Goal: Information Seeking & Learning: Learn about a topic

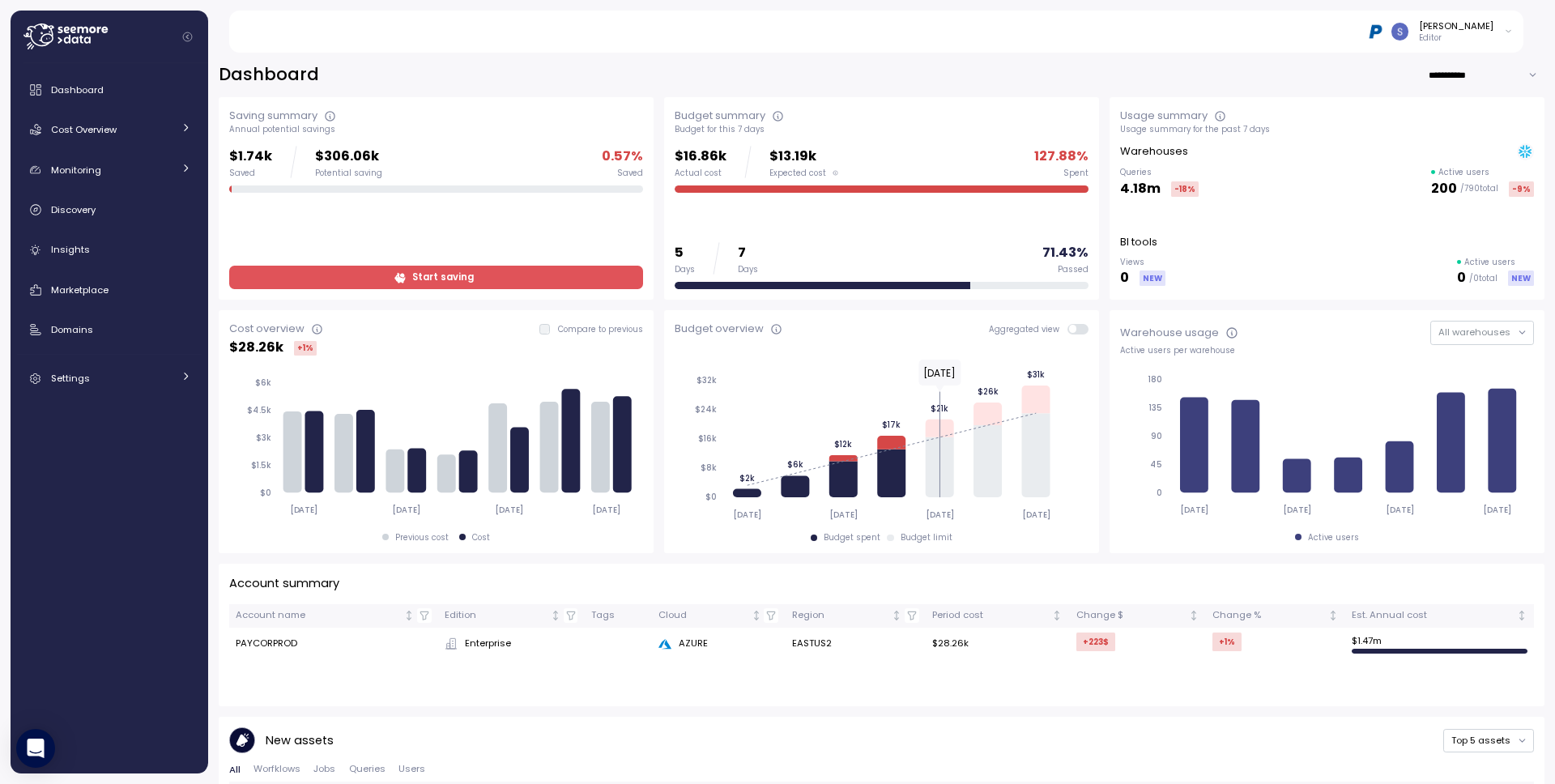
click at [1497, 38] on div "[PERSON_NAME] Editor" at bounding box center [1440, 31] width 146 height 25
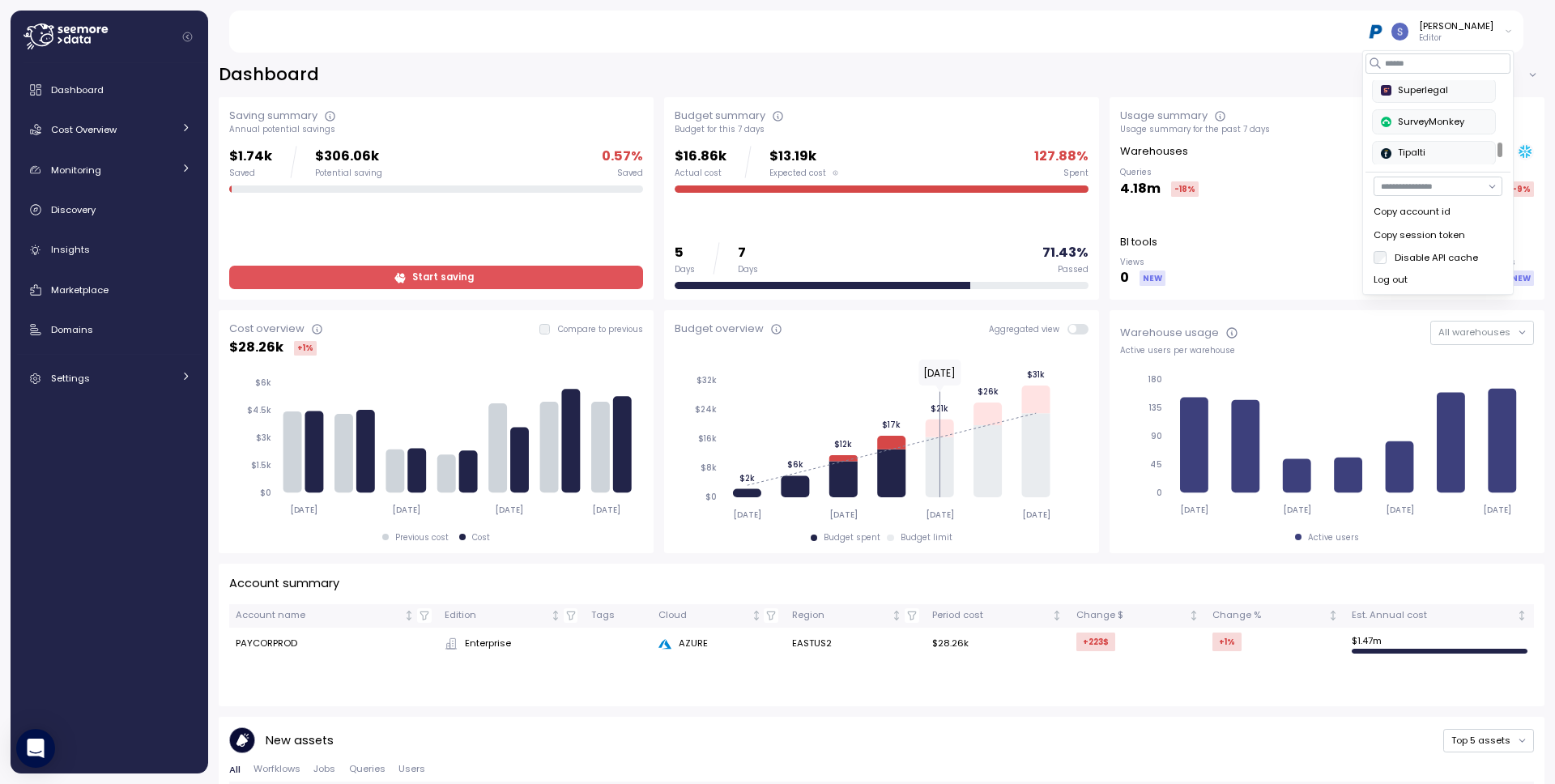
scroll to position [716, 0]
click at [1453, 124] on div "SurveyMonkey" at bounding box center [1434, 125] width 106 height 15
click at [1500, 27] on div "Snir Siboni Editor" at bounding box center [1440, 31] width 146 height 25
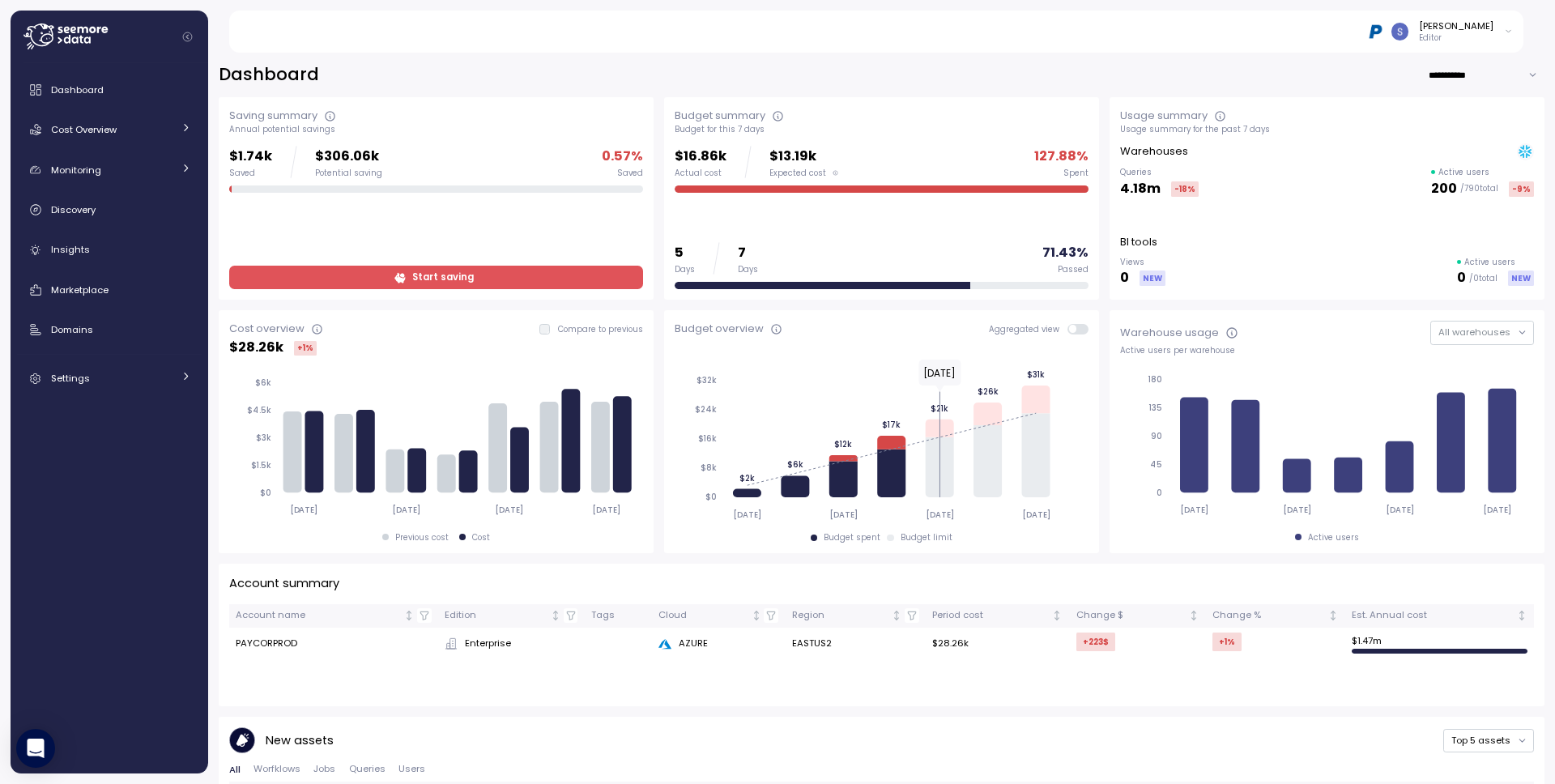
click at [1500, 27] on div "Snir Siboni Editor" at bounding box center [1440, 31] width 146 height 25
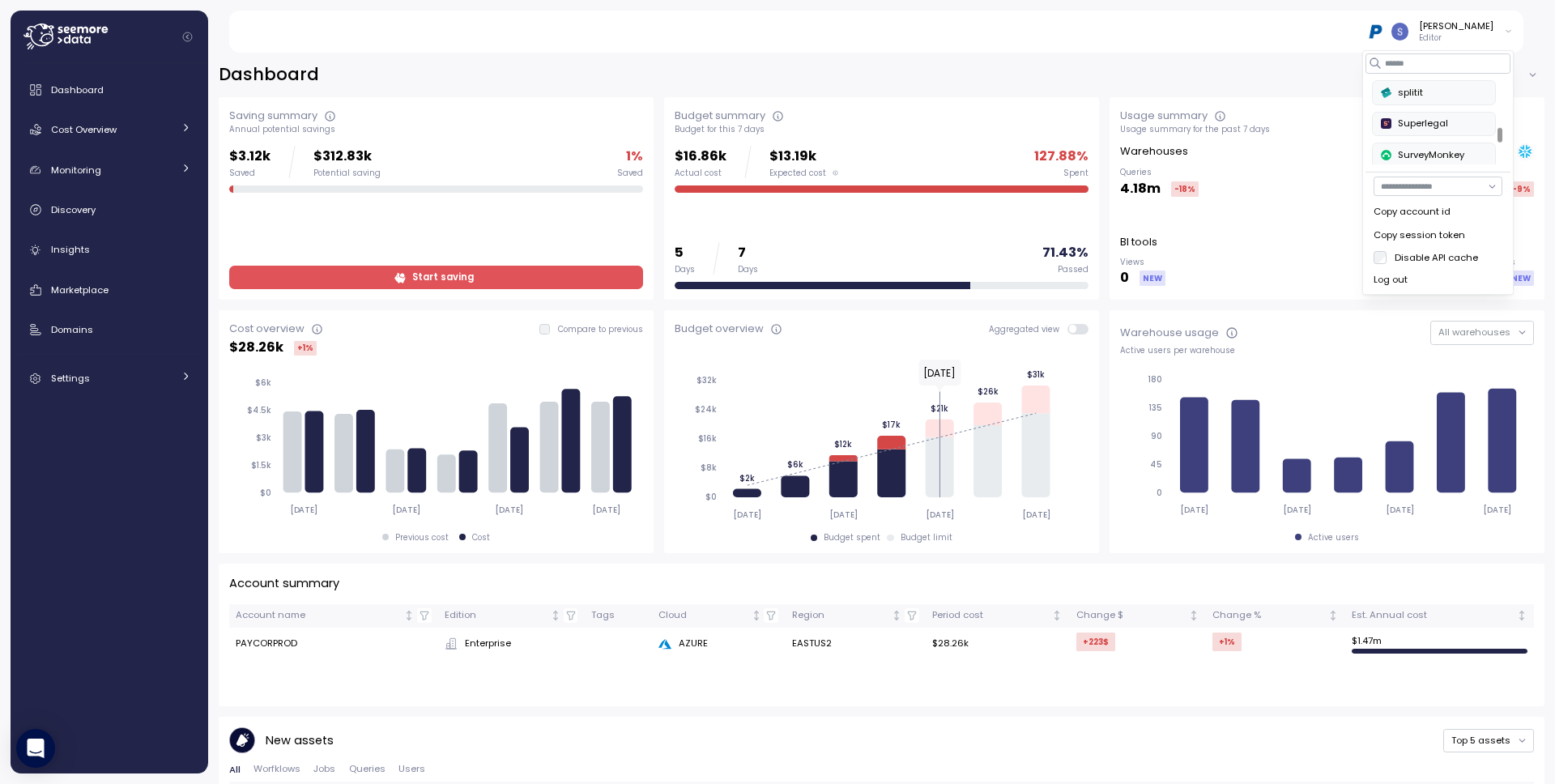
scroll to position [689, 0]
click at [1429, 66] on input at bounding box center [1438, 62] width 145 height 19
click at [1416, 88] on div "PAGAYA" at bounding box center [1422, 92] width 83 height 15
type input "****"
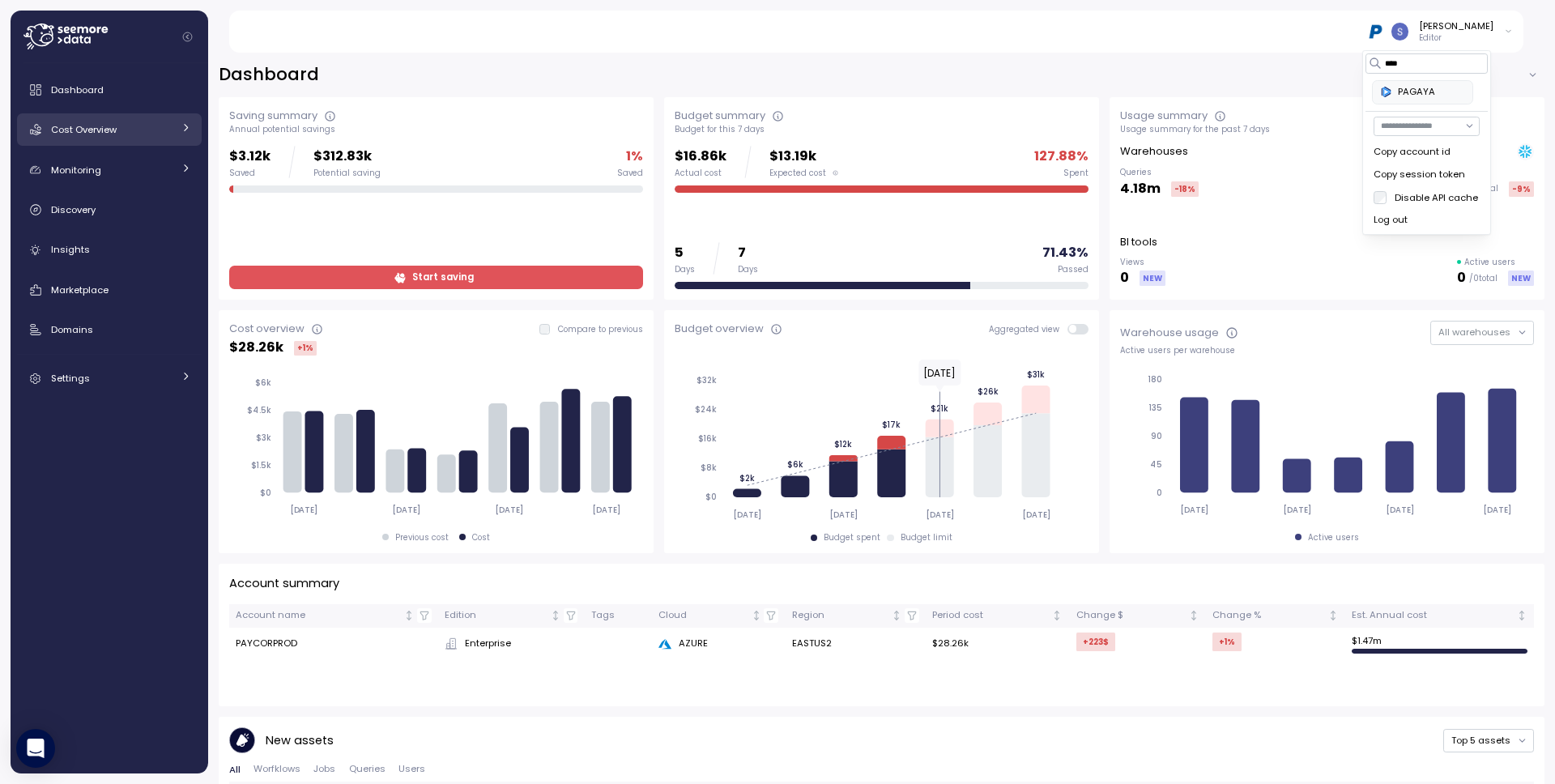
click at [110, 133] on span "Cost Overview" at bounding box center [84, 129] width 66 height 13
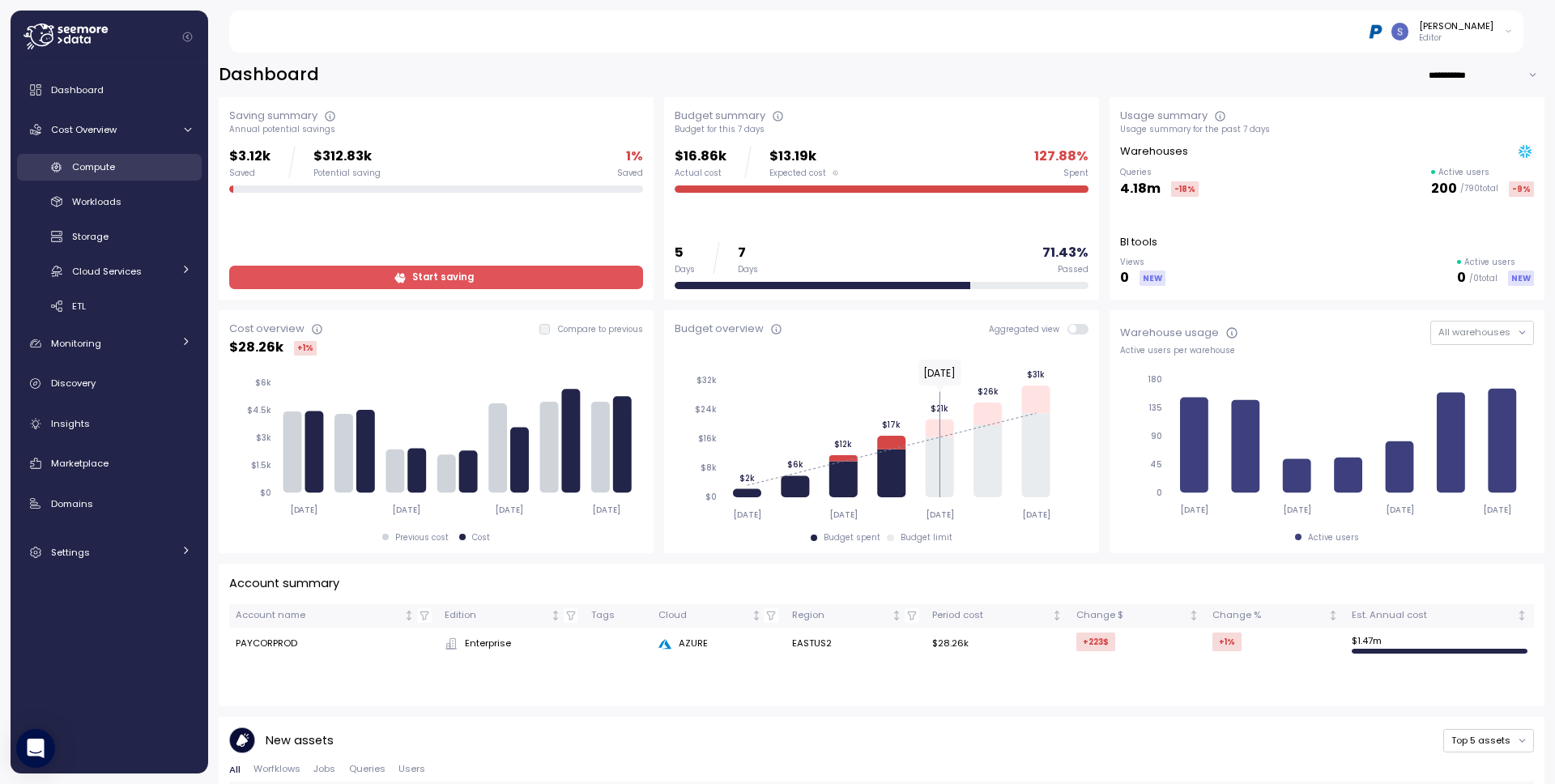
click at [96, 166] on span "Compute" at bounding box center [93, 166] width 43 height 13
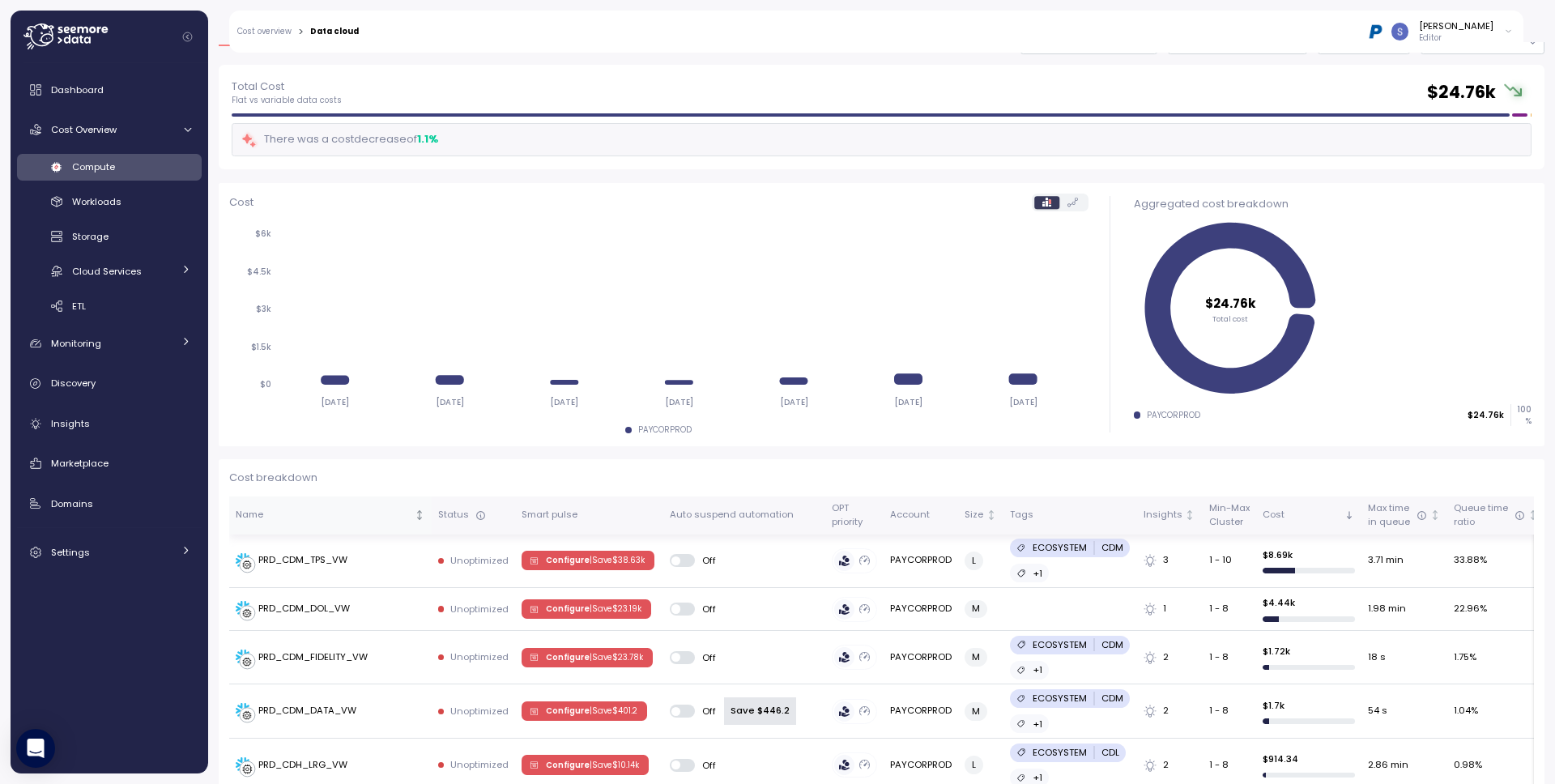
scroll to position [352, 0]
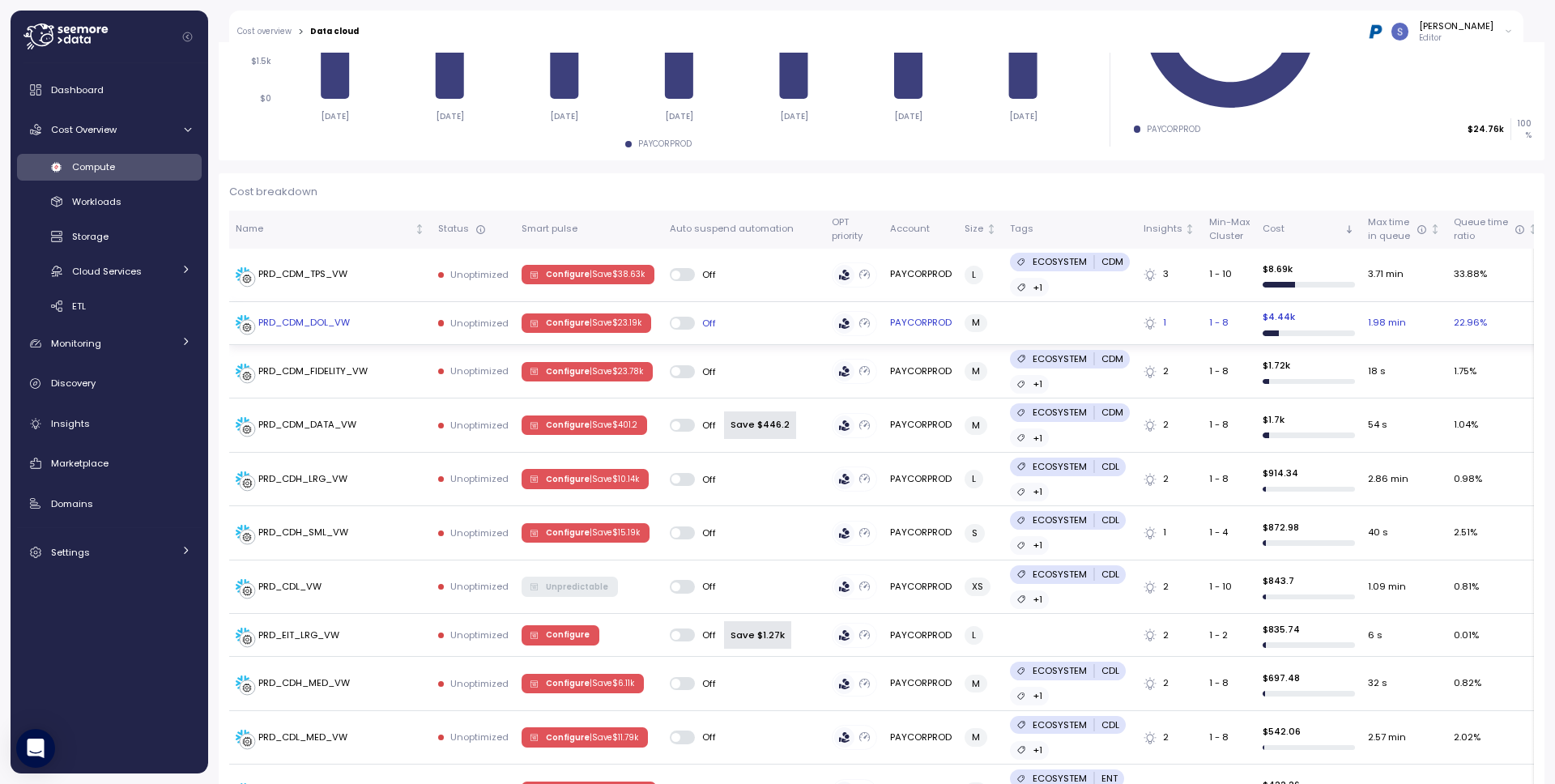
click at [582, 320] on span "Configure | Save $ 23.19k" at bounding box center [593, 322] width 95 height 17
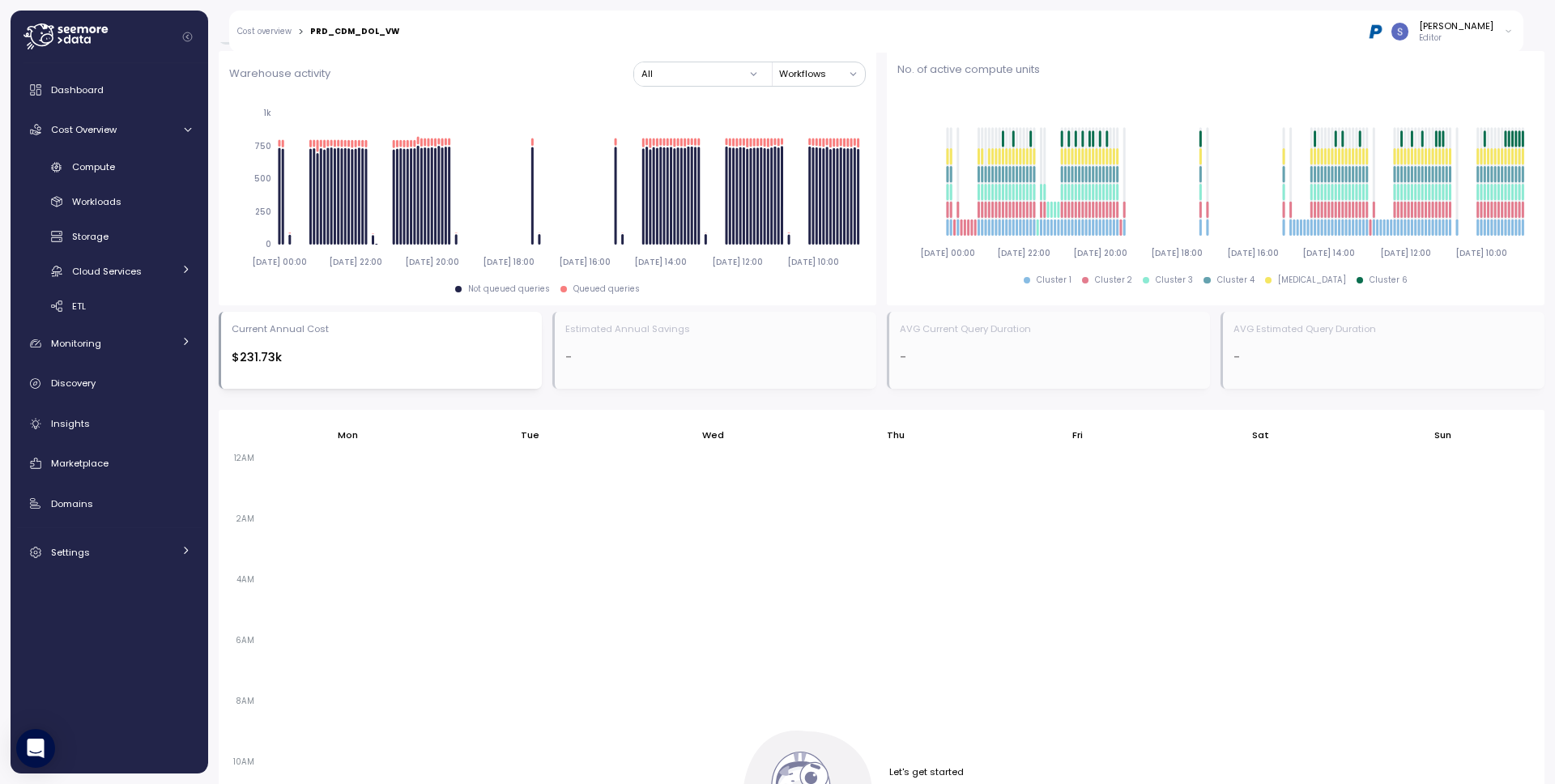
scroll to position [847, 0]
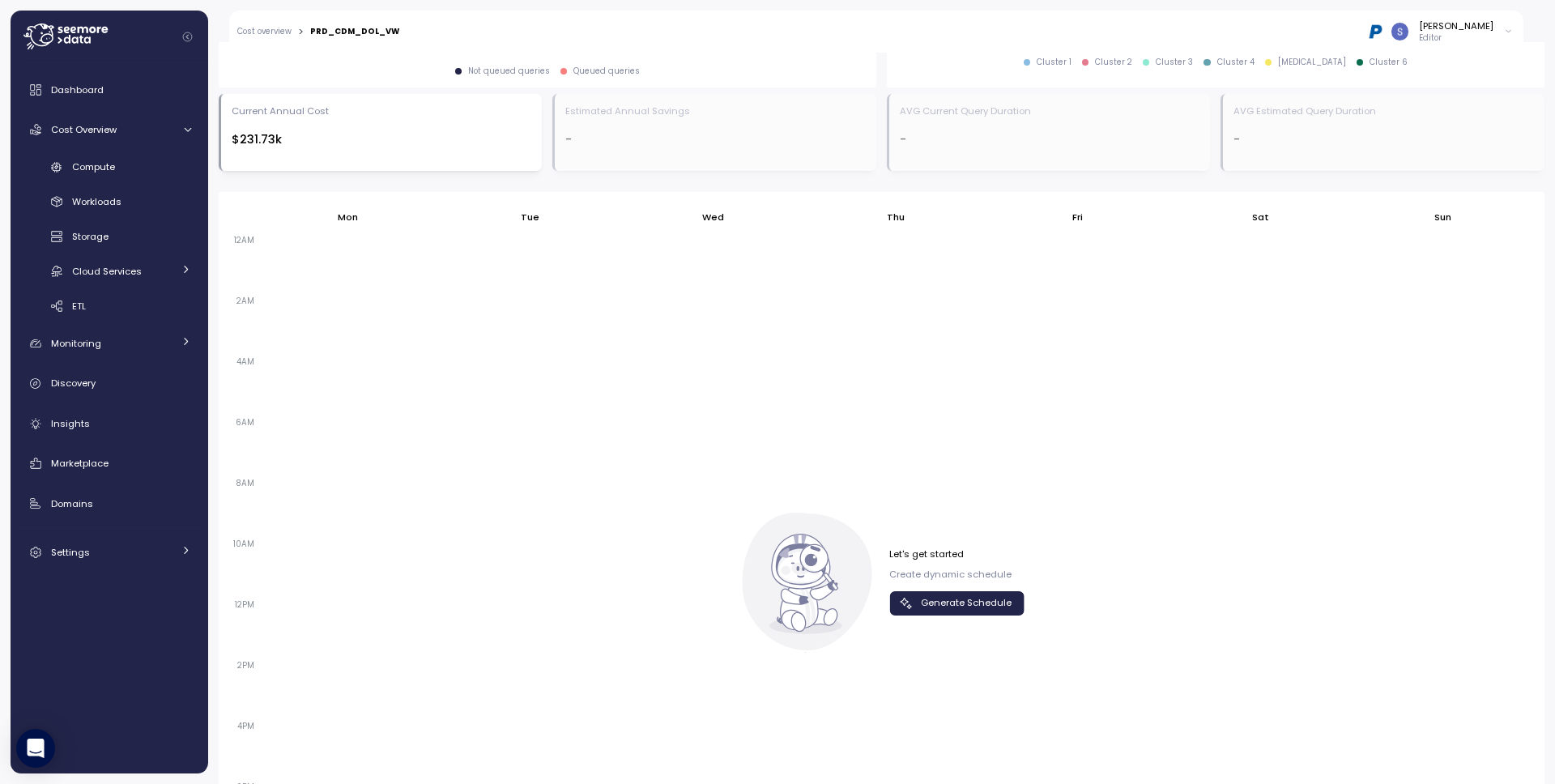
click at [997, 615] on div "Let's get started Create dynamic schedule Generate Schedule" at bounding box center [881, 581] width 286 height 137
click at [992, 601] on span "Generate Schedule" at bounding box center [966, 603] width 91 height 22
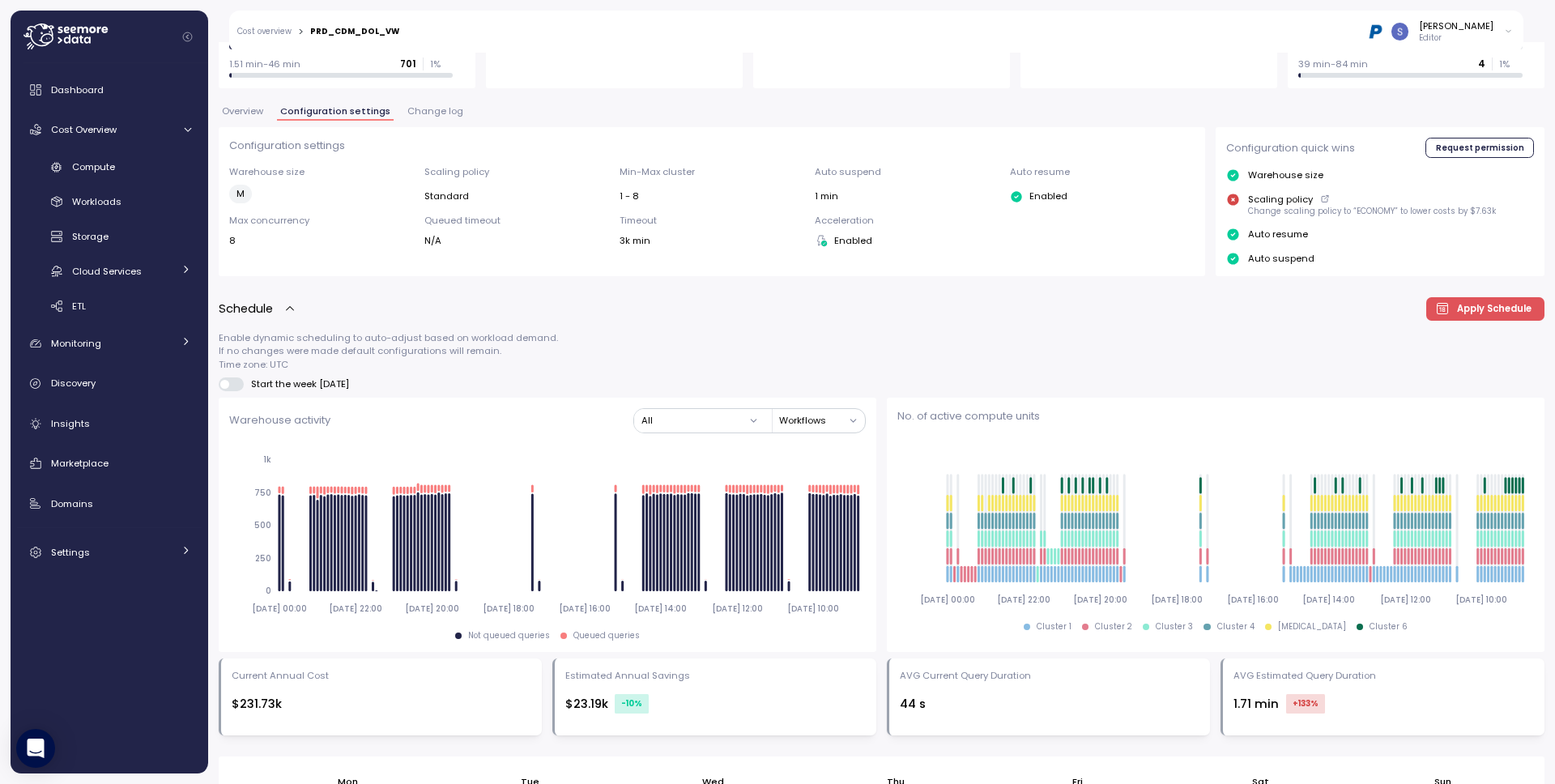
scroll to position [278, 0]
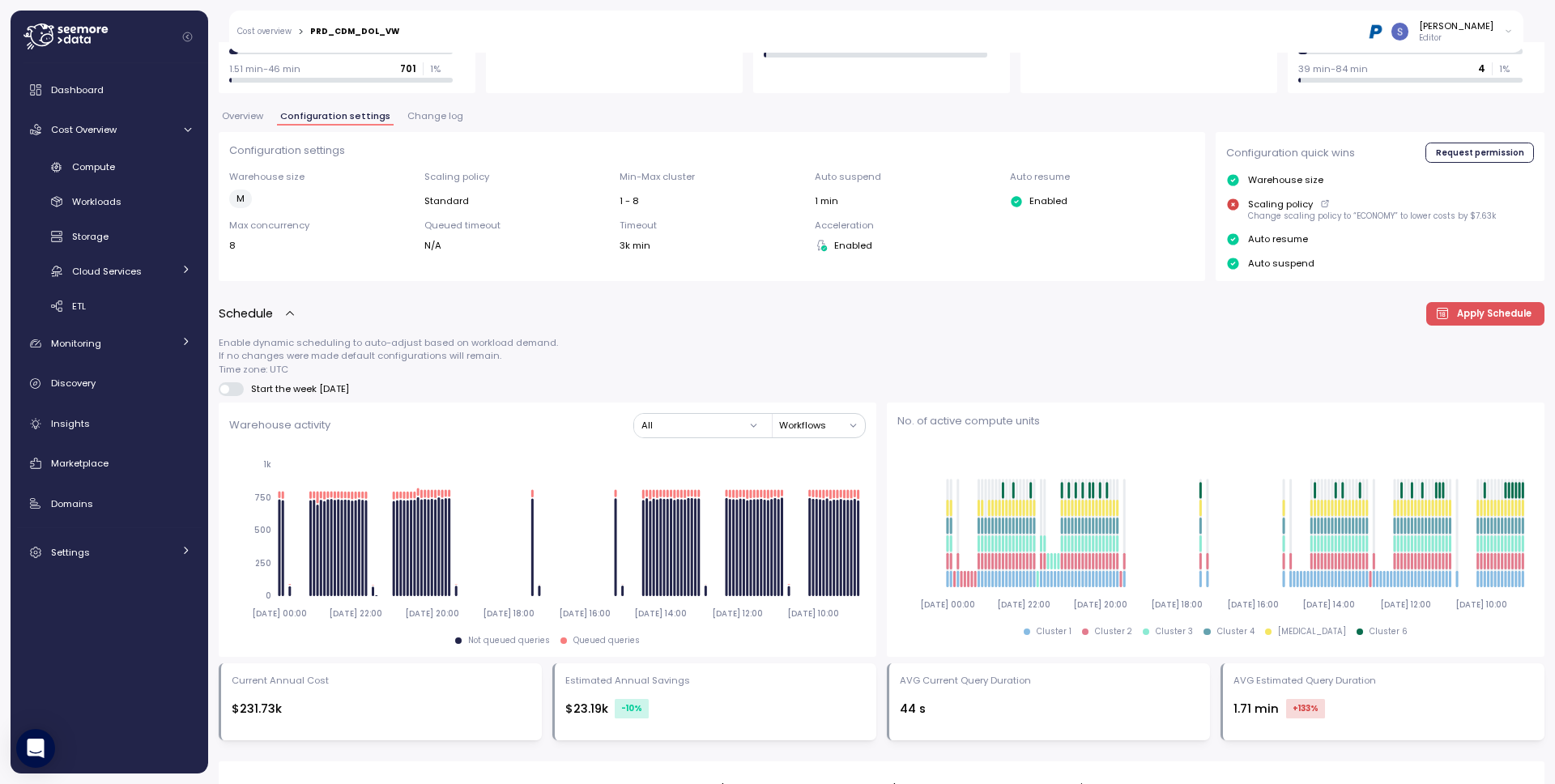
click at [437, 119] on span "Change log" at bounding box center [435, 116] width 56 height 9
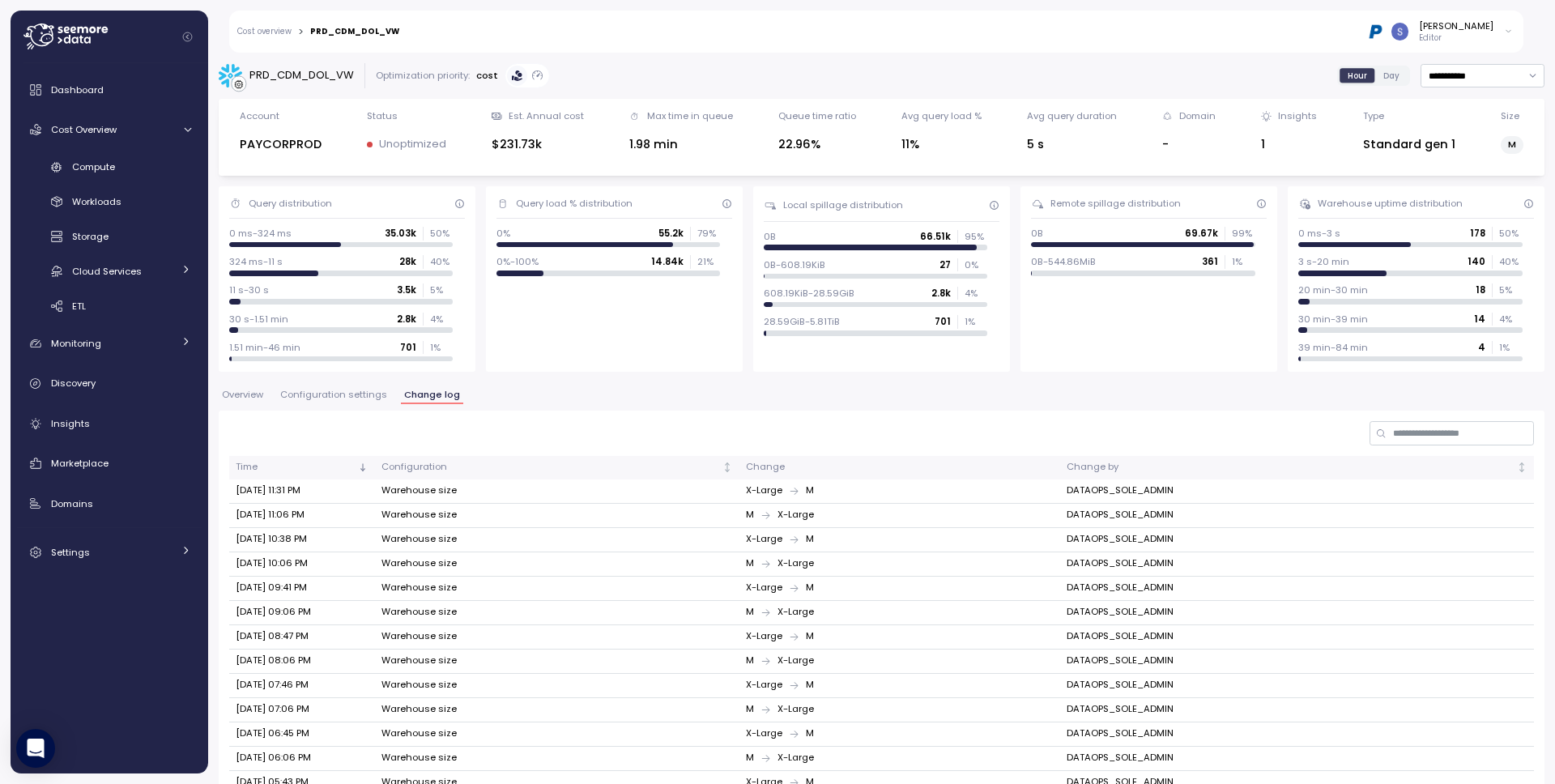
click at [297, 397] on span "Configuration settings" at bounding box center [333, 394] width 107 height 9
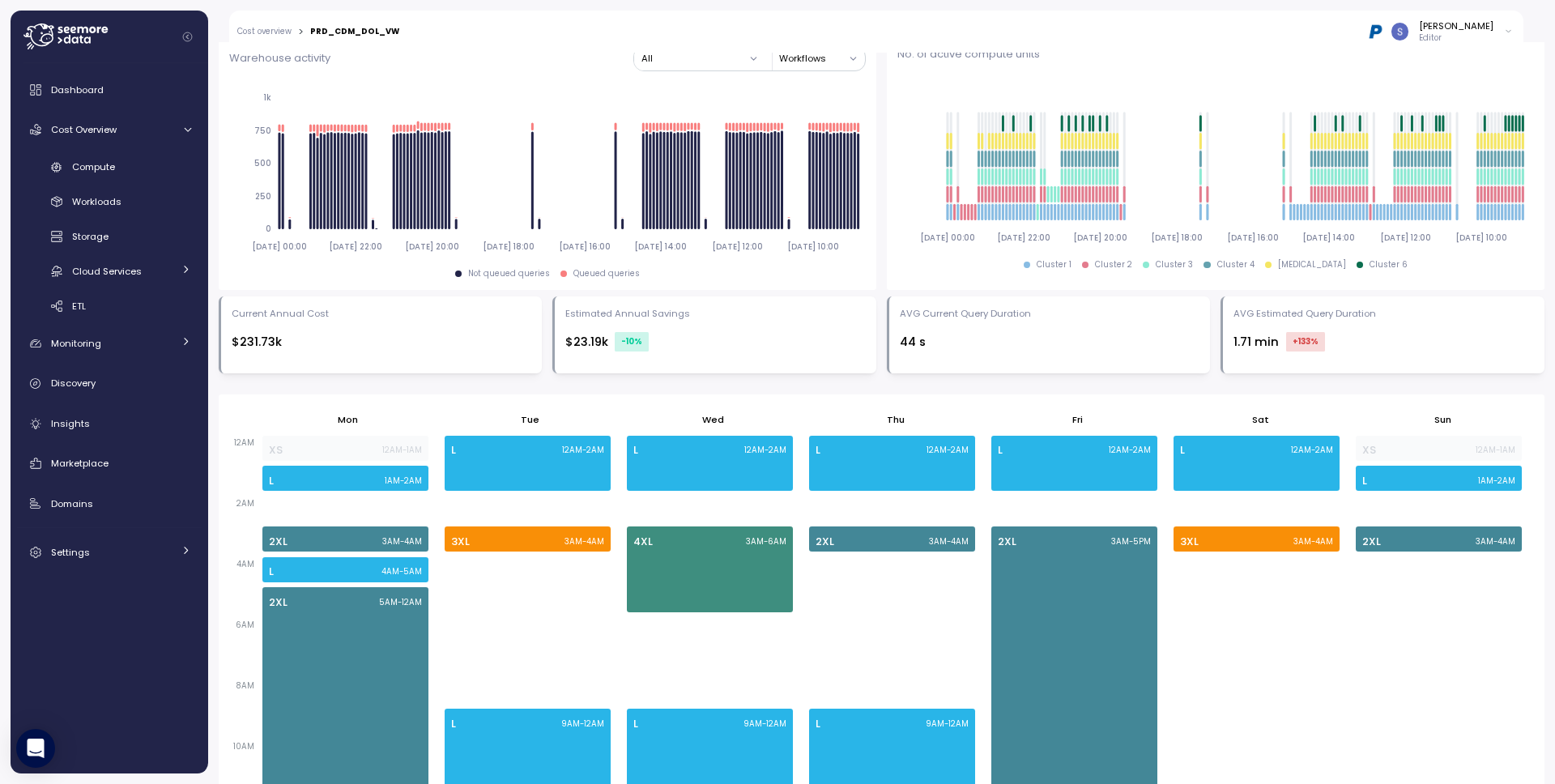
scroll to position [649, 0]
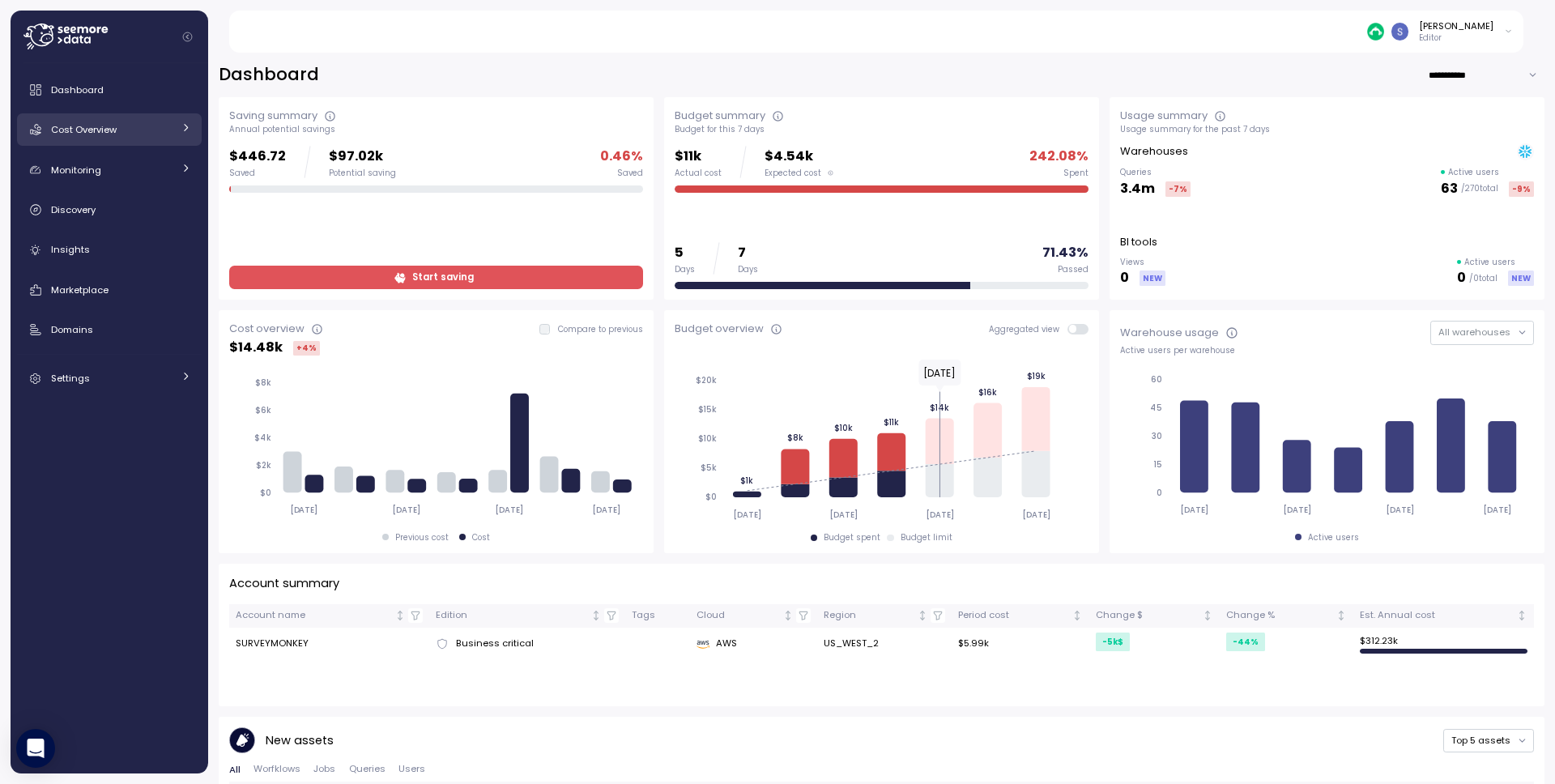
click at [123, 132] on div "Cost Overview" at bounding box center [112, 130] width 122 height 16
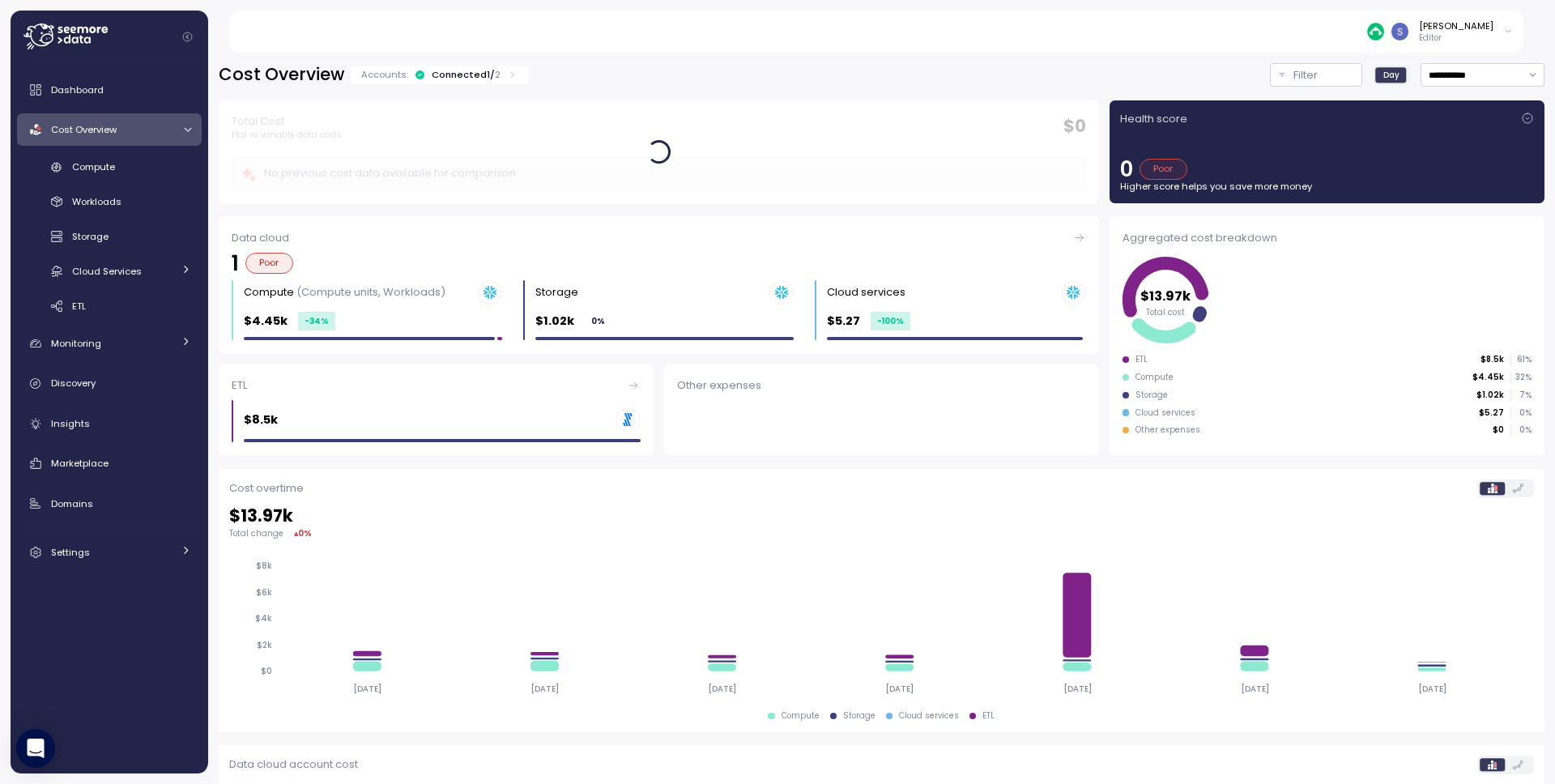
click at [115, 182] on div "Compute Workloads Storage Cloud Services Clustering columns Pipes AI Services S…" at bounding box center [110, 236] width 185 height 166
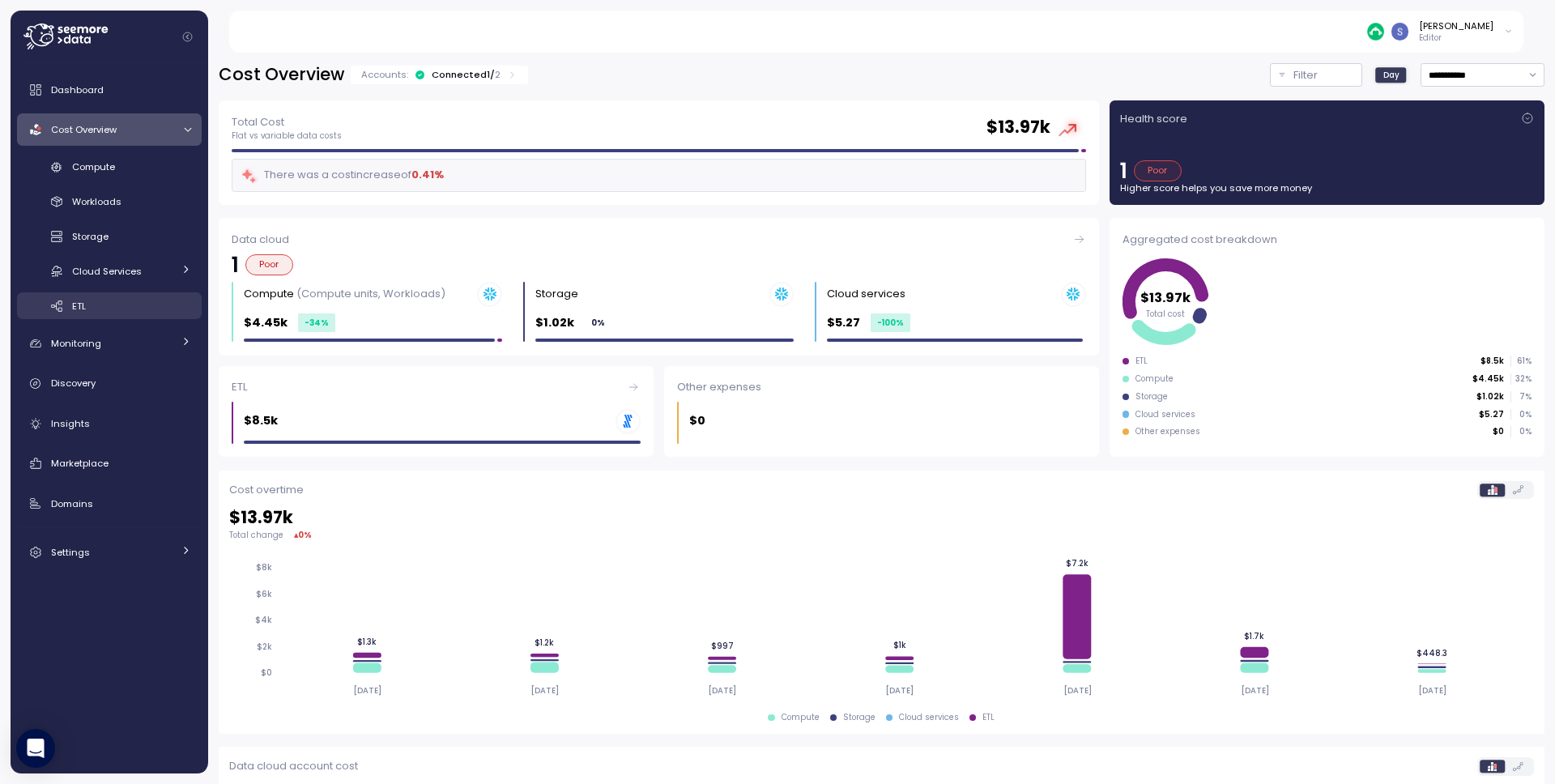
click at [105, 299] on div "ETL" at bounding box center [132, 306] width 119 height 16
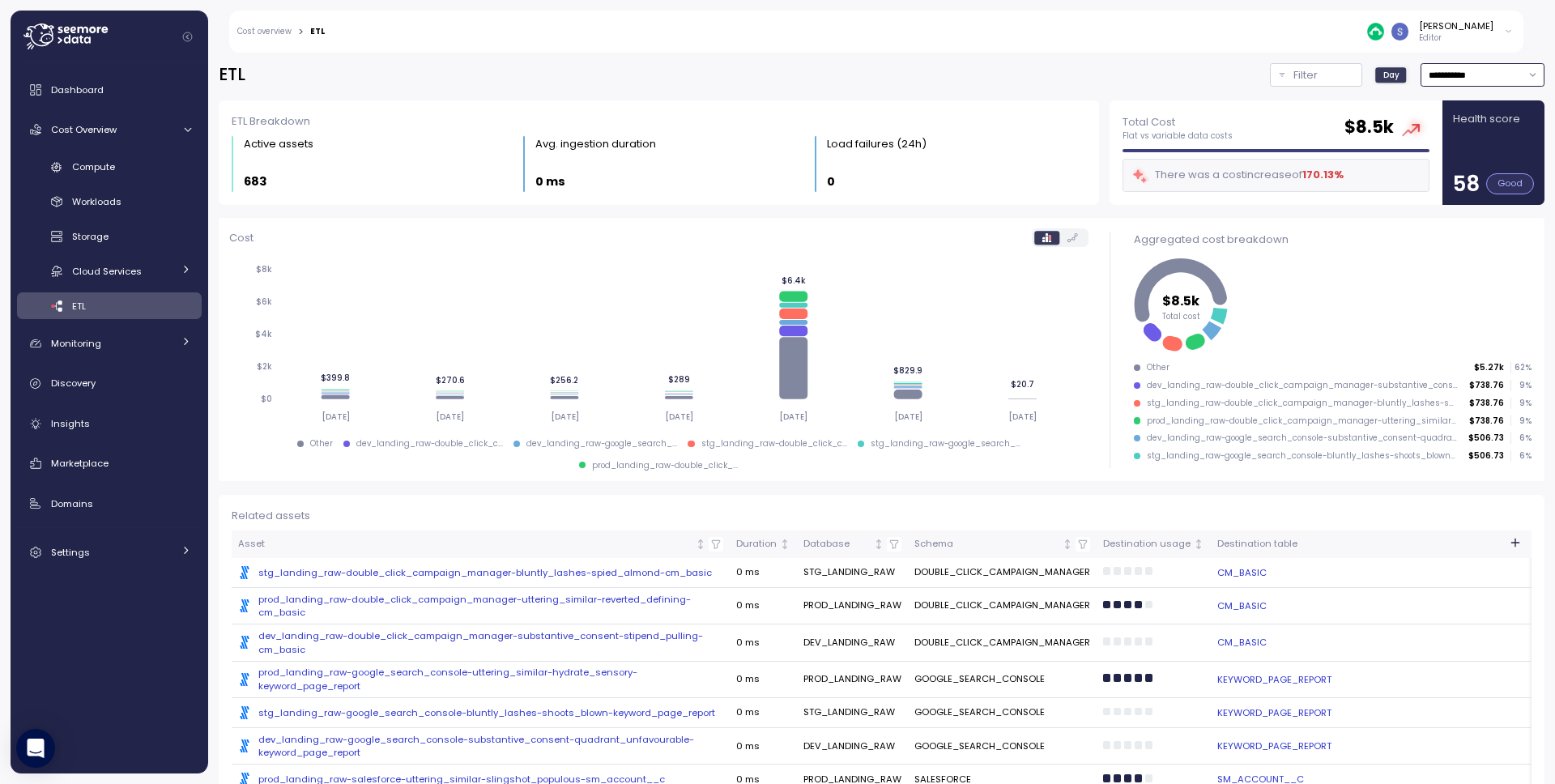
click at [1504, 76] on input "**********" at bounding box center [1482, 75] width 124 height 24
click at [1483, 187] on div "Last 30 days" at bounding box center [1464, 192] width 59 height 13
type input "**********"
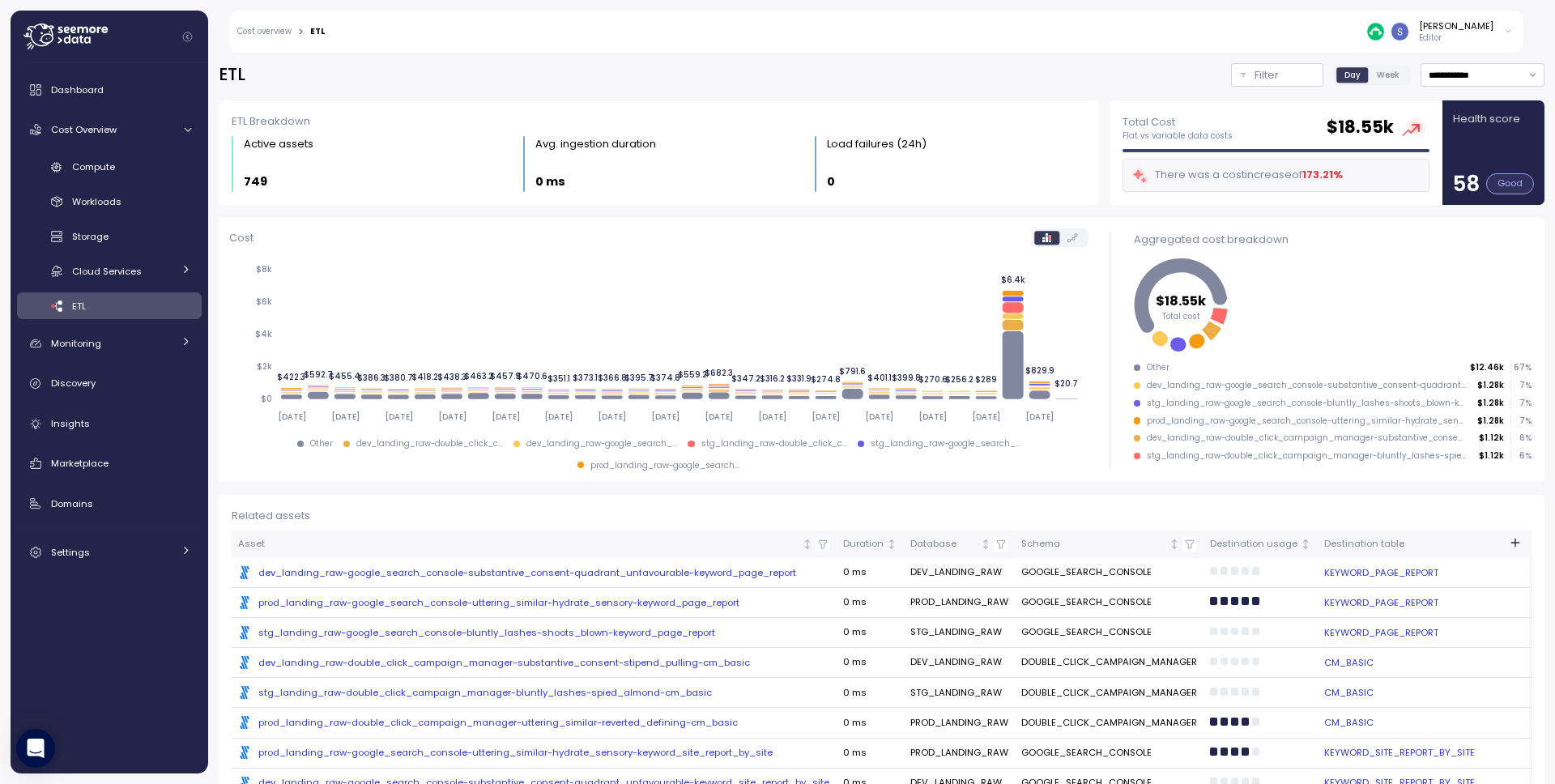
click at [472, 572] on div ".st0{fill:#0073FF;} dev_landing_raw-google_search_console-substantive_consent-q…" at bounding box center [534, 572] width 591 height 13
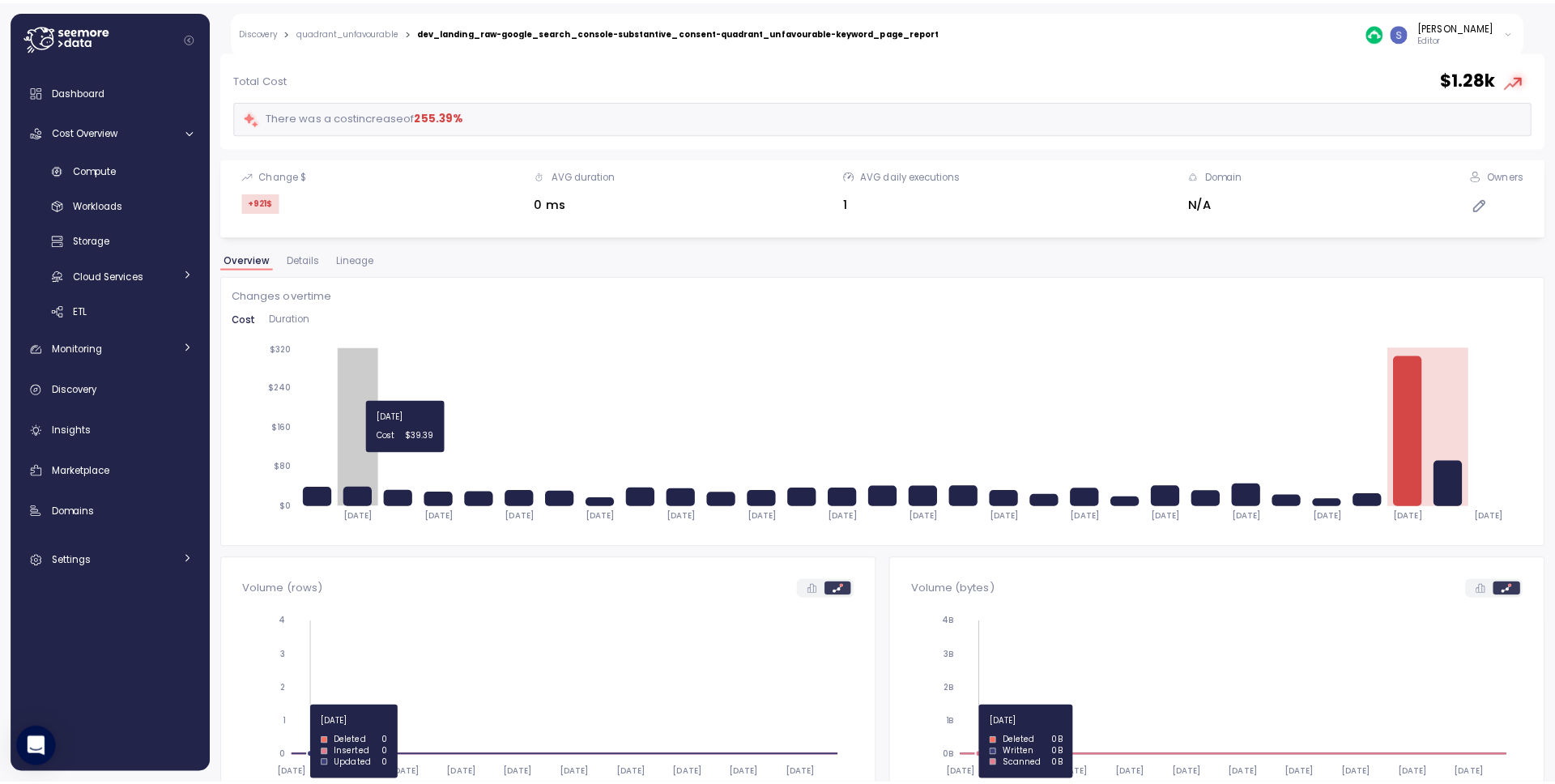
scroll to position [114, 0]
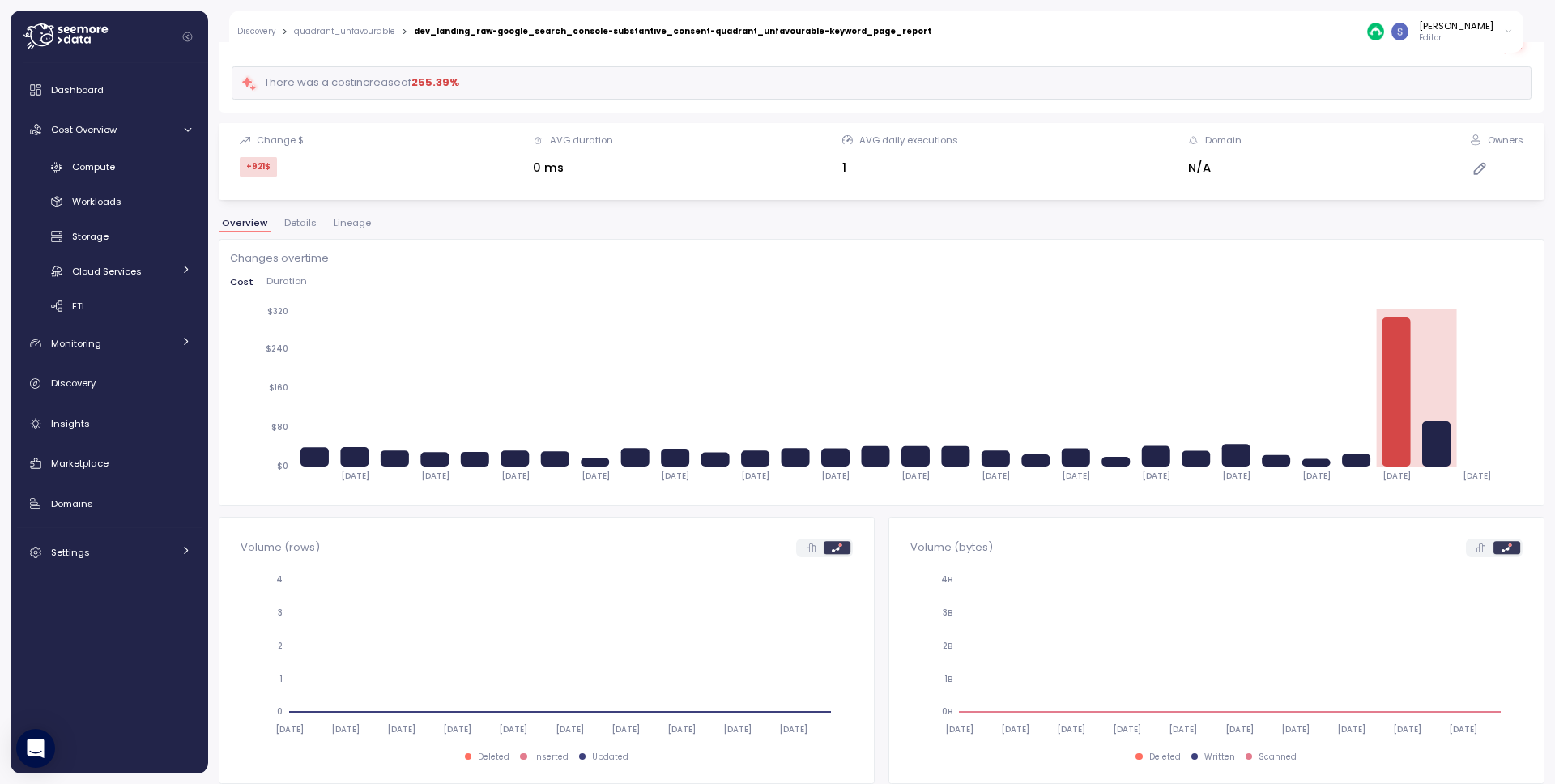
click at [348, 222] on span "Lineage" at bounding box center [352, 223] width 38 height 9
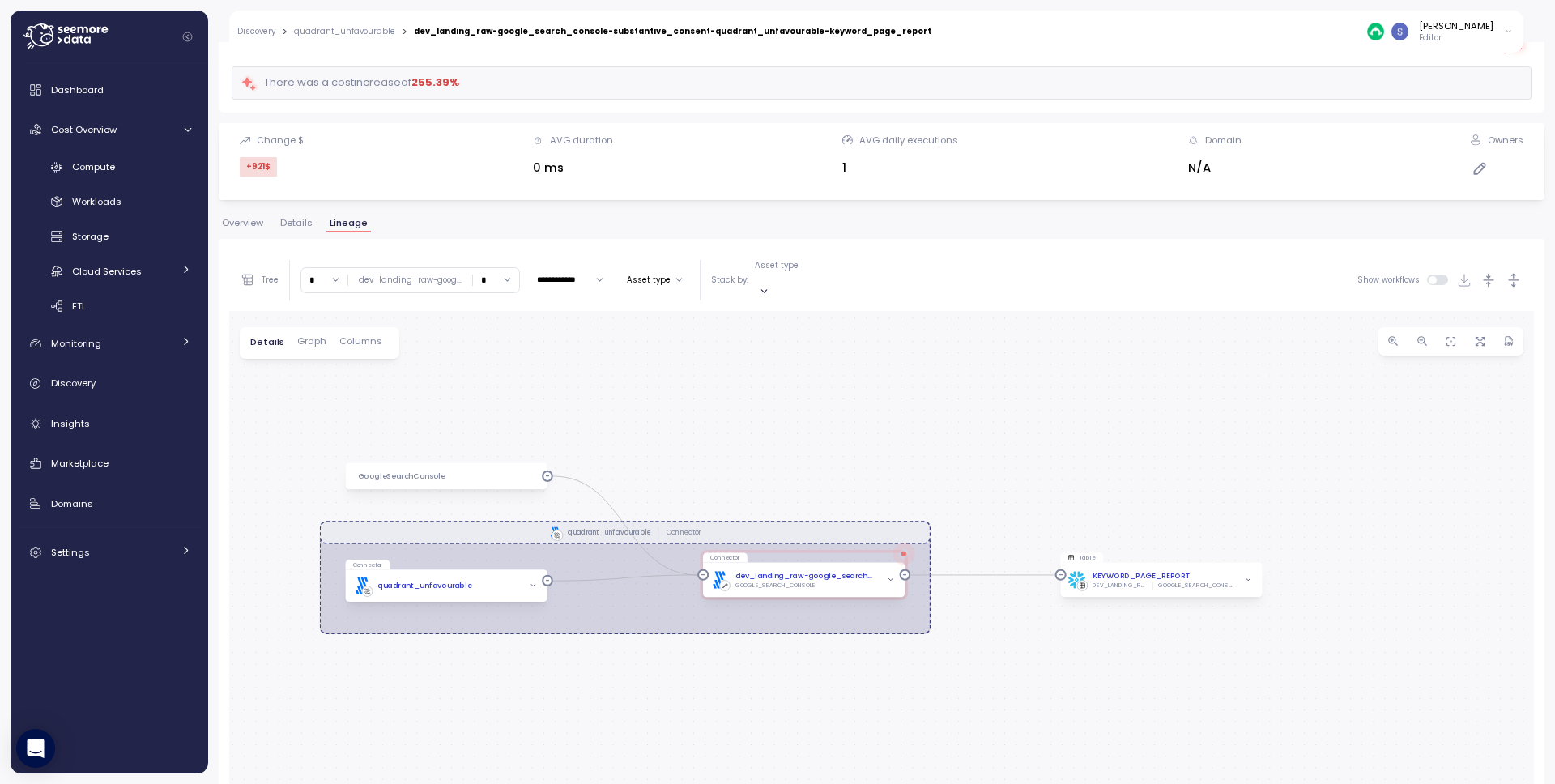
drag, startPoint x: 580, startPoint y: 470, endPoint x: 594, endPoint y: 399, distance: 72.4
click at [594, 399] on div ".st0{fill:#0073FF;} quadrant_unfavourable Connector GoogleSearchConsole Connect…" at bounding box center [880, 640] width 1304 height 660
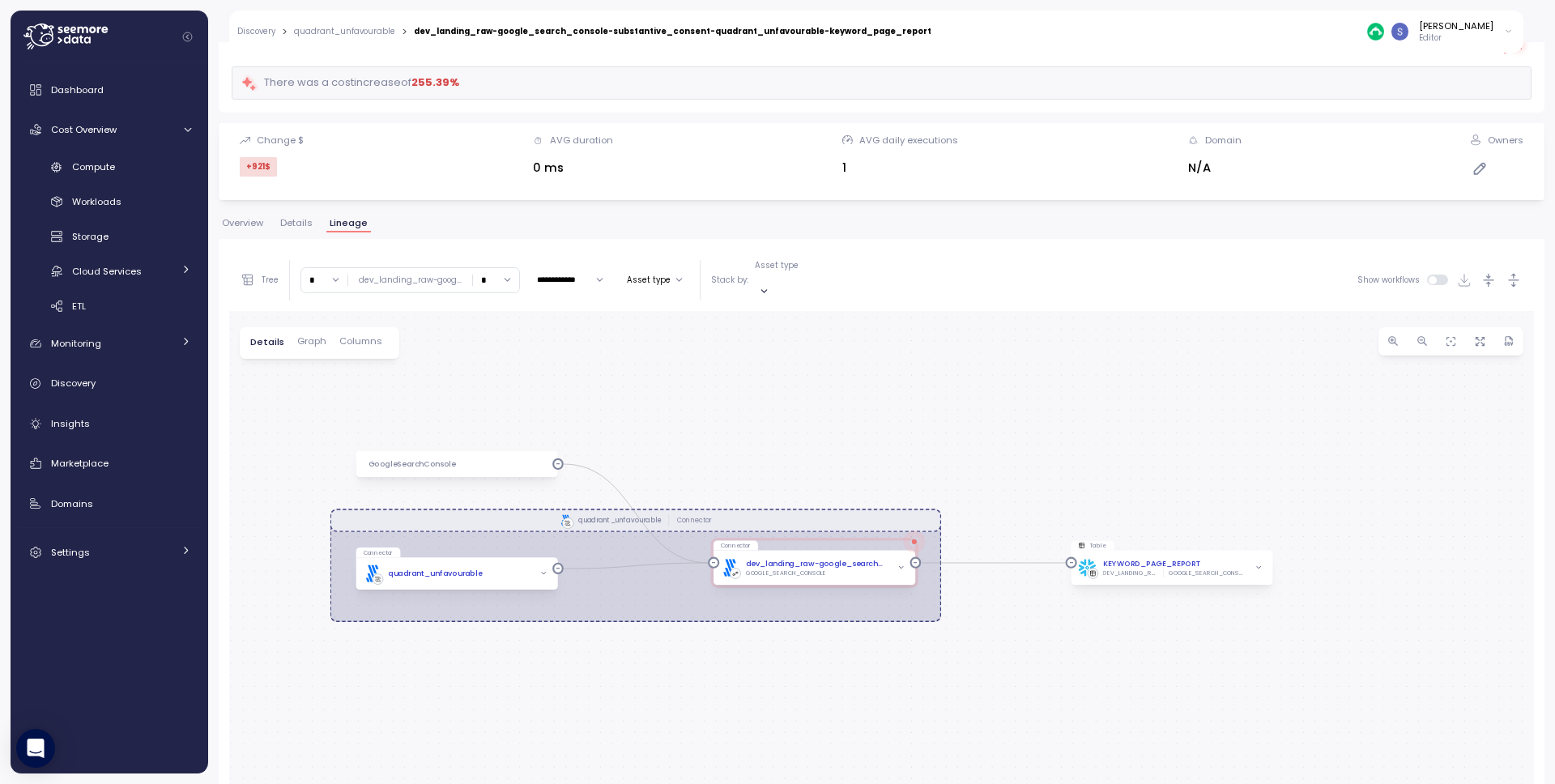
click at [341, 277] on input "*" at bounding box center [324, 280] width 46 height 24
click at [332, 385] on div "3" at bounding box center [333, 390] width 5 height 13
type input "*"
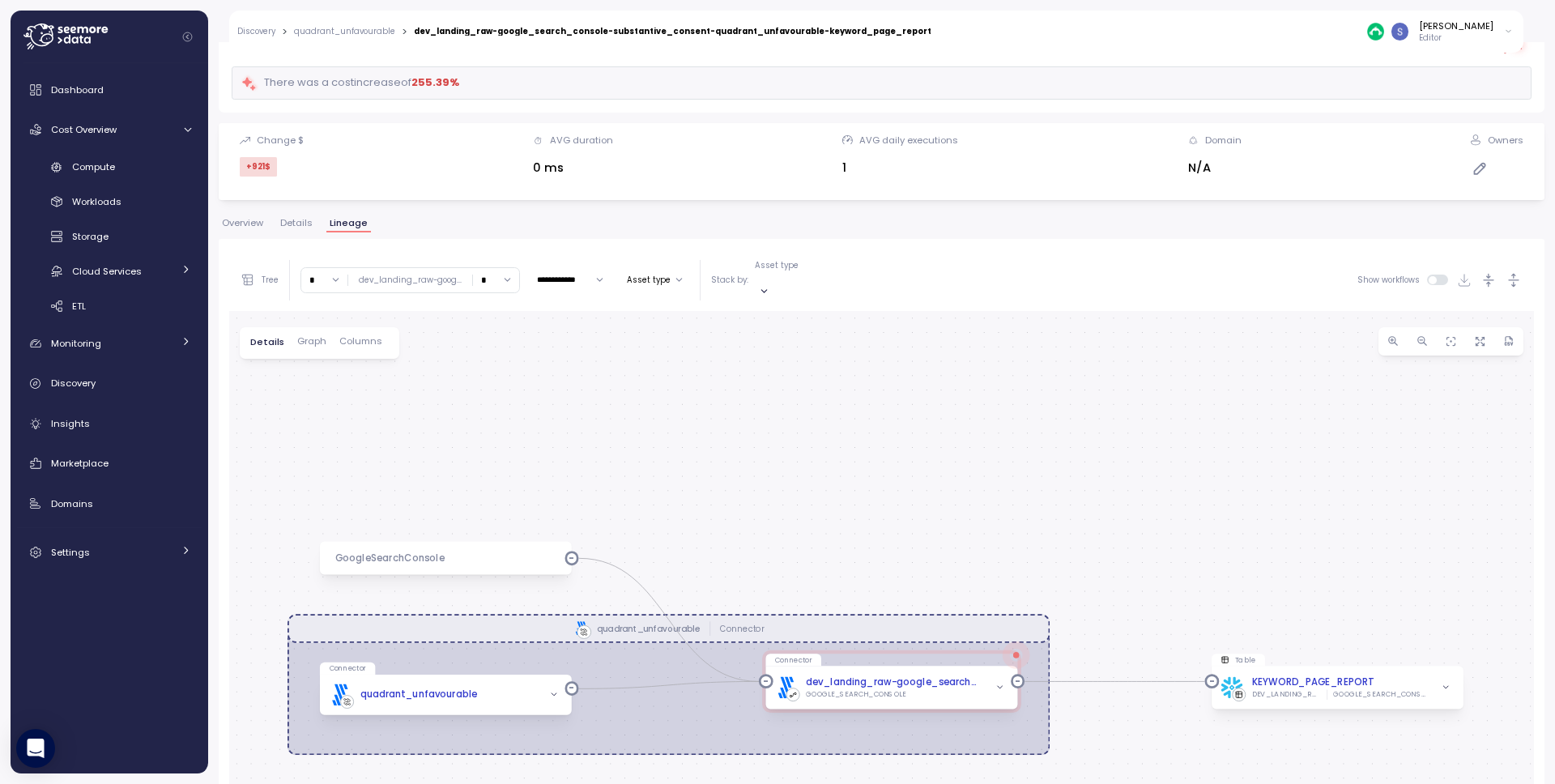
click at [493, 268] on input "*" at bounding box center [496, 280] width 46 height 24
click at [496, 387] on div "3" at bounding box center [493, 390] width 25 height 13
type input "*"
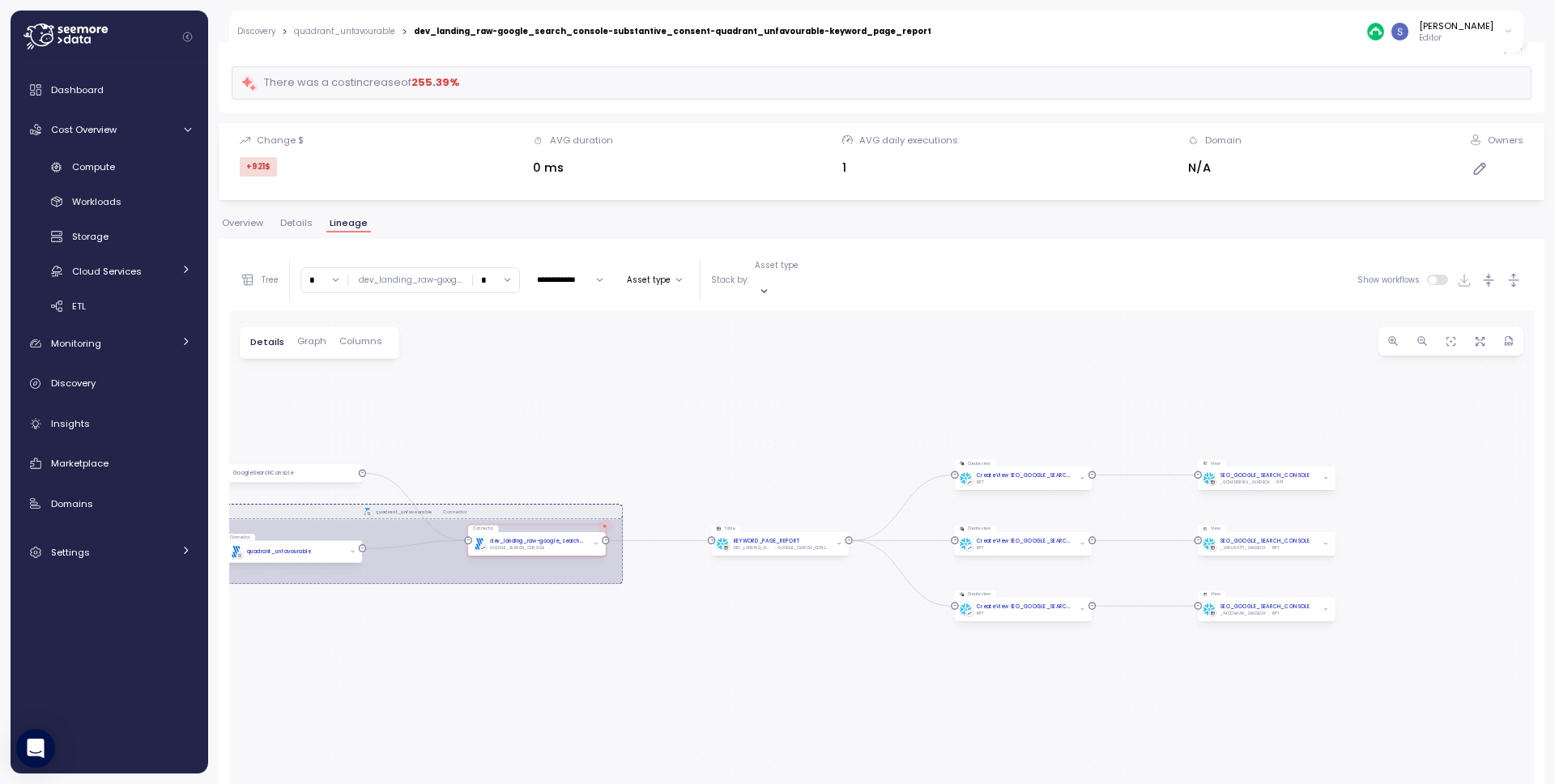
drag, startPoint x: 826, startPoint y: 491, endPoint x: 725, endPoint y: 390, distance: 142.8
click at [725, 390] on div ".st0{fill:#0073FF;} quadrant_unfavourable Connector GoogleSearchConsole Connect…" at bounding box center [880, 640] width 1304 height 660
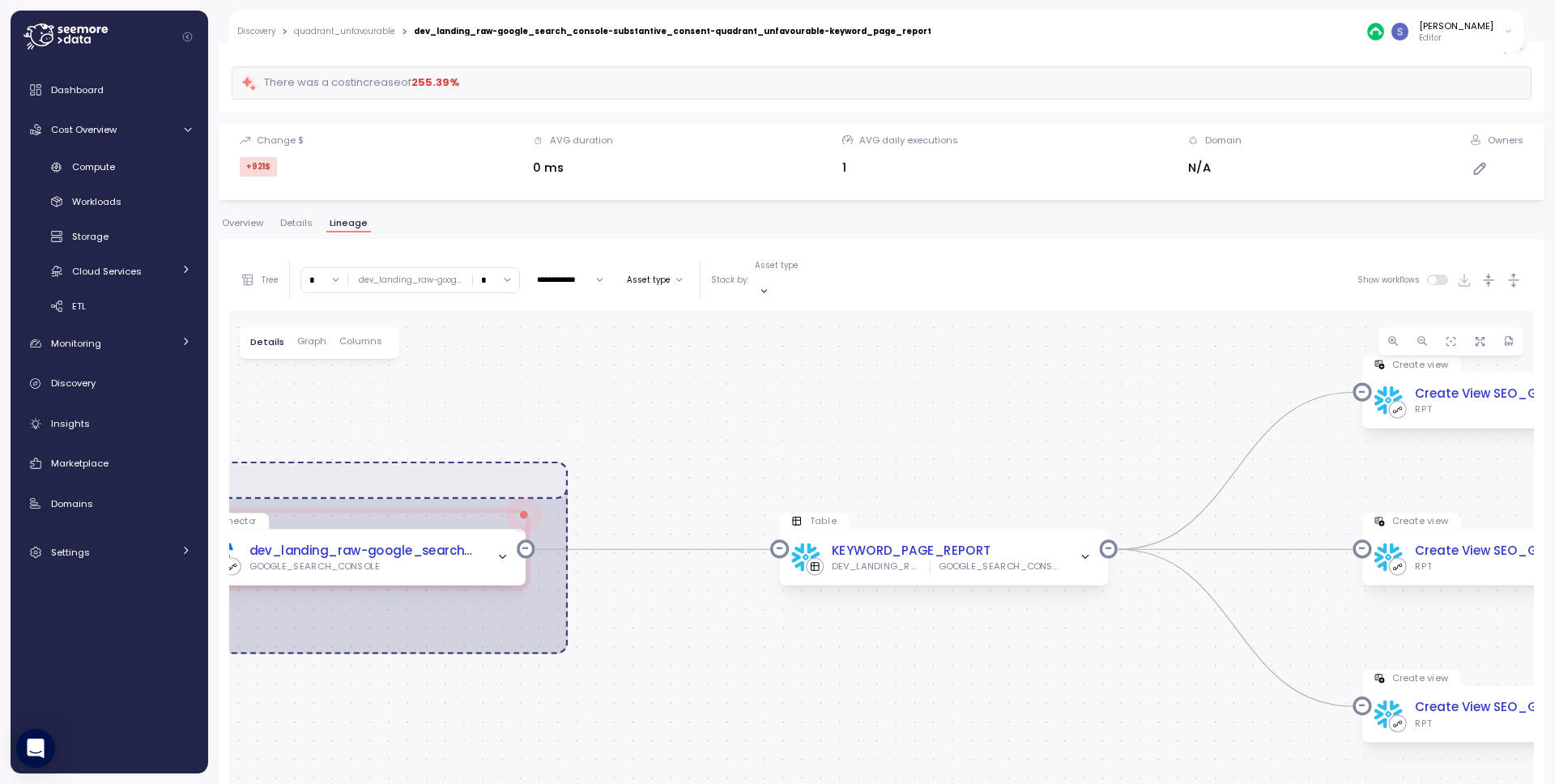
drag, startPoint x: 843, startPoint y: 413, endPoint x: 441, endPoint y: 400, distance: 402.2
click at [441, 400] on div ".st0{fill:#0073FF;} quadrant_unfavourable Connector GoogleSearchConsole Connect…" at bounding box center [880, 640] width 1304 height 660
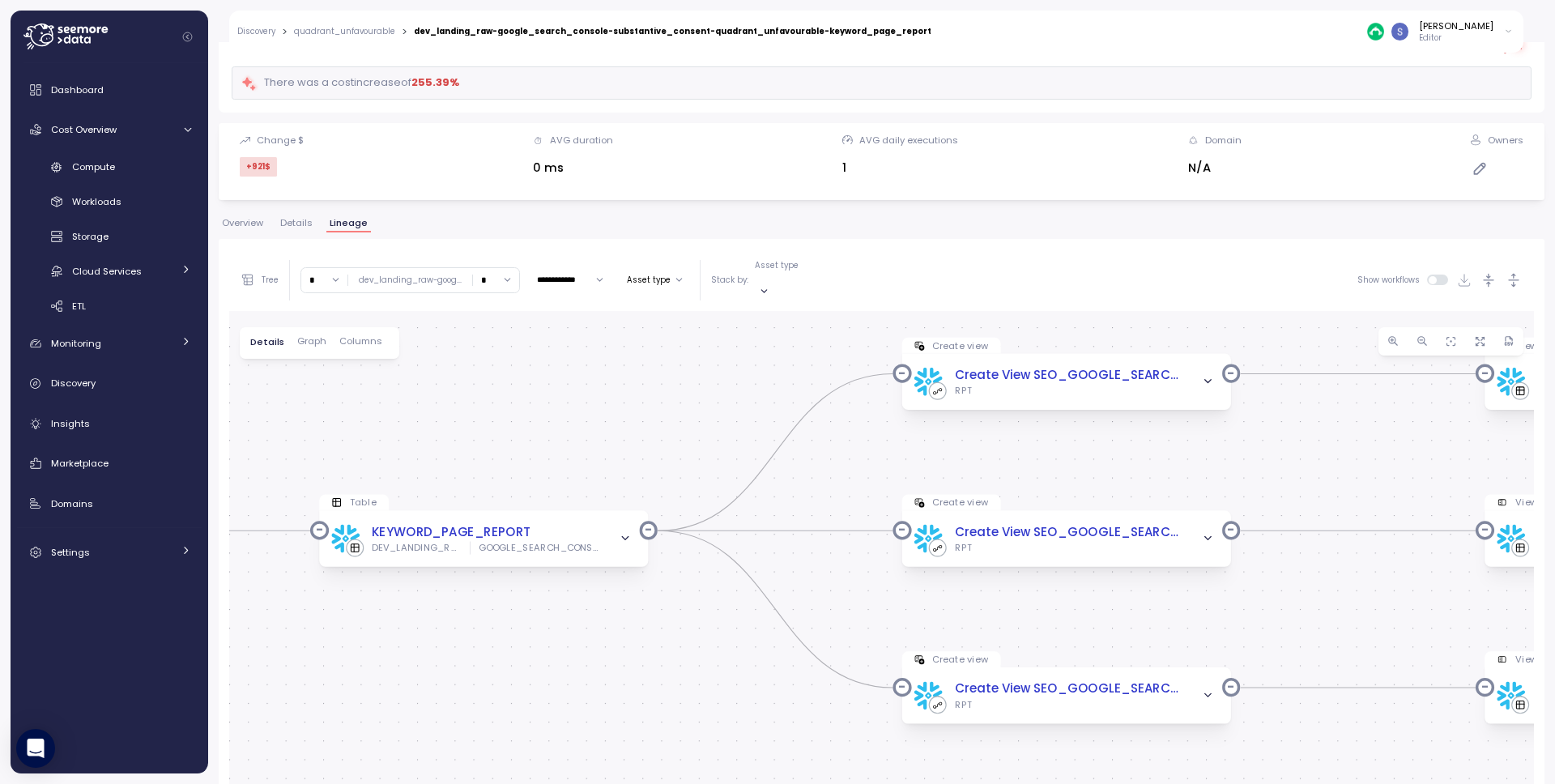
drag, startPoint x: 844, startPoint y: 430, endPoint x: 542, endPoint y: 417, distance: 302.3
click at [542, 417] on div ".st0{fill:#0073FF;} quadrant_unfavourable Connector GoogleSearchConsole Connect…" at bounding box center [880, 640] width 1304 height 660
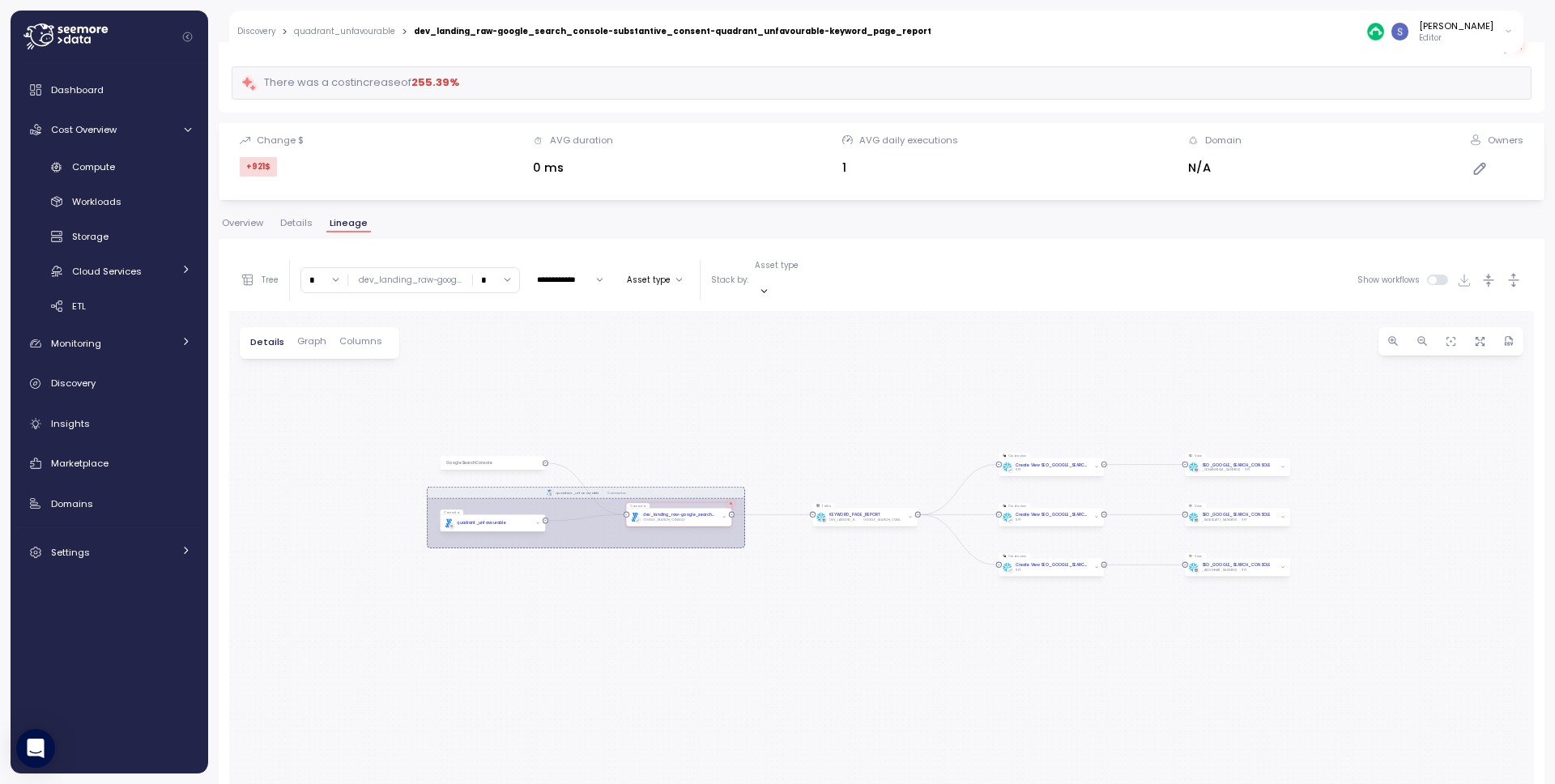
drag, startPoint x: 431, startPoint y: 394, endPoint x: 772, endPoint y: 445, distance: 344.8
click at [772, 446] on div ".st0{fill:#0073FF;} quadrant_unfavourable Connector GoogleSearchConsole Connect…" at bounding box center [880, 640] width 1304 height 660
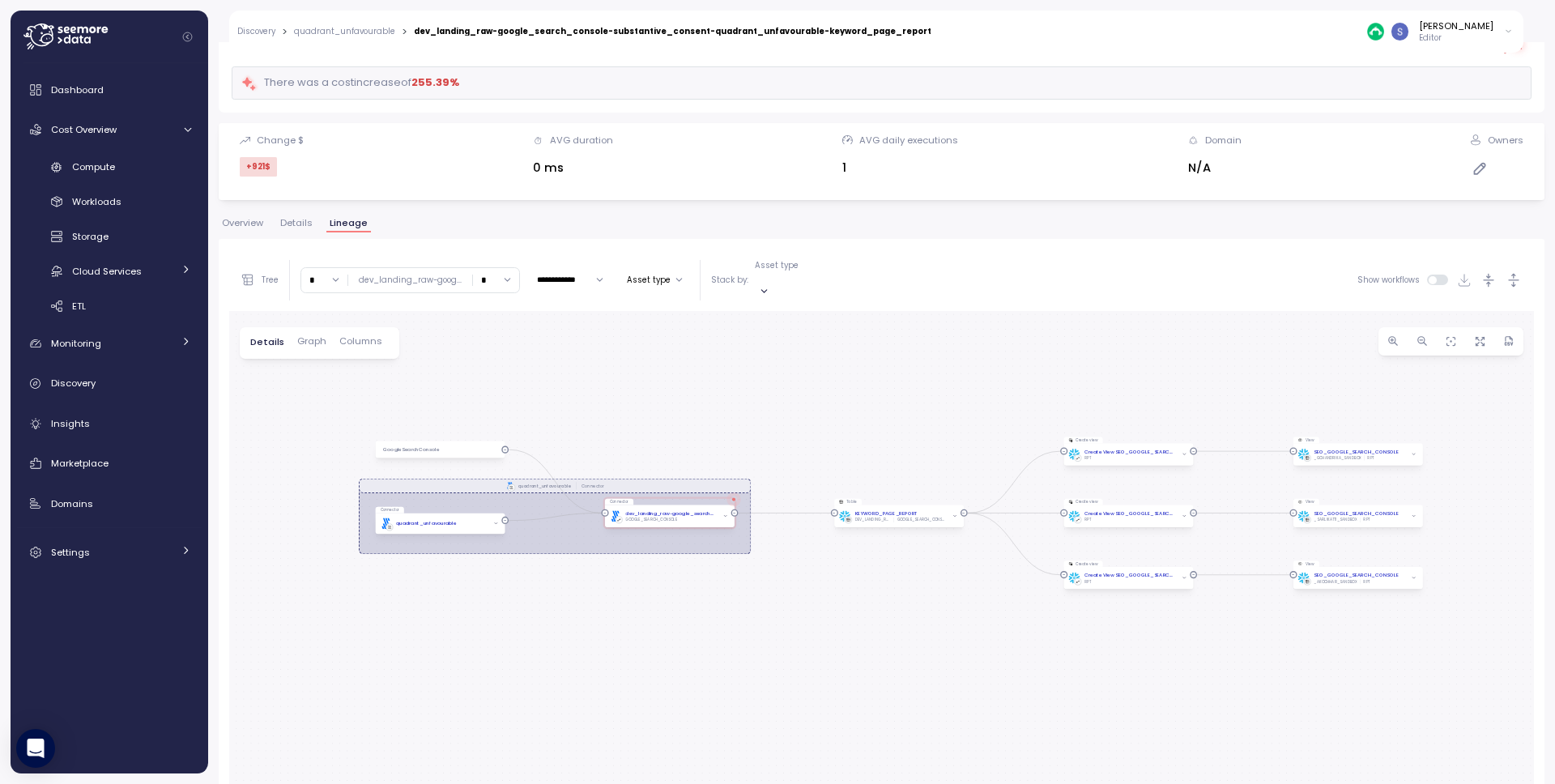
drag, startPoint x: 770, startPoint y: 445, endPoint x: 783, endPoint y: 430, distance: 19.8
click at [783, 430] on div ".st0{fill:#0073FF;} quadrant_unfavourable Connector GoogleSearchConsole Connect…" at bounding box center [880, 640] width 1304 height 660
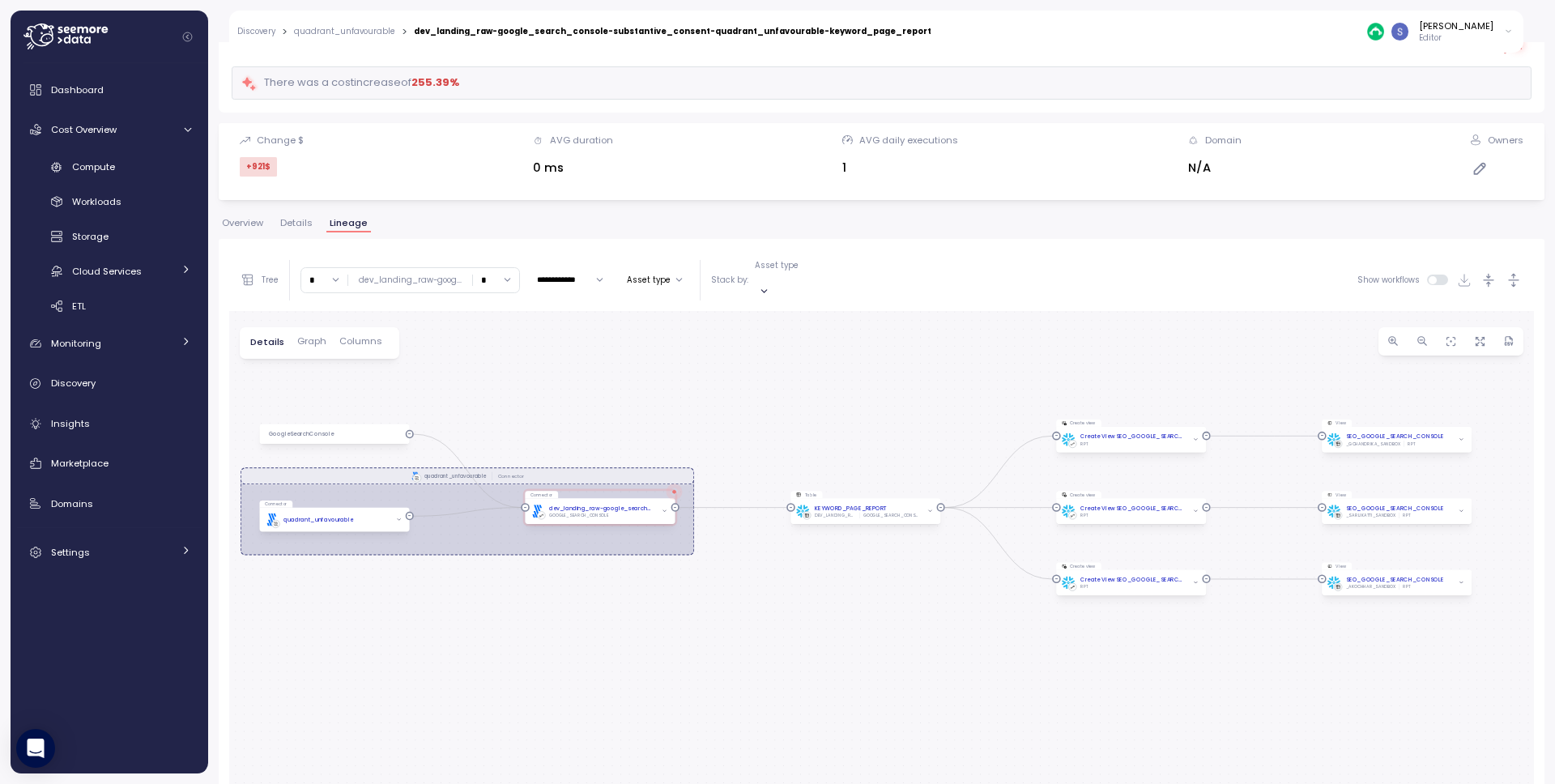
drag, startPoint x: 783, startPoint y: 430, endPoint x: 730, endPoint y: 413, distance: 55.7
click at [730, 413] on div ".st0{fill:#0073FF;} quadrant_unfavourable Connector GoogleSearchConsole Connect…" at bounding box center [880, 640] width 1304 height 660
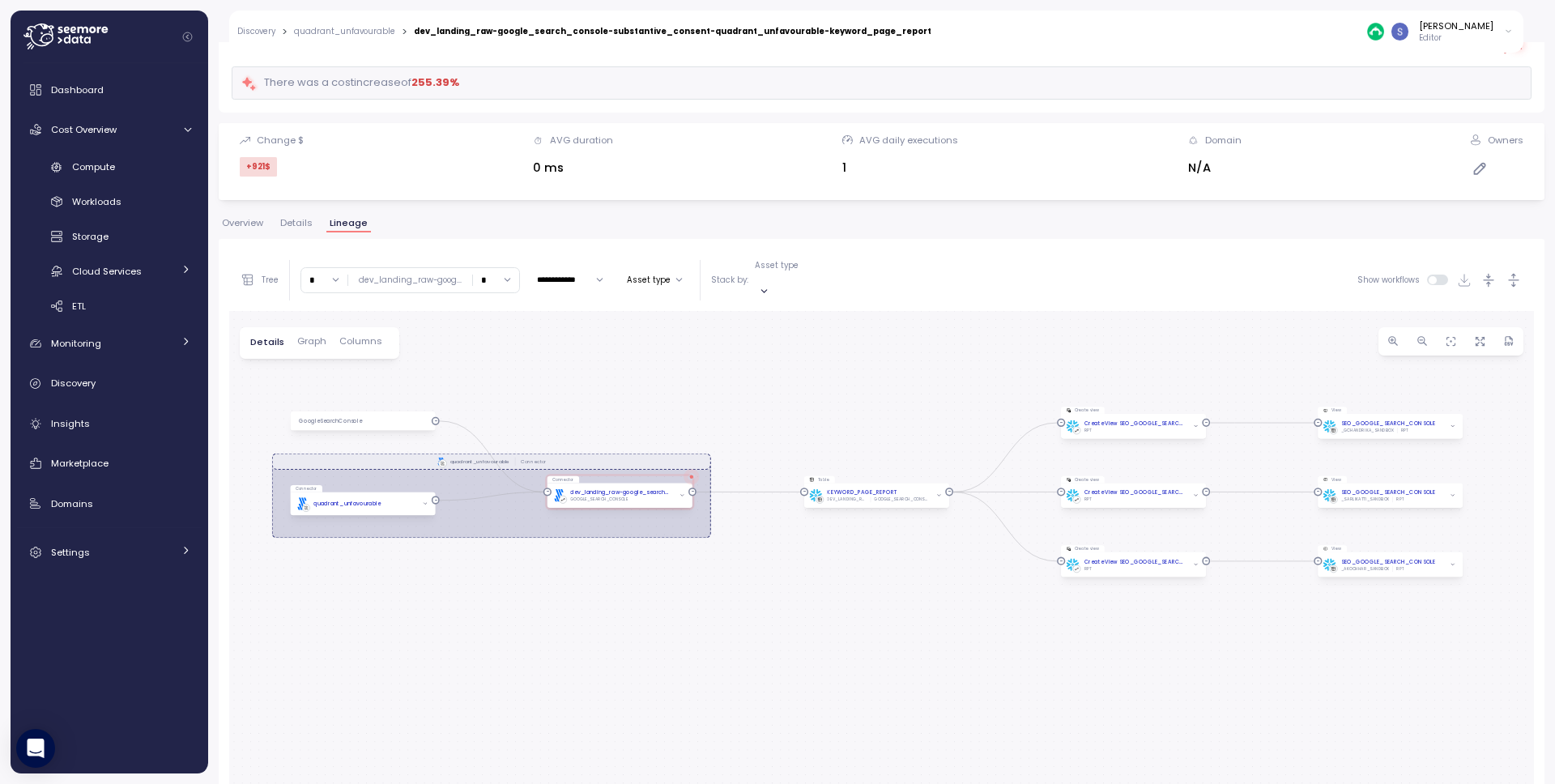
drag, startPoint x: 730, startPoint y: 413, endPoint x: 746, endPoint y: 401, distance: 20.0
click at [746, 401] on div ".st0{fill:#0073FF;} quadrant_unfavourable Connector GoogleSearchConsole Connect…" at bounding box center [880, 640] width 1304 height 660
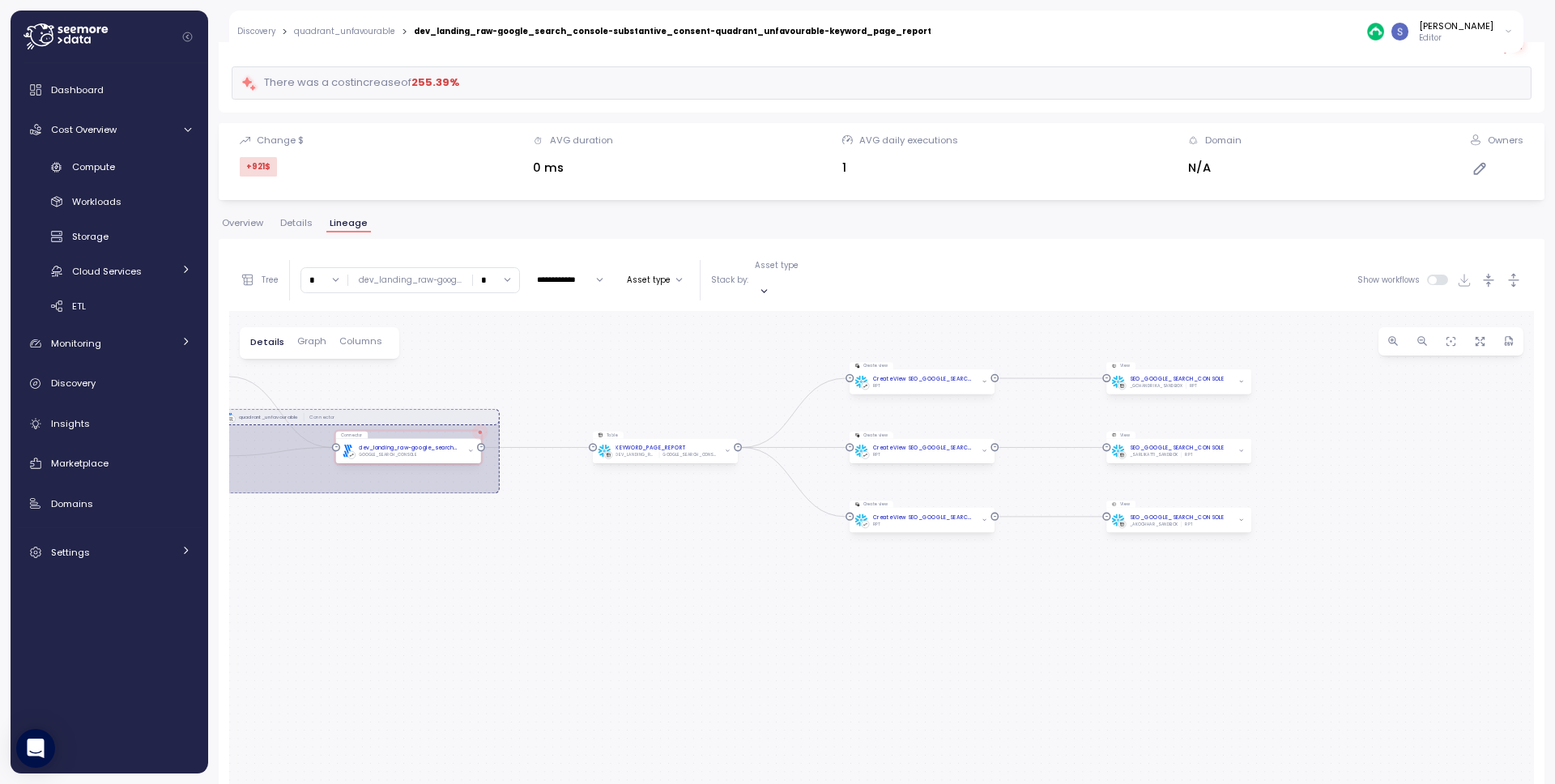
drag, startPoint x: 948, startPoint y: 436, endPoint x: 728, endPoint y: 391, distance: 224.6
click at [728, 391] on div ".st0{fill:#0073FF;} quadrant_unfavourable Connector GoogleSearchConsole Connect…" at bounding box center [880, 640] width 1304 height 660
drag, startPoint x: 1057, startPoint y: 434, endPoint x: 973, endPoint y: 434, distance: 84.0
click at [718, 434] on div ".st0{fill:#0073FF;} quadrant_unfavourable Connector GoogleSearchConsole Connect…" at bounding box center [384, 530] width 667 height 338
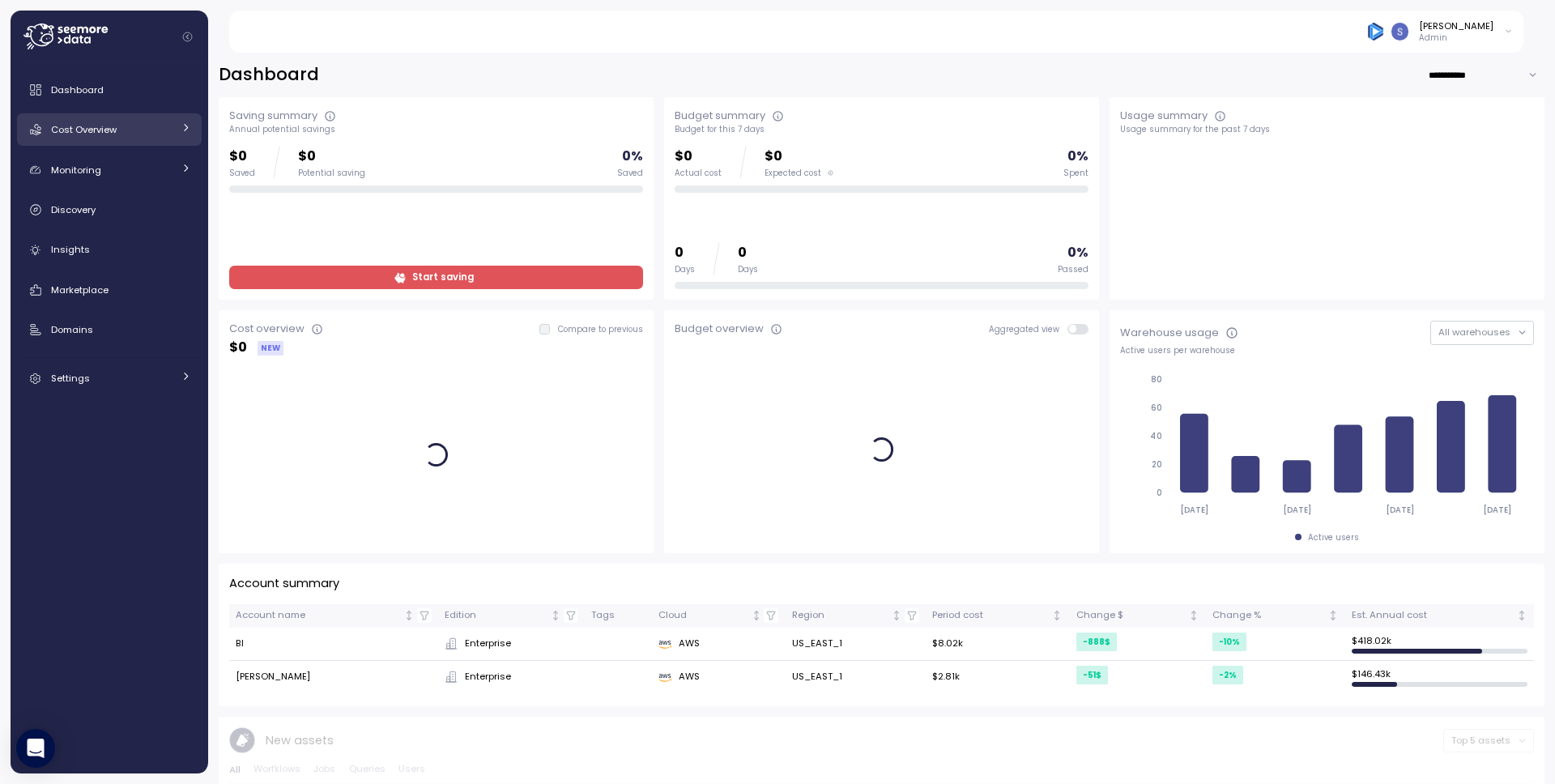
click at [158, 134] on div "Cost Overview" at bounding box center [112, 130] width 122 height 16
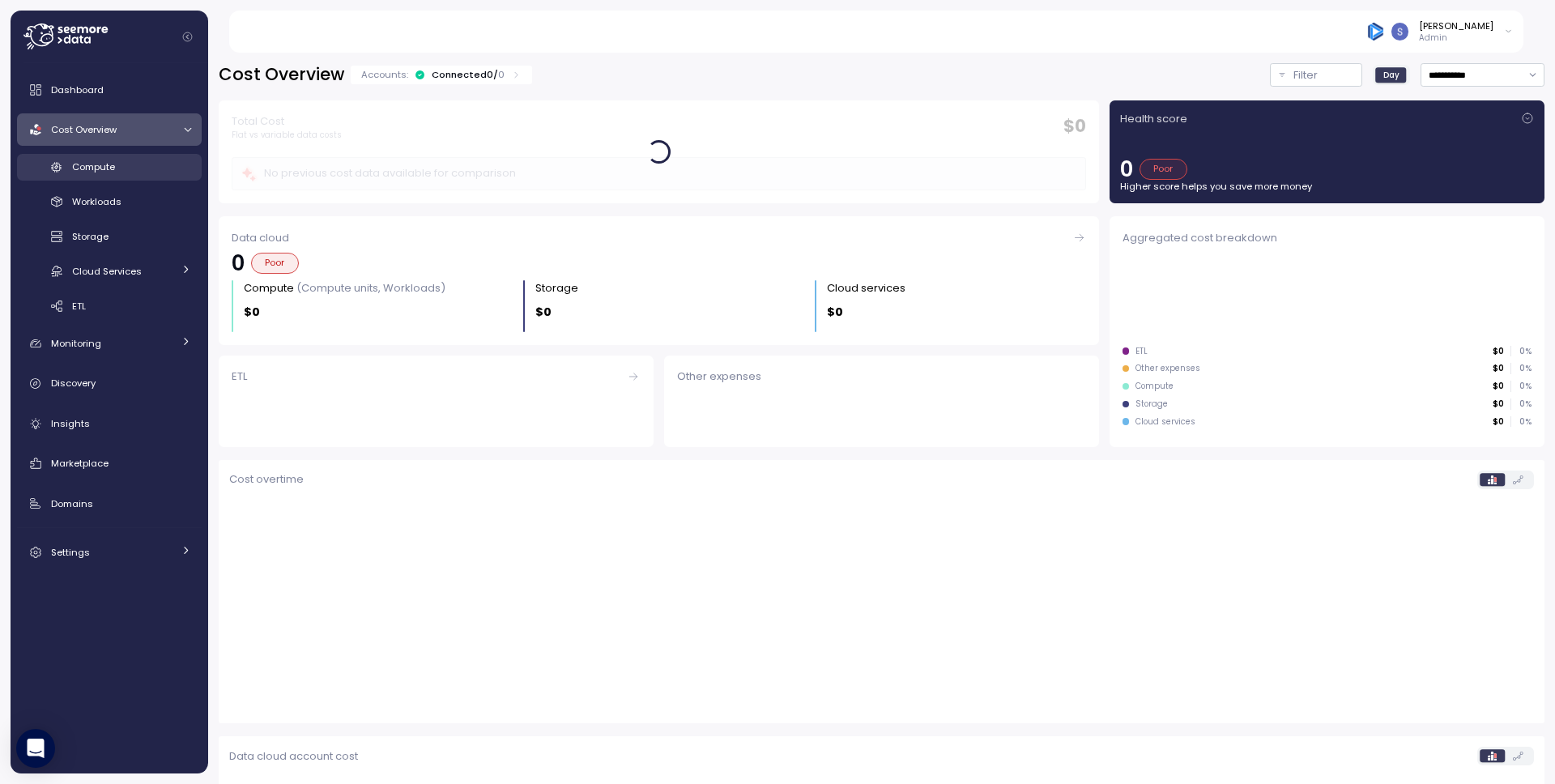
click at [79, 166] on span "Compute" at bounding box center [93, 166] width 43 height 13
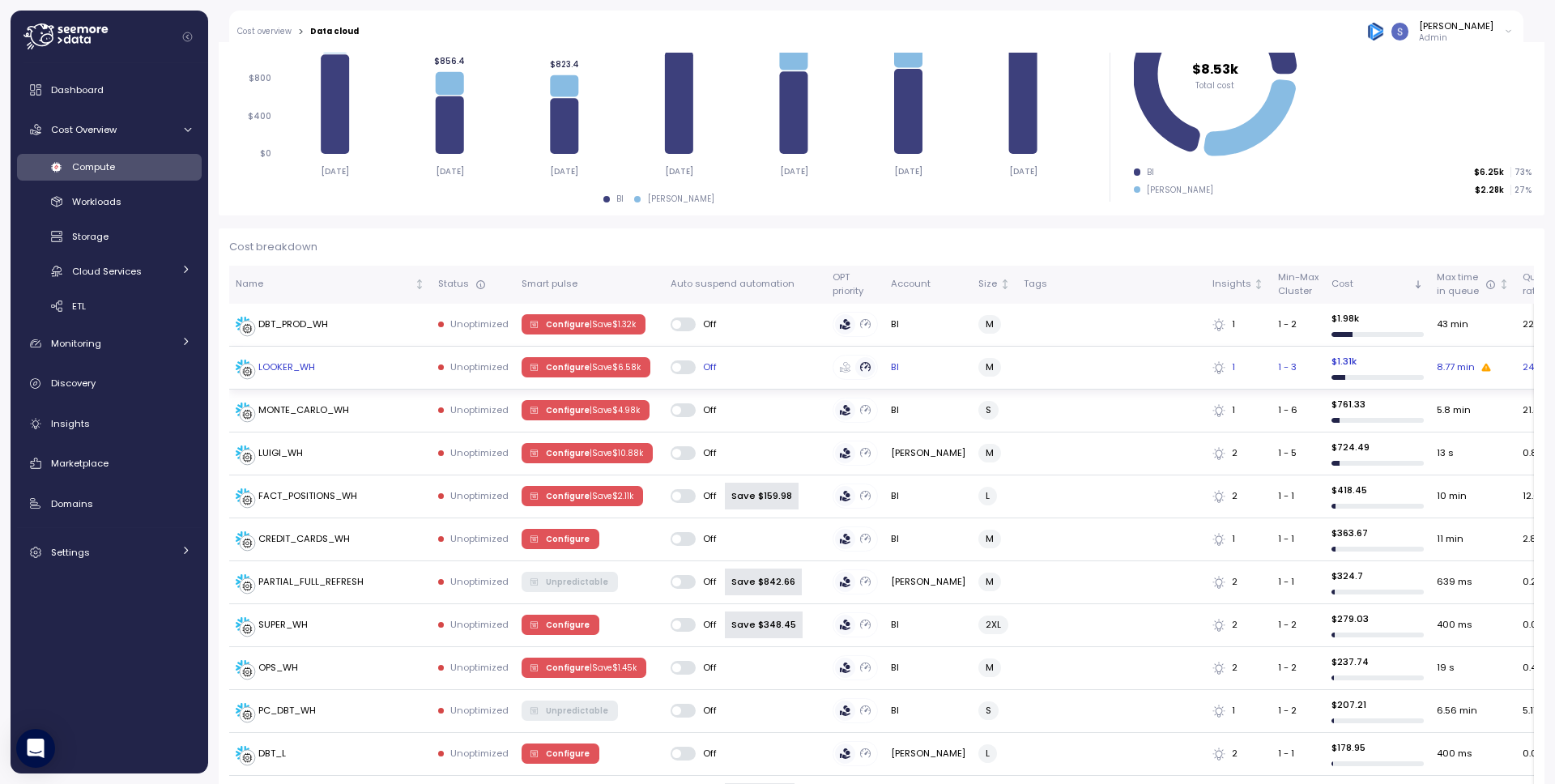
scroll to position [328, 0]
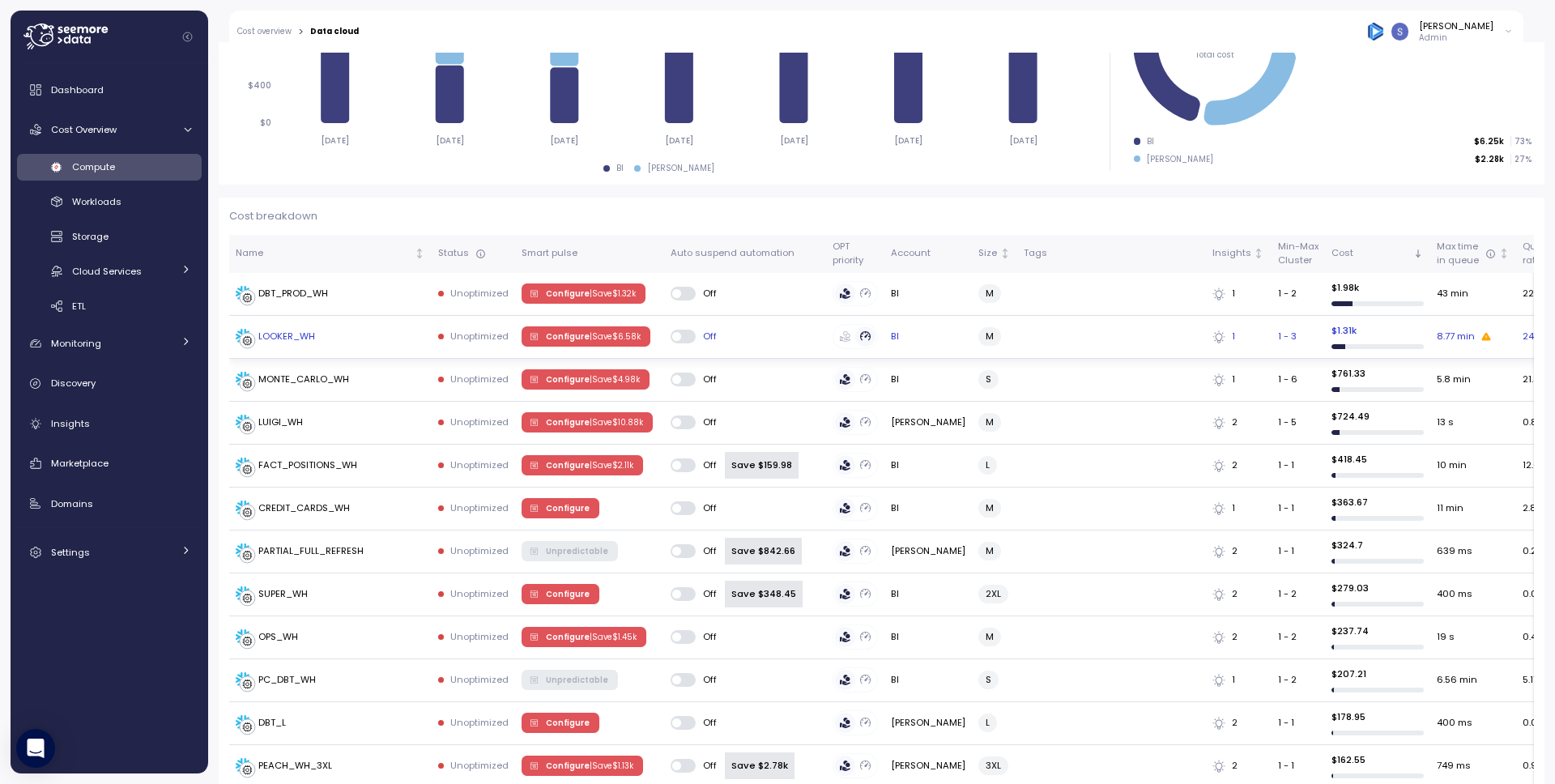
click at [302, 332] on div "LOOKER_WH" at bounding box center [286, 337] width 57 height 15
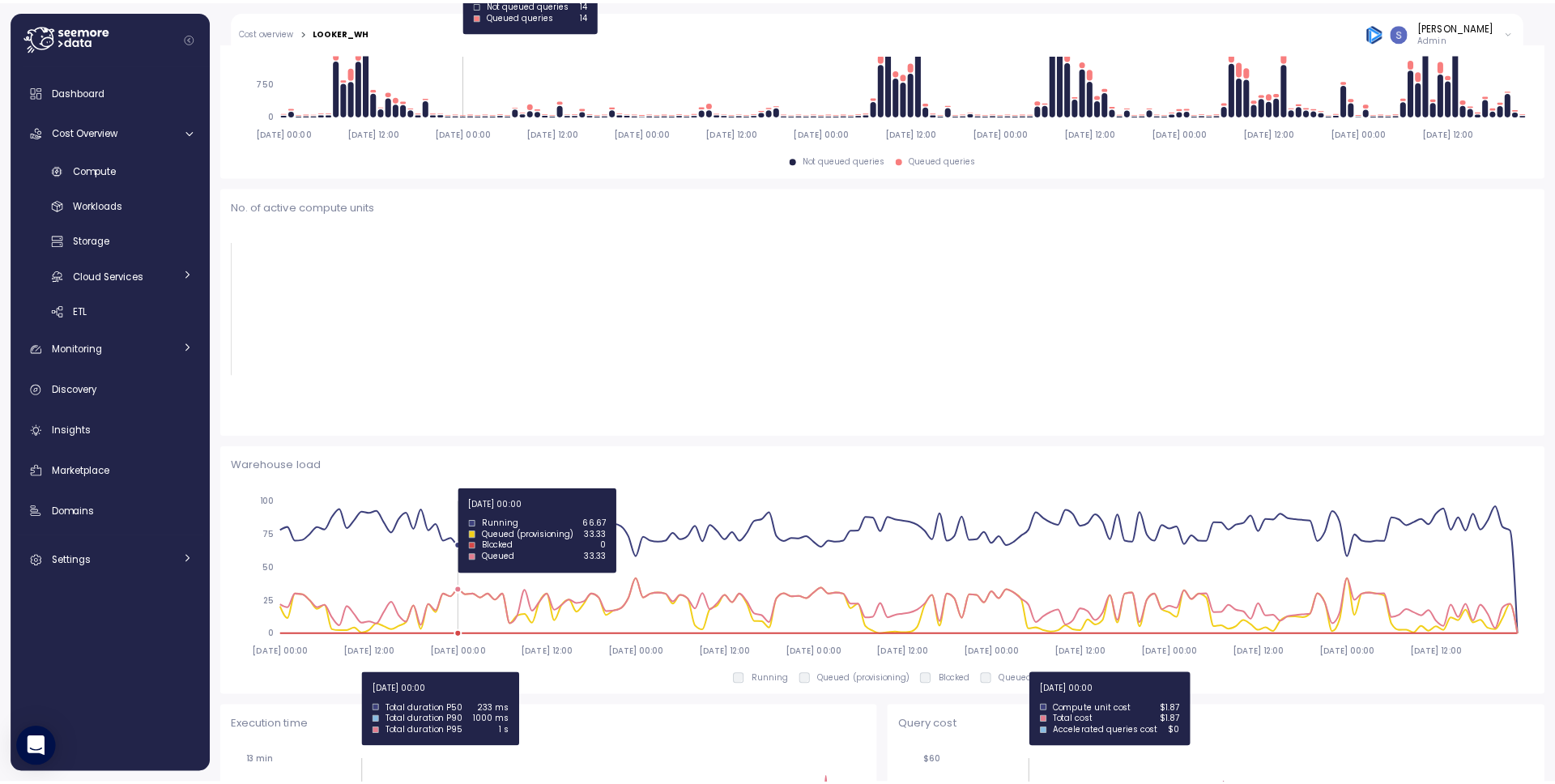
scroll to position [464, 0]
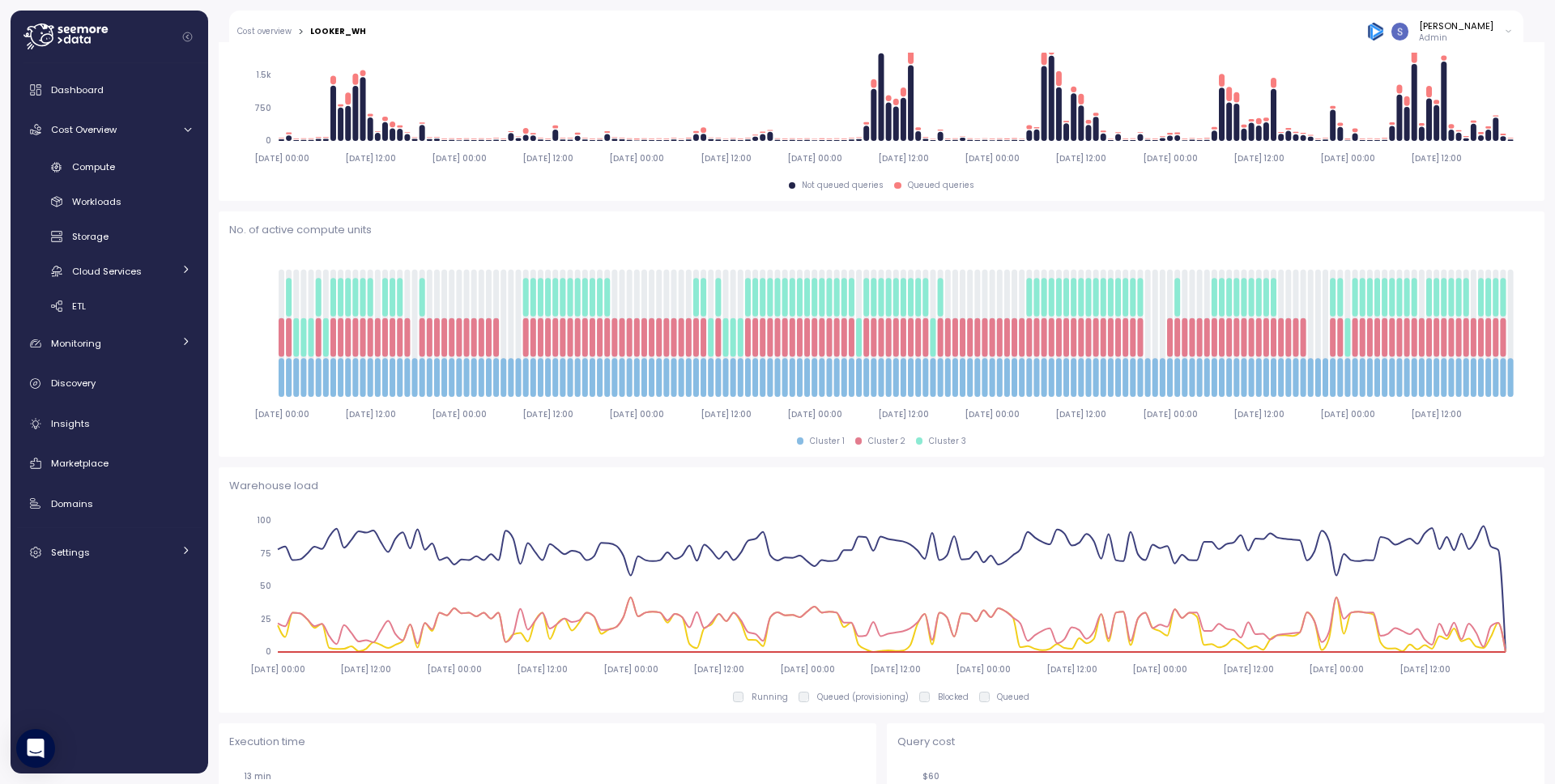
scroll to position [591, 0]
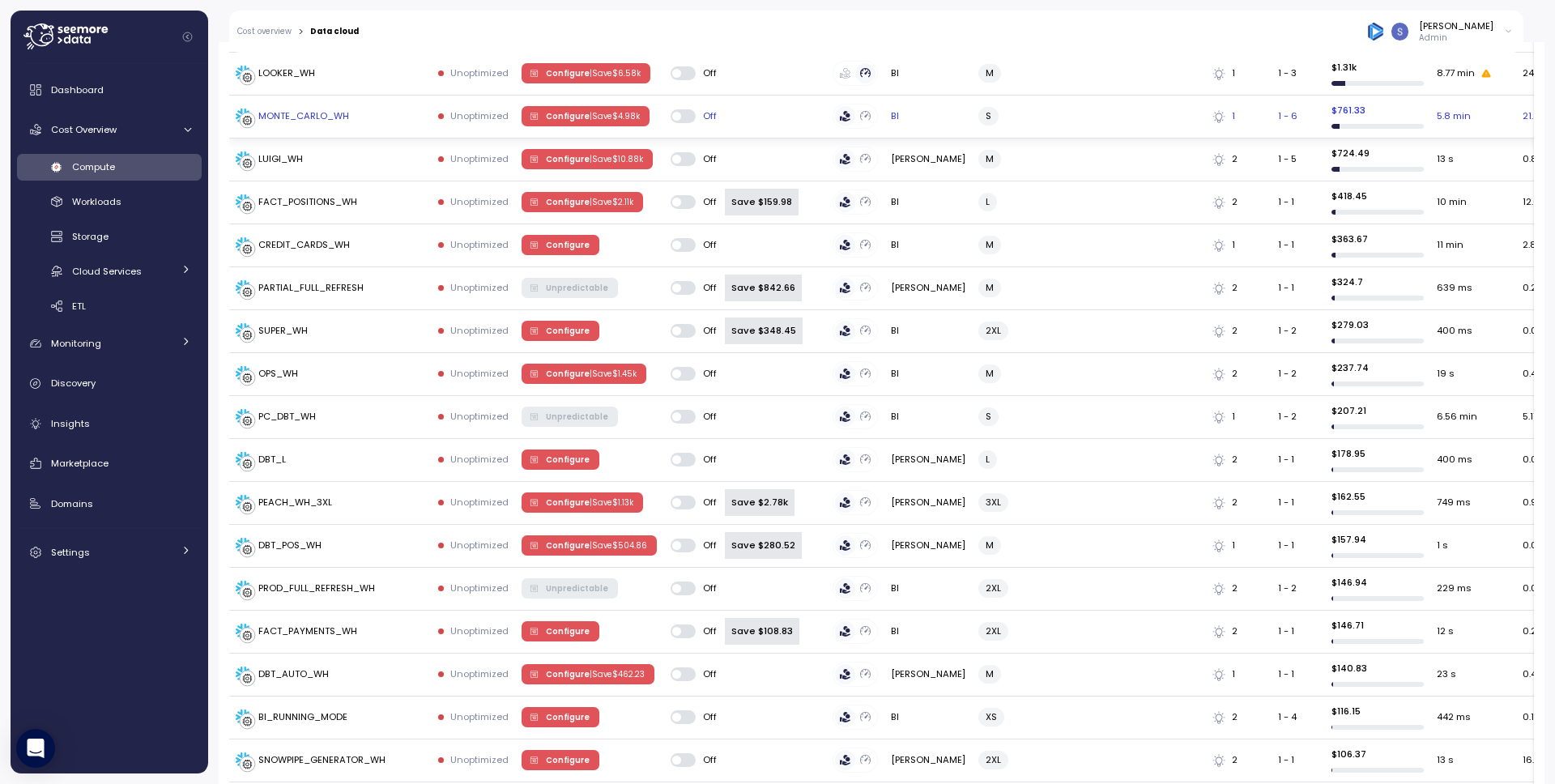
click at [552, 114] on span "Configure | Save $ 4.98k" at bounding box center [592, 115] width 94 height 17
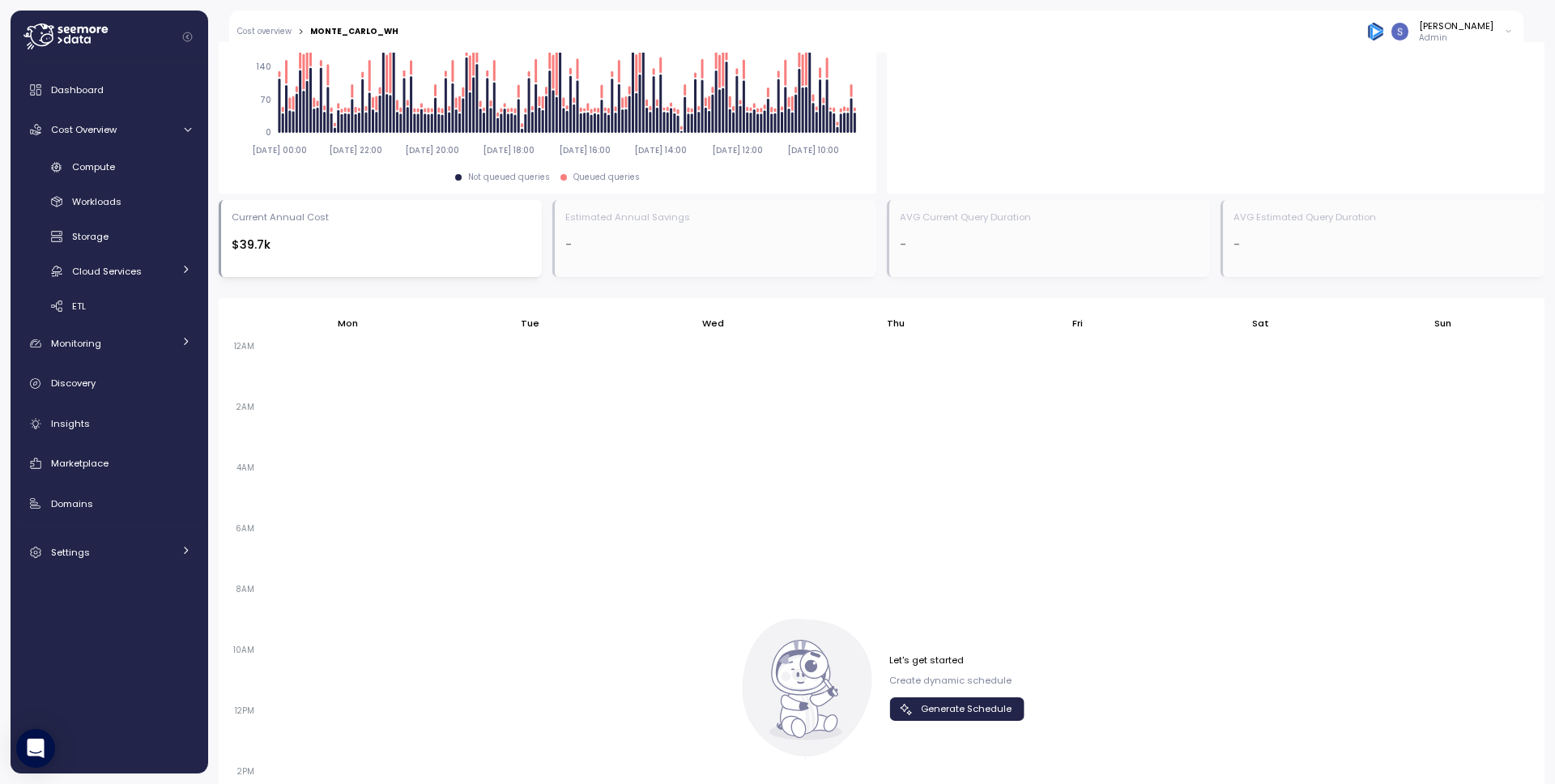
scroll to position [593, 0]
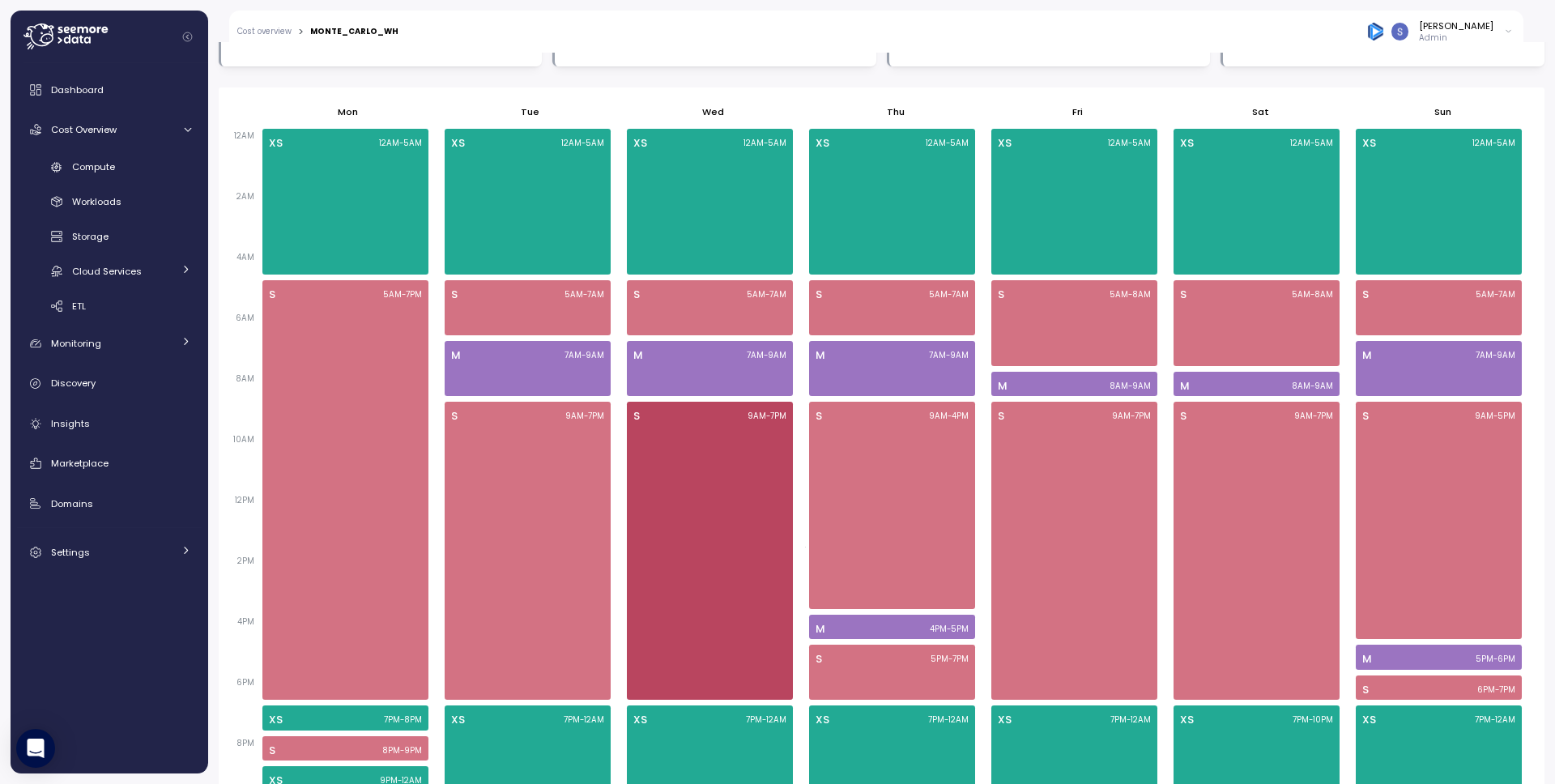
scroll to position [1057, 0]
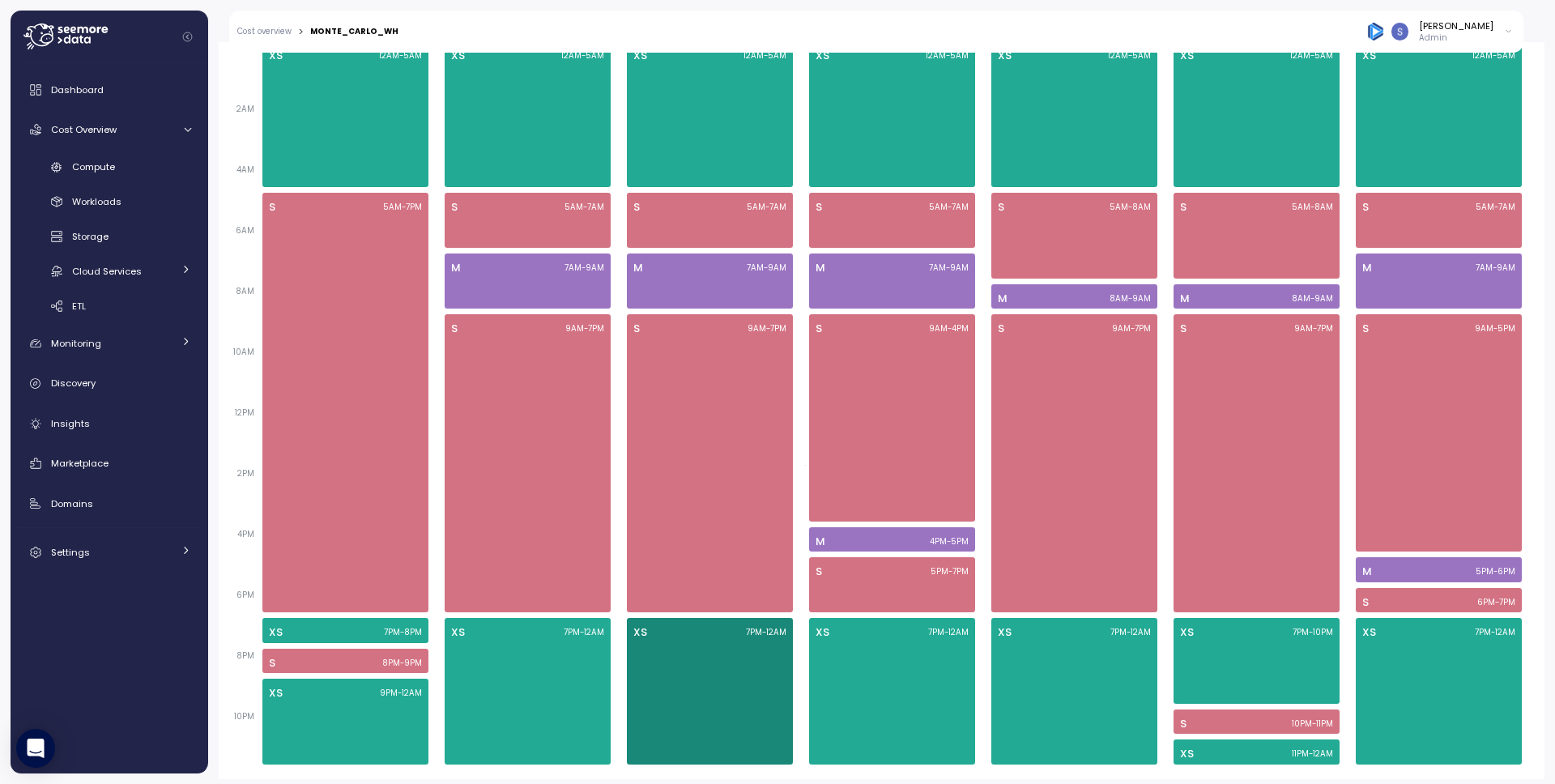
scroll to position [1050, 0]
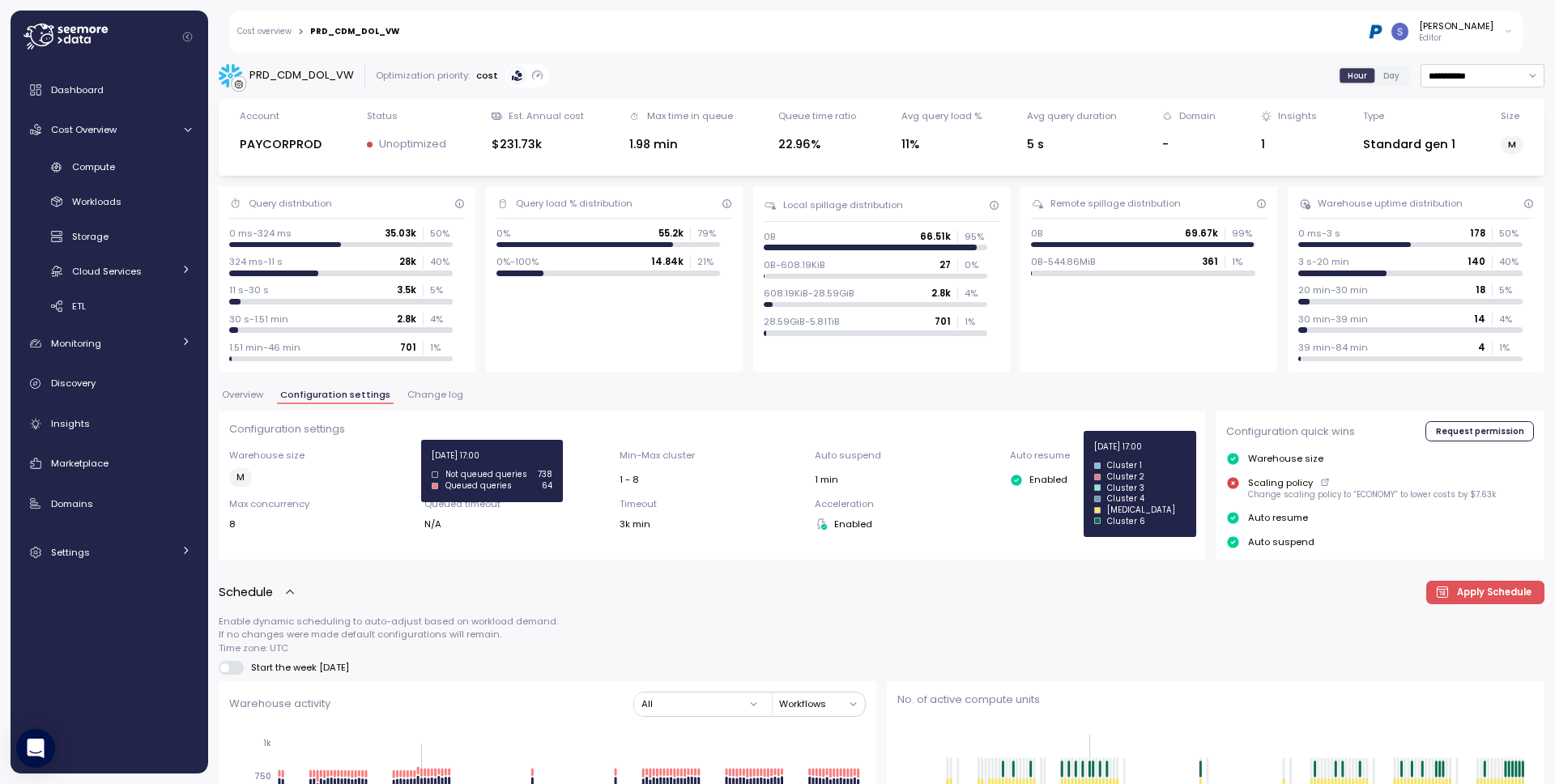
scroll to position [368, 0]
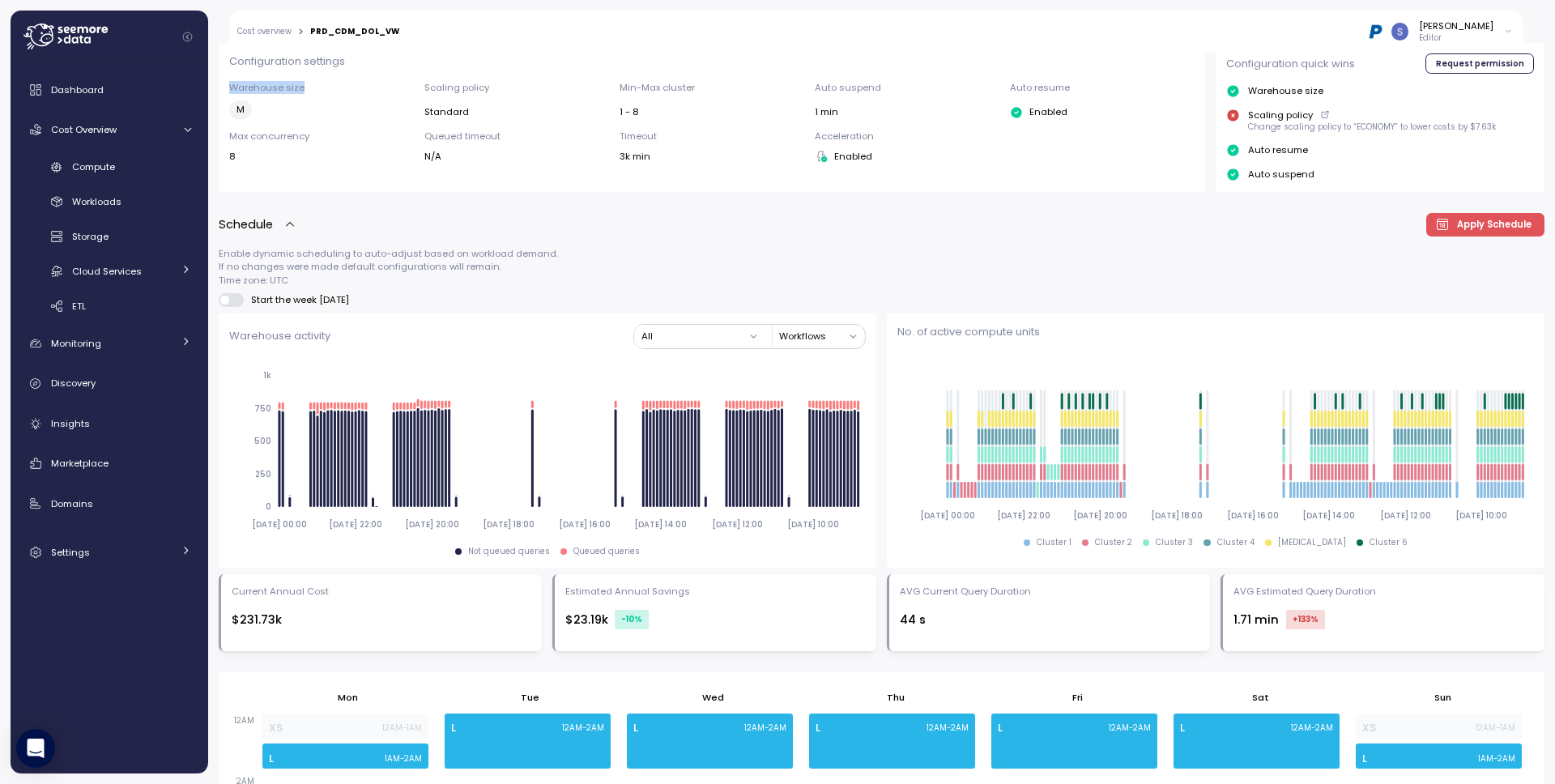
drag, startPoint x: 230, startPoint y: 91, endPoint x: 288, endPoint y: 113, distance: 62.0
click at [288, 113] on div "Warehouse size M" at bounding box center [321, 100] width 185 height 38
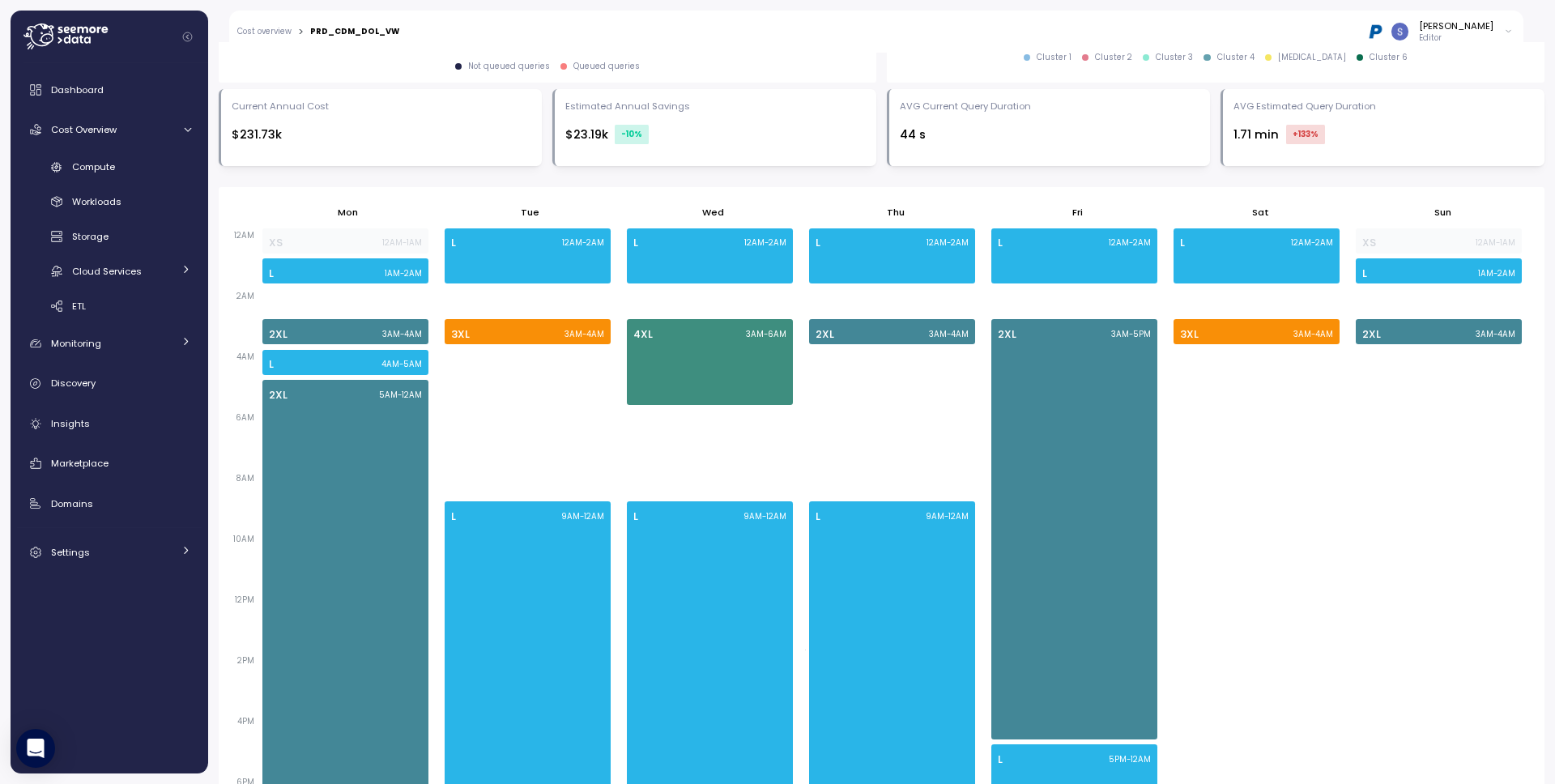
scroll to position [103, 0]
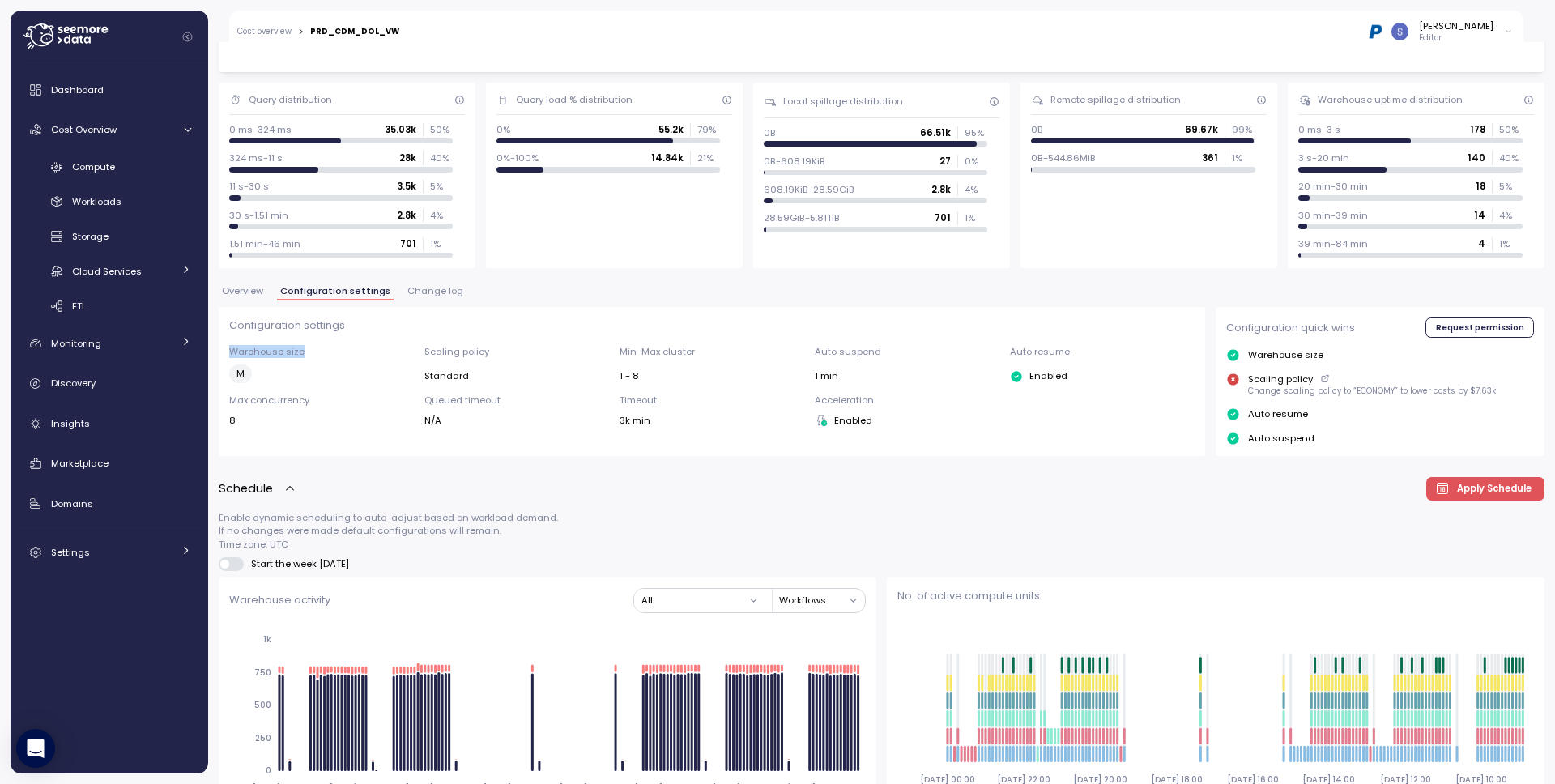
click at [251, 355] on p "Warehouse size" at bounding box center [321, 351] width 185 height 13
drag, startPoint x: 225, startPoint y: 352, endPoint x: 307, endPoint y: 371, distance: 84.2
click at [307, 371] on div "Configuration settings Warehouse size M Scaling policy Standard Min-Max cluster…" at bounding box center [712, 381] width 987 height 148
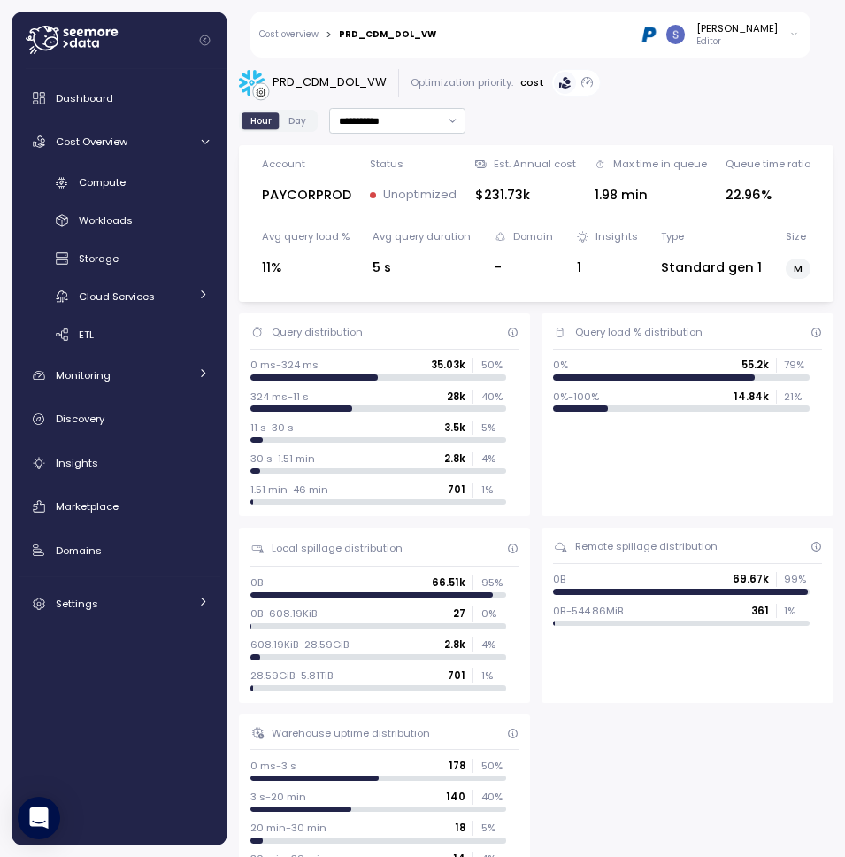
scroll to position [571, 0]
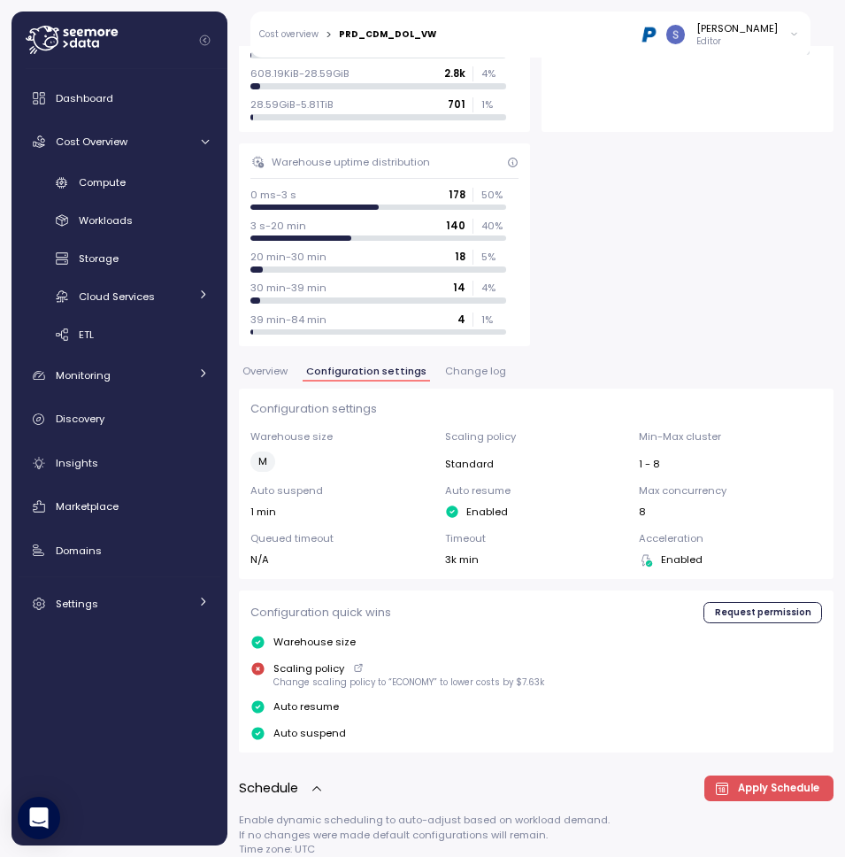
click at [484, 366] on span "Change log" at bounding box center [475, 371] width 61 height 10
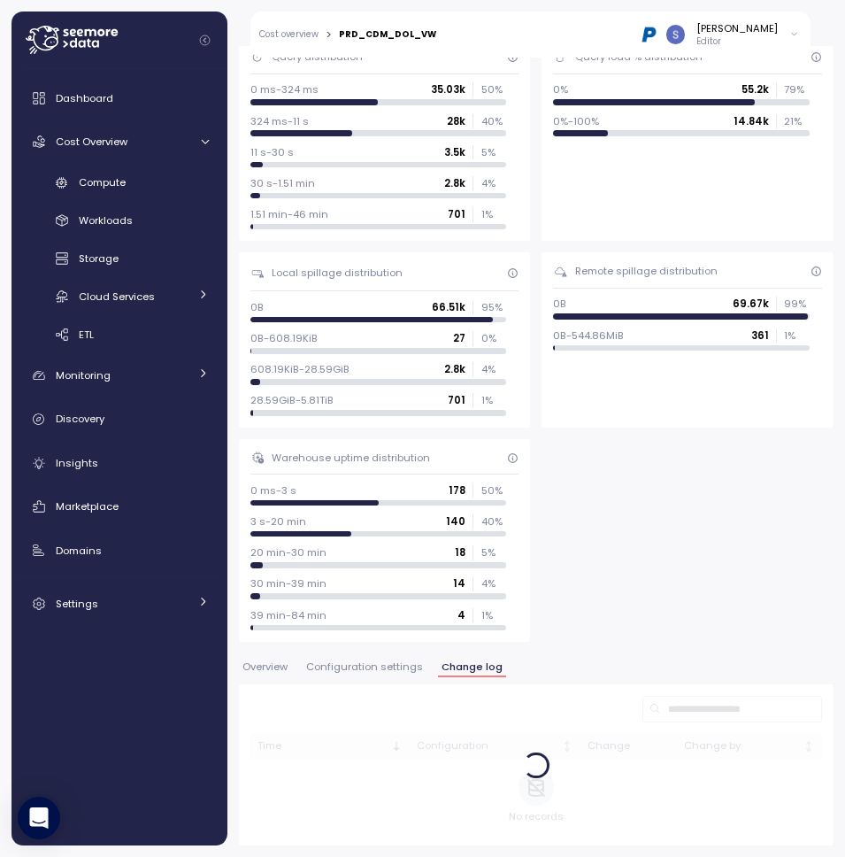
scroll to position [571, 0]
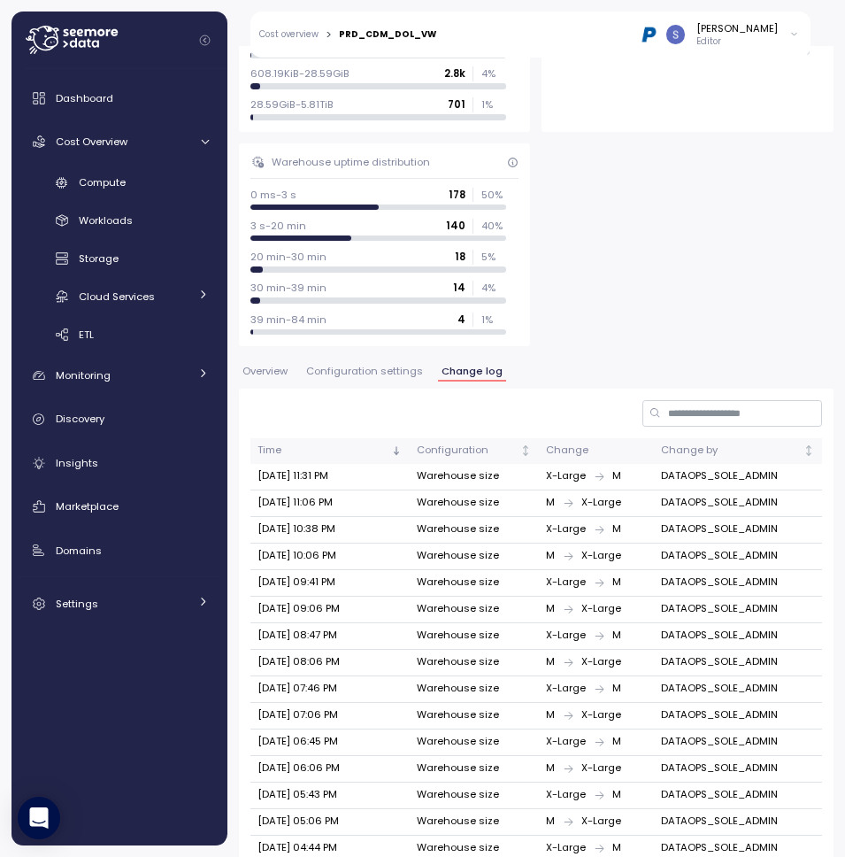
click at [373, 369] on span "Configuration settings" at bounding box center [364, 371] width 117 height 10
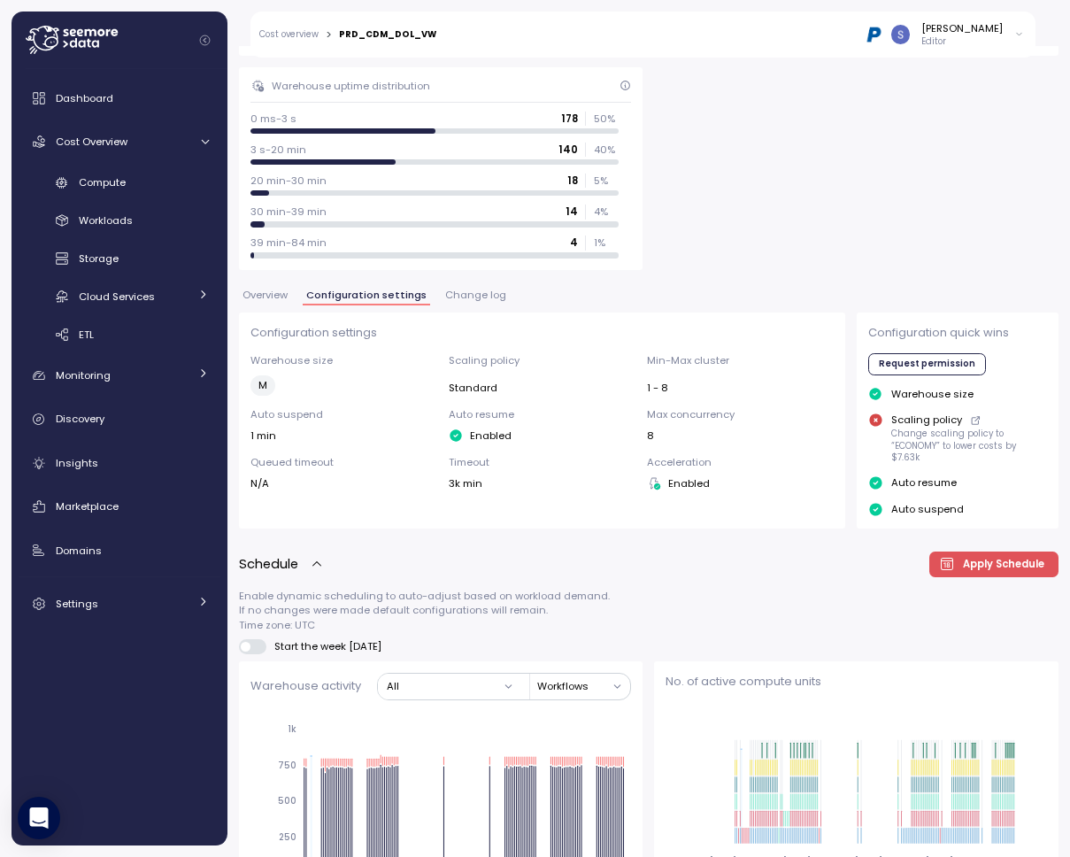
scroll to position [749, 0]
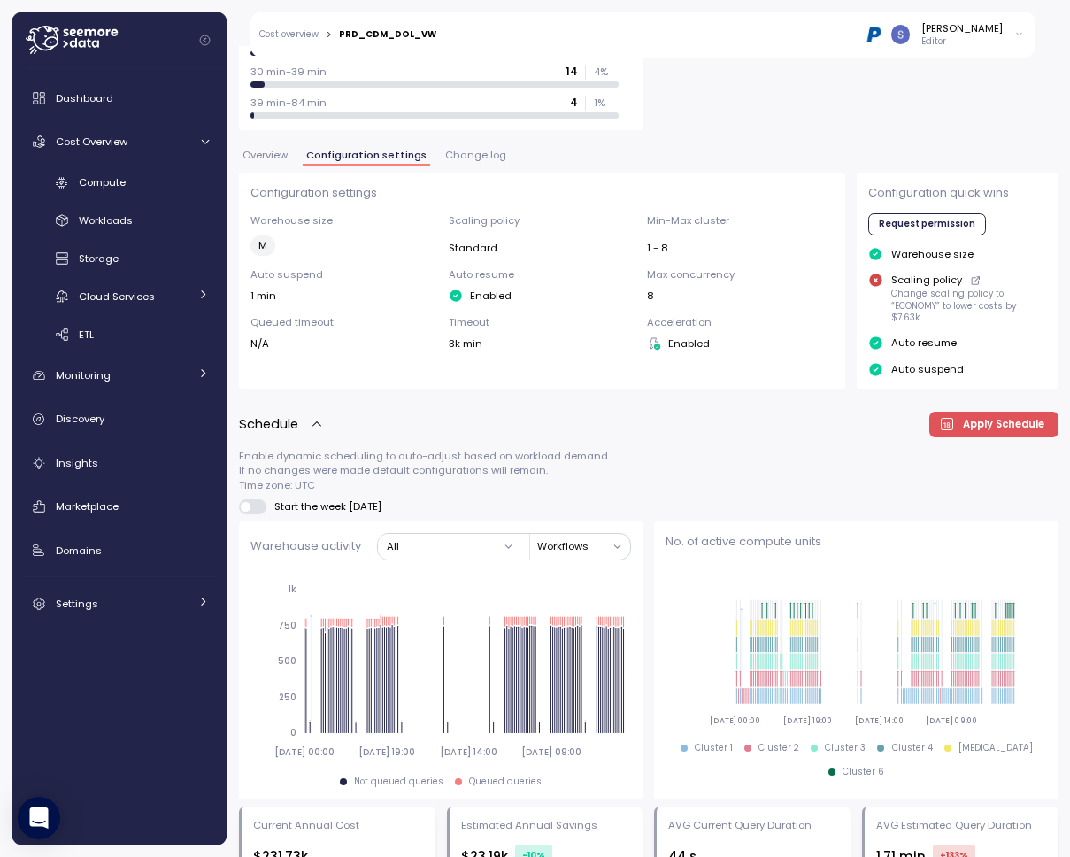
click at [264, 505] on span at bounding box center [259, 506] width 18 height 14
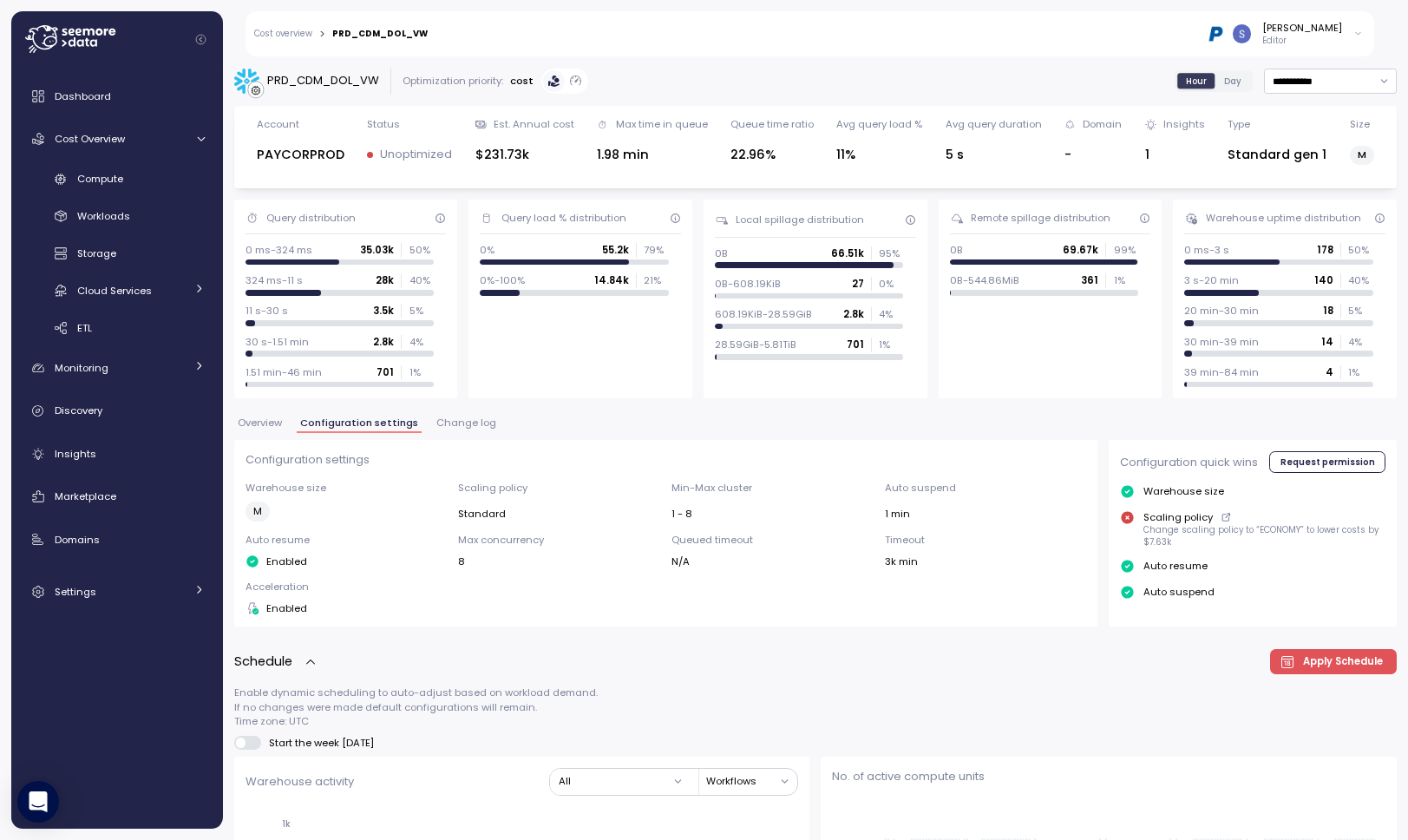
click at [453, 422] on span "Change log" at bounding box center [466, 422] width 60 height 10
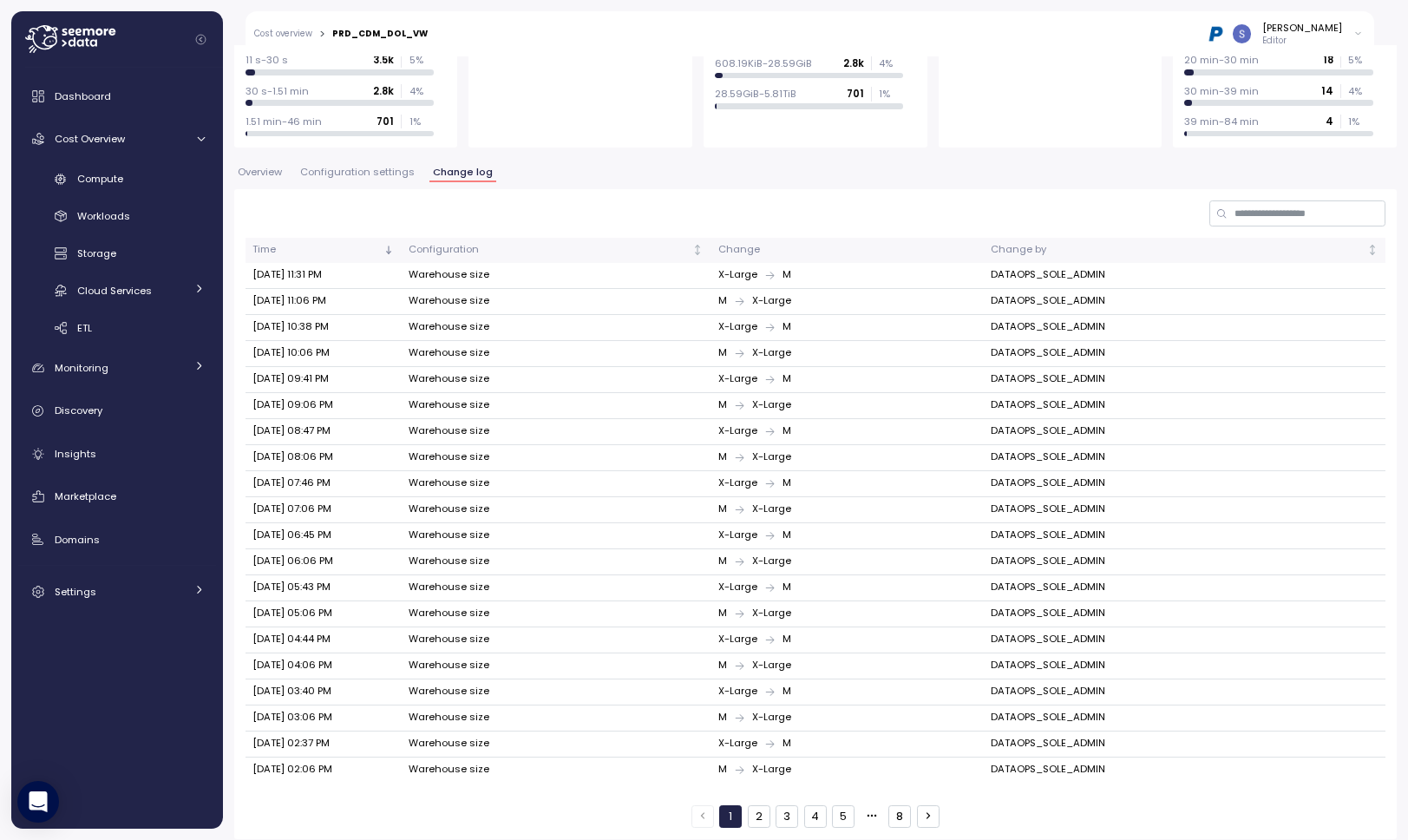
scroll to position [261, 0]
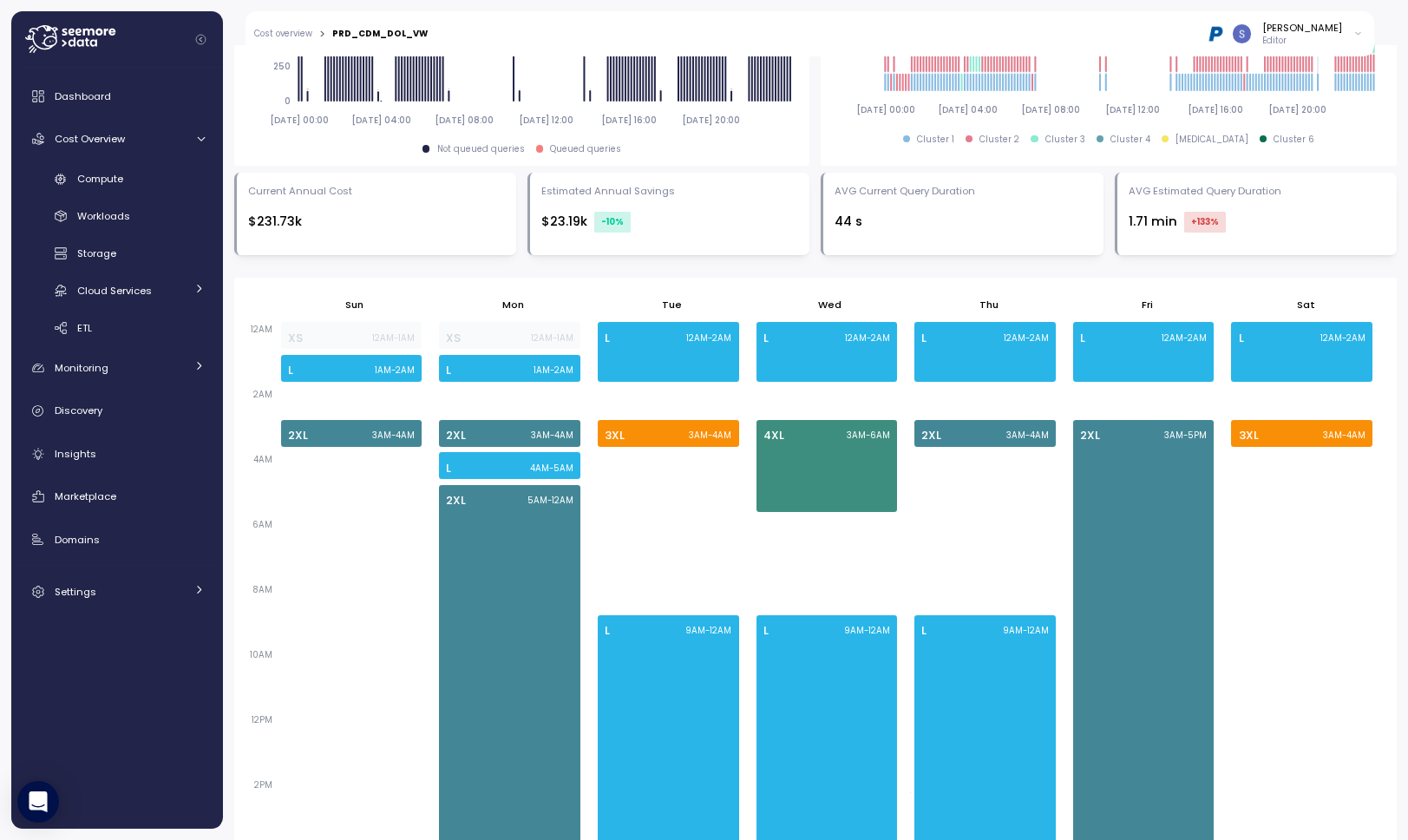
scroll to position [1004, 0]
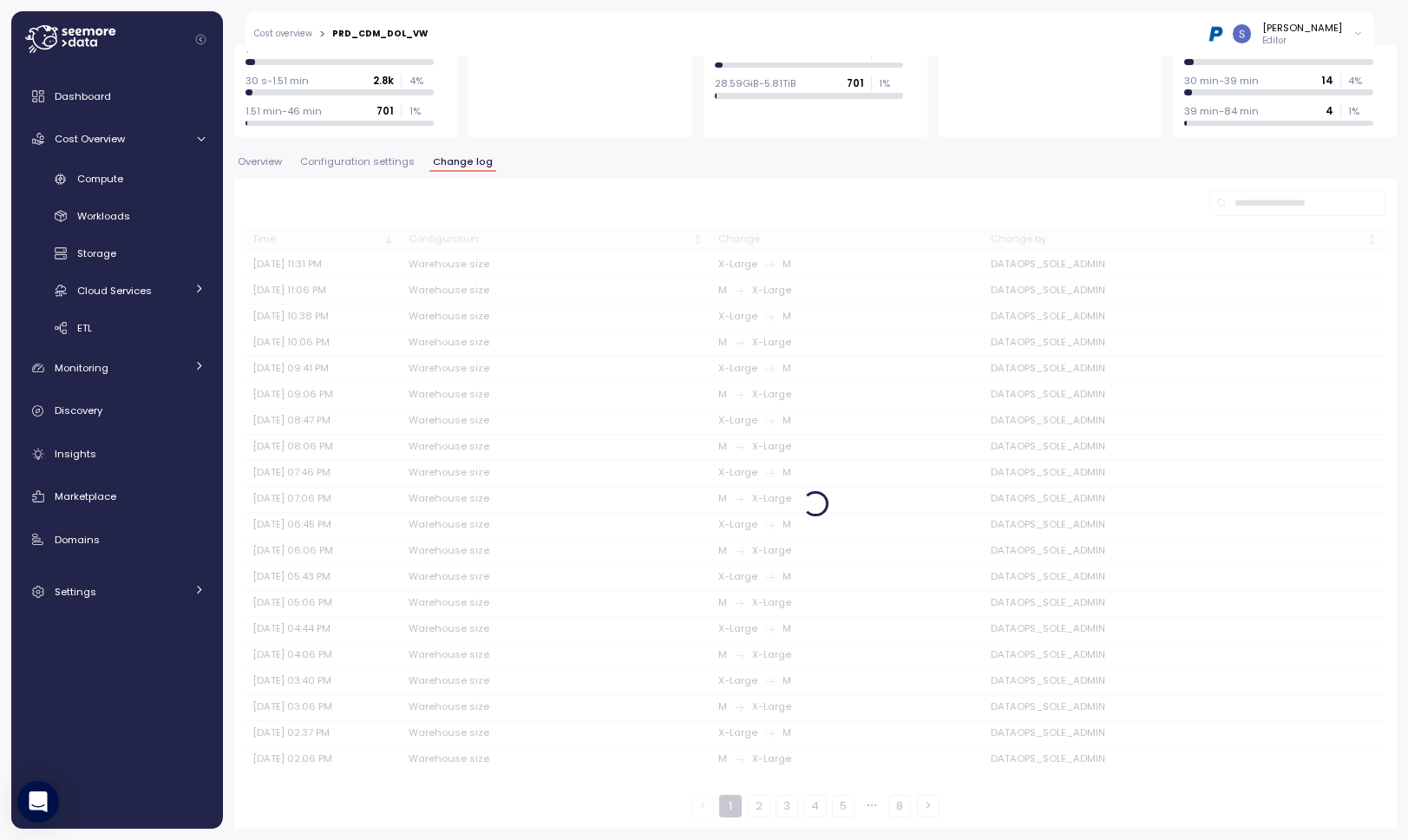
scroll to position [261, 0]
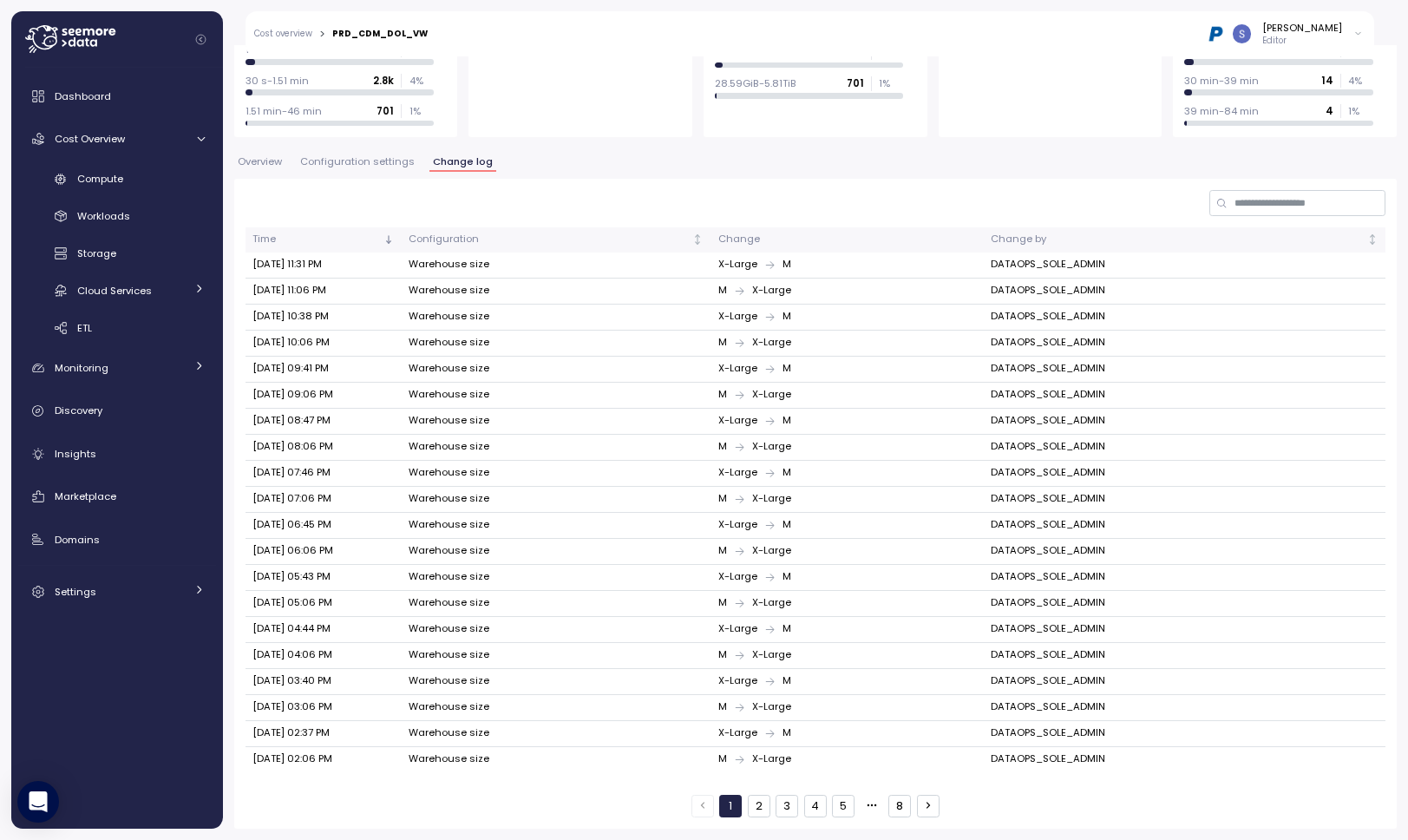
click at [329, 157] on span "Configuration settings" at bounding box center [357, 162] width 115 height 10
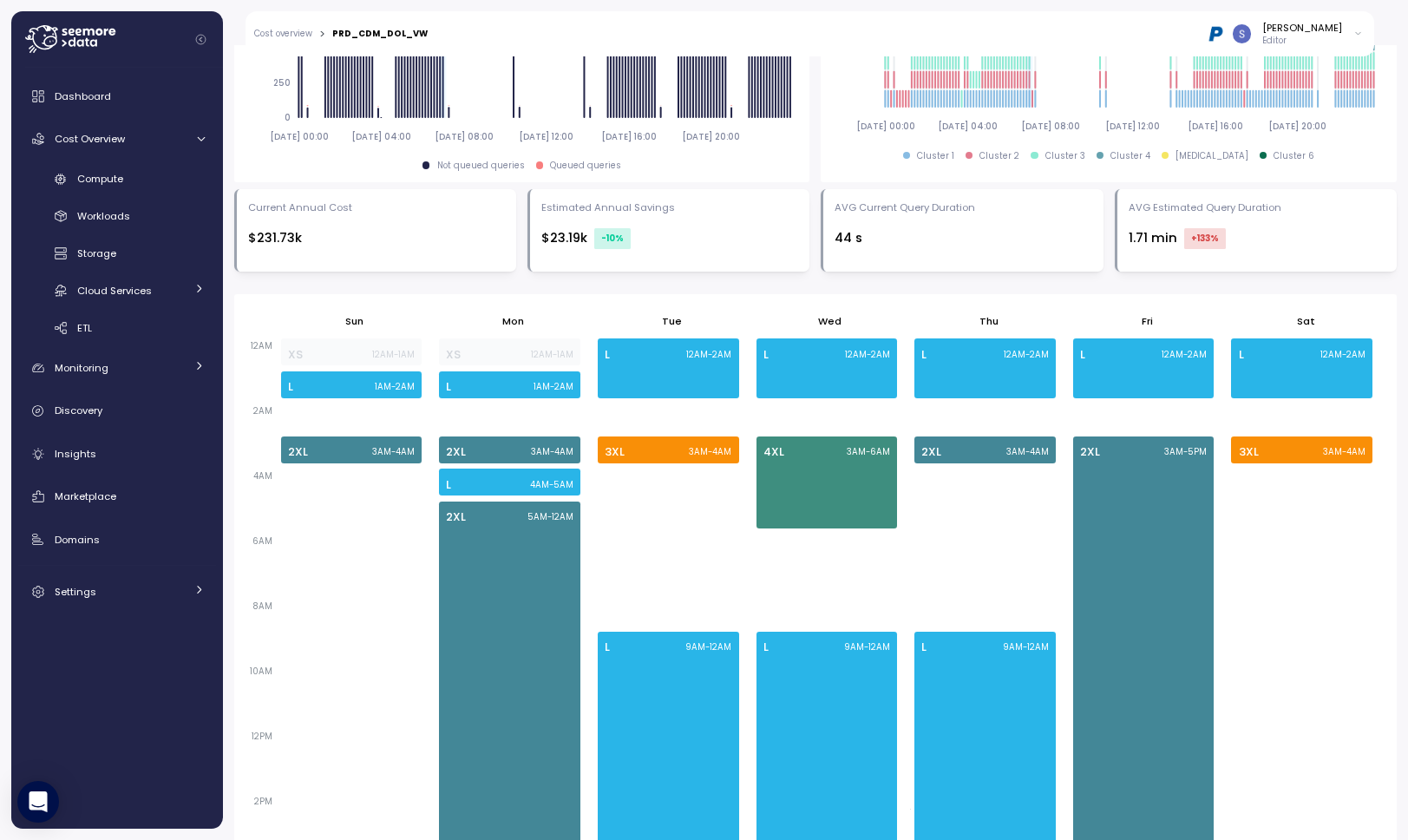
scroll to position [908, 0]
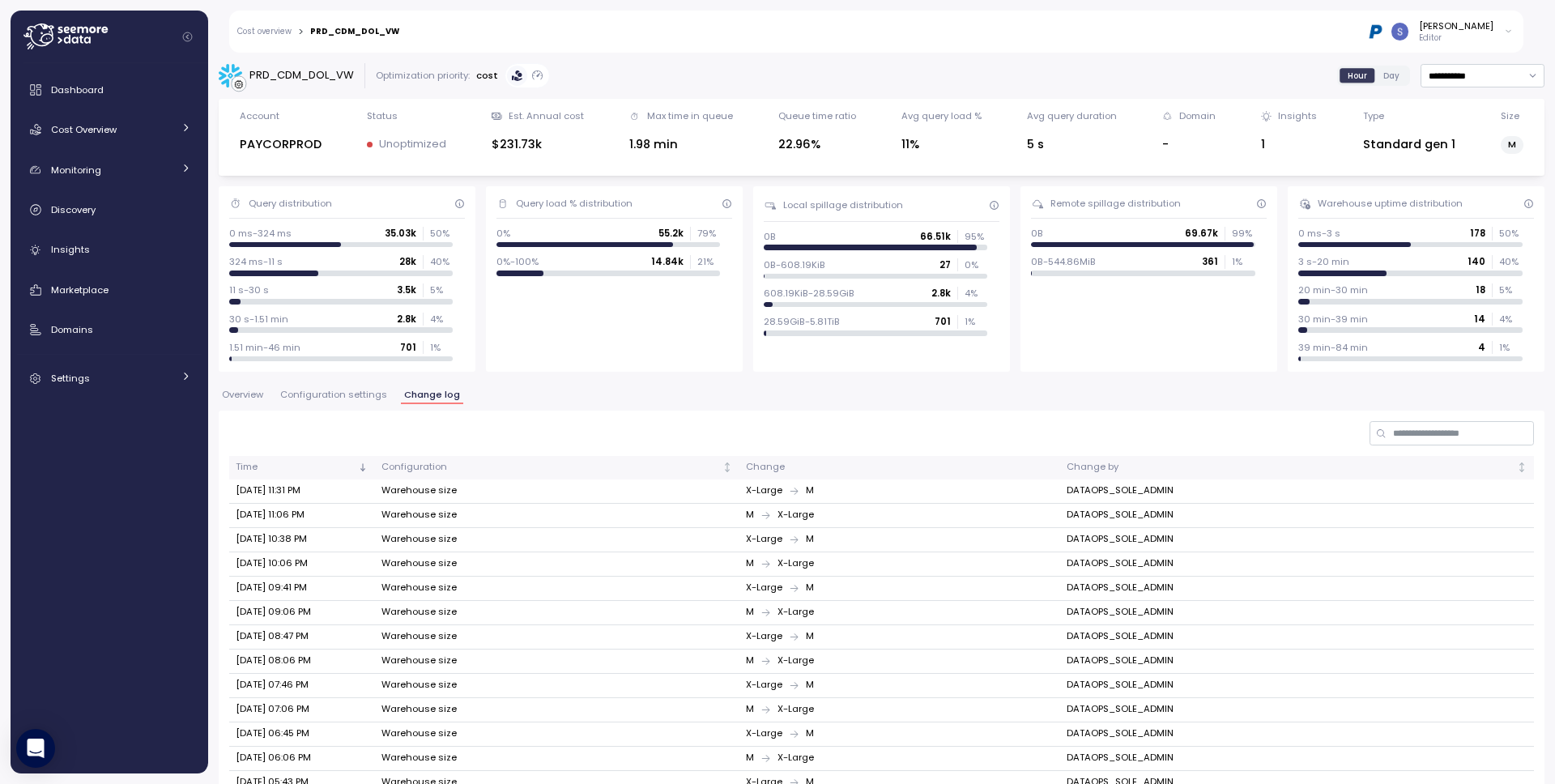
click at [244, 394] on span "Overview" at bounding box center [242, 394] width 41 height 9
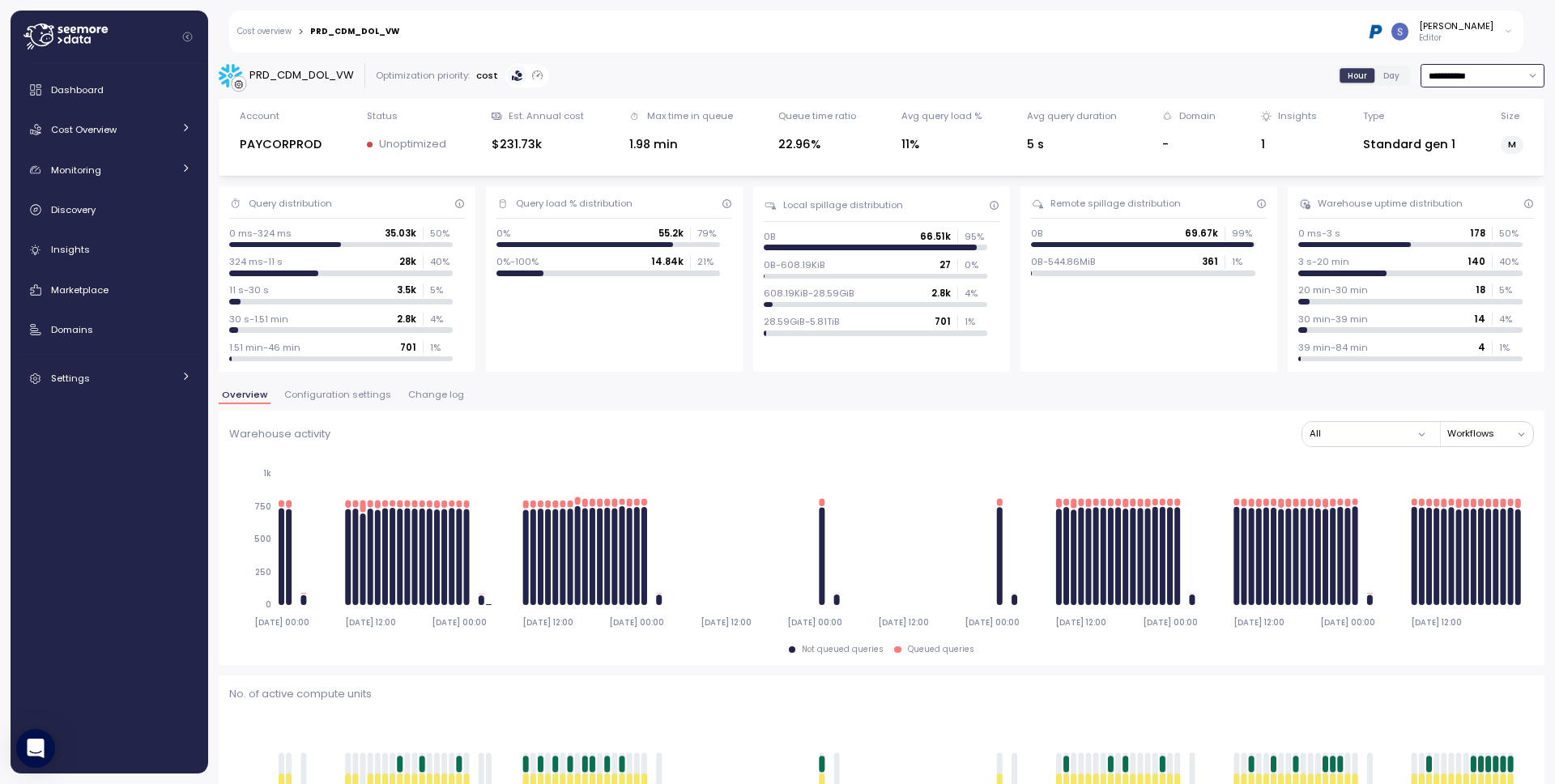
click at [1487, 72] on input "**********" at bounding box center [1482, 76] width 124 height 24
click at [1462, 130] on div "Last 3 days" at bounding box center [1462, 129] width 53 height 13
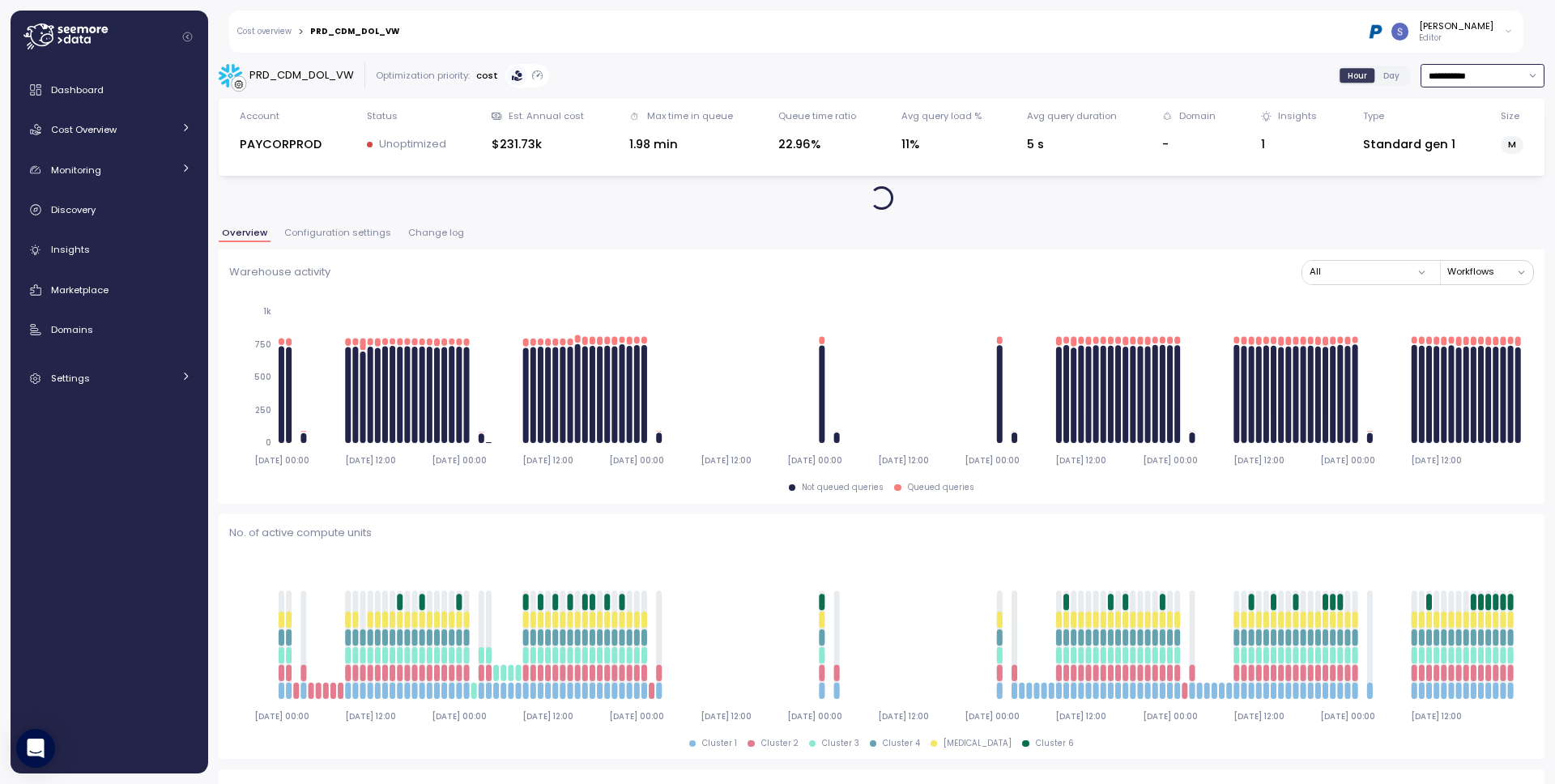
type input "**********"
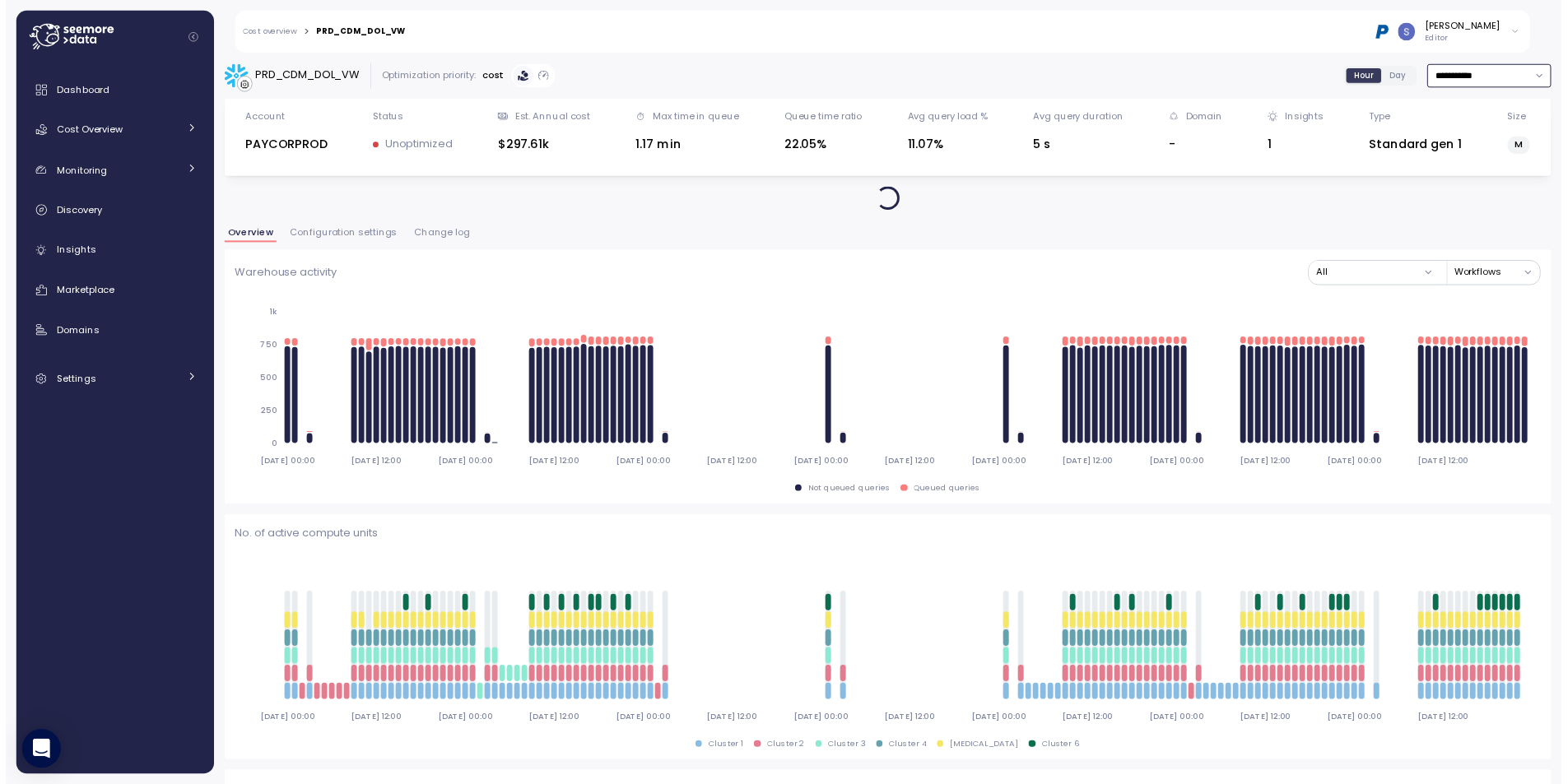
scroll to position [134, 0]
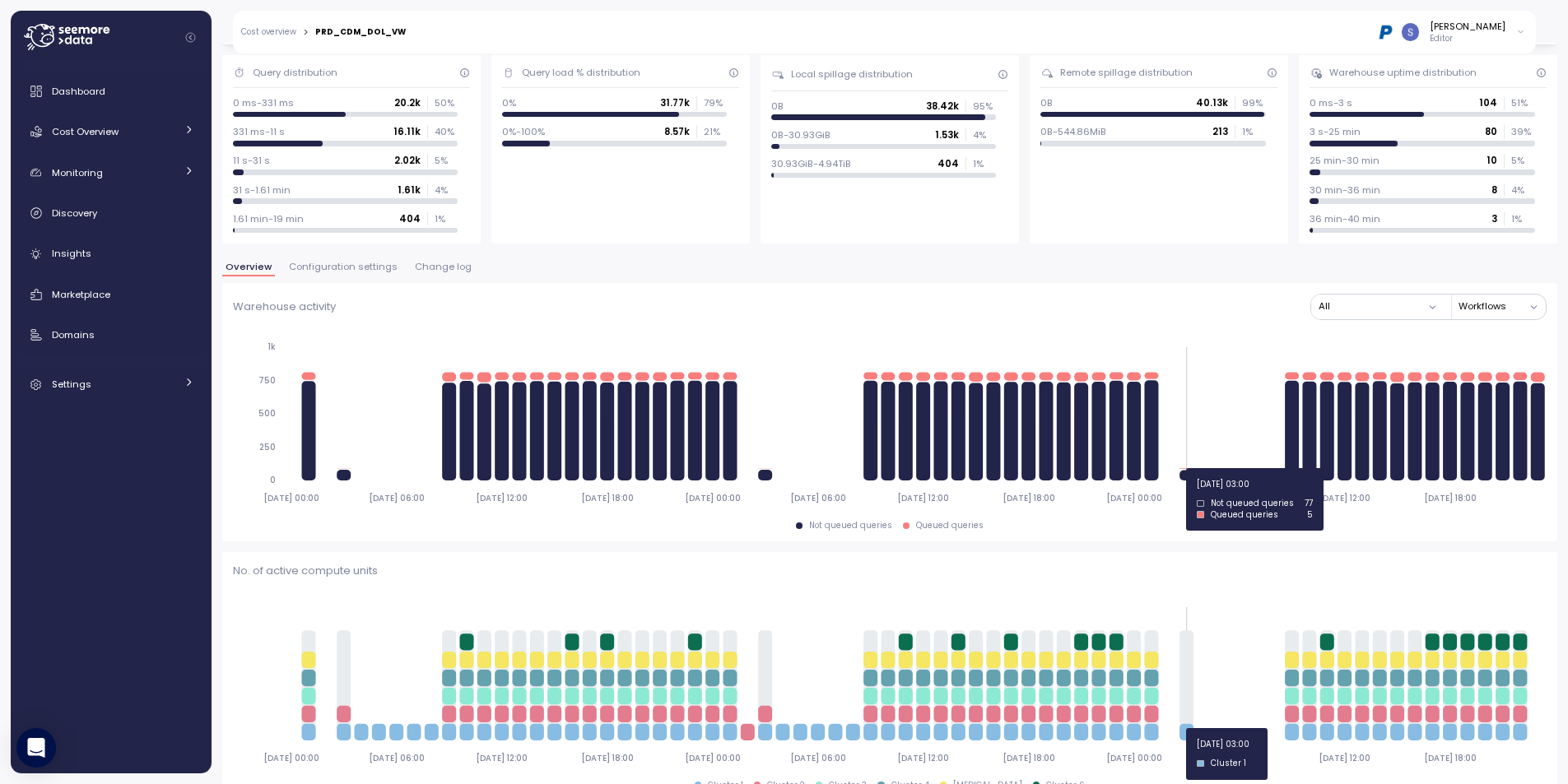
click at [1183, 468] on icon at bounding box center [1186, 468] width 14 height 1
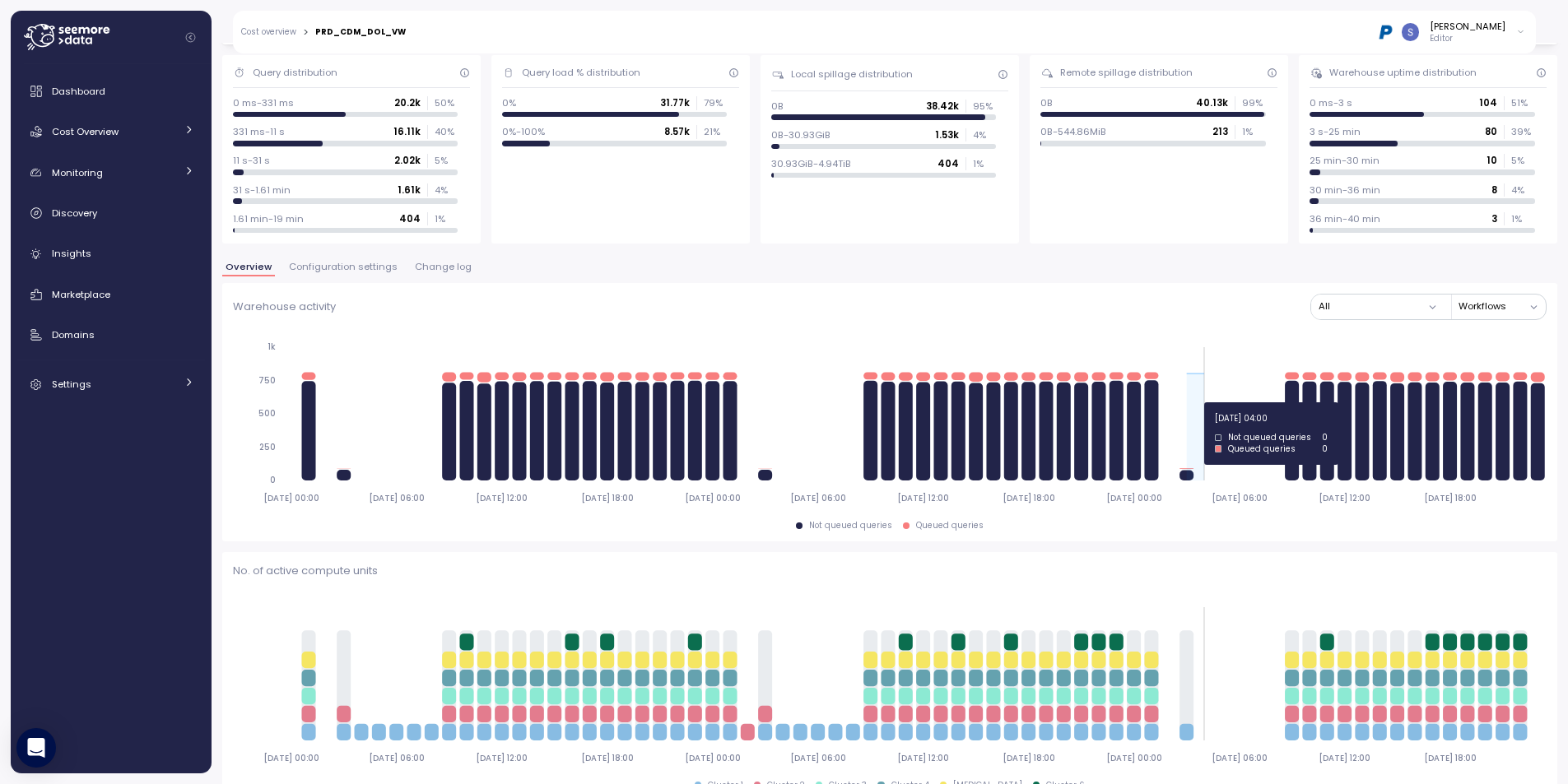
click at [1193, 400] on icon "2025-09-01 00:00 2025-09-01 06:00 2025-09-01 12:00 2025-09-01 18:00 2025-09-02 …" at bounding box center [889, 422] width 1313 height 182
click at [1197, 375] on icon "2025-09-01 00:00 2025-09-01 06:00 2025-09-01 12:00 2025-09-01 18:00 2025-09-02 …" at bounding box center [889, 422] width 1313 height 182
click at [1236, 398] on icon "2025-09-01 00:00 2025-09-01 06:00 2025-09-01 12:00 2025-09-01 18:00 2025-09-02 …" at bounding box center [889, 422] width 1313 height 182
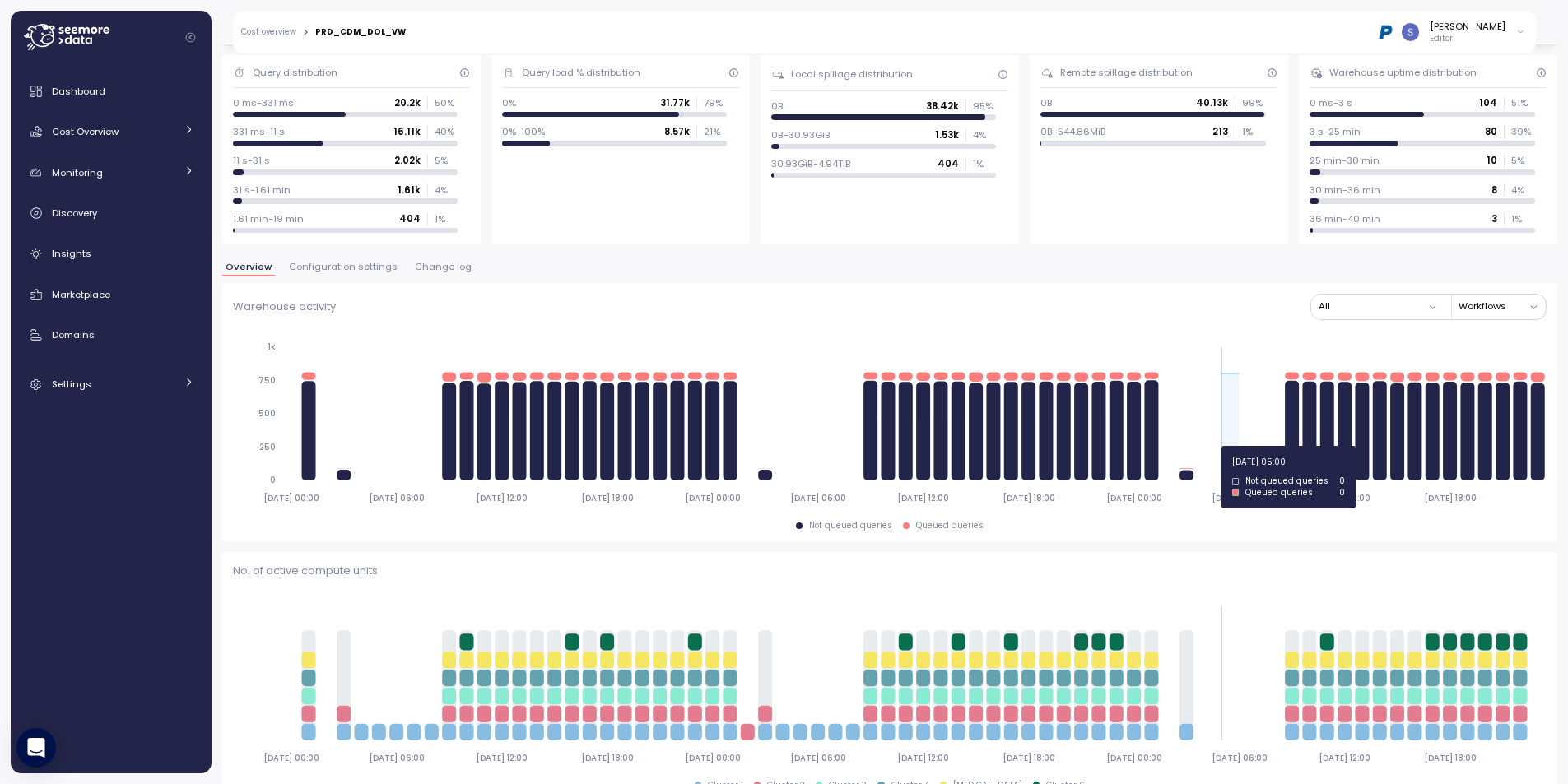
click at [1218, 446] on icon "2025-09-01 00:00 2025-09-01 06:00 2025-09-01 12:00 2025-09-01 18:00 2025-09-02 …" at bounding box center [889, 422] width 1313 height 182
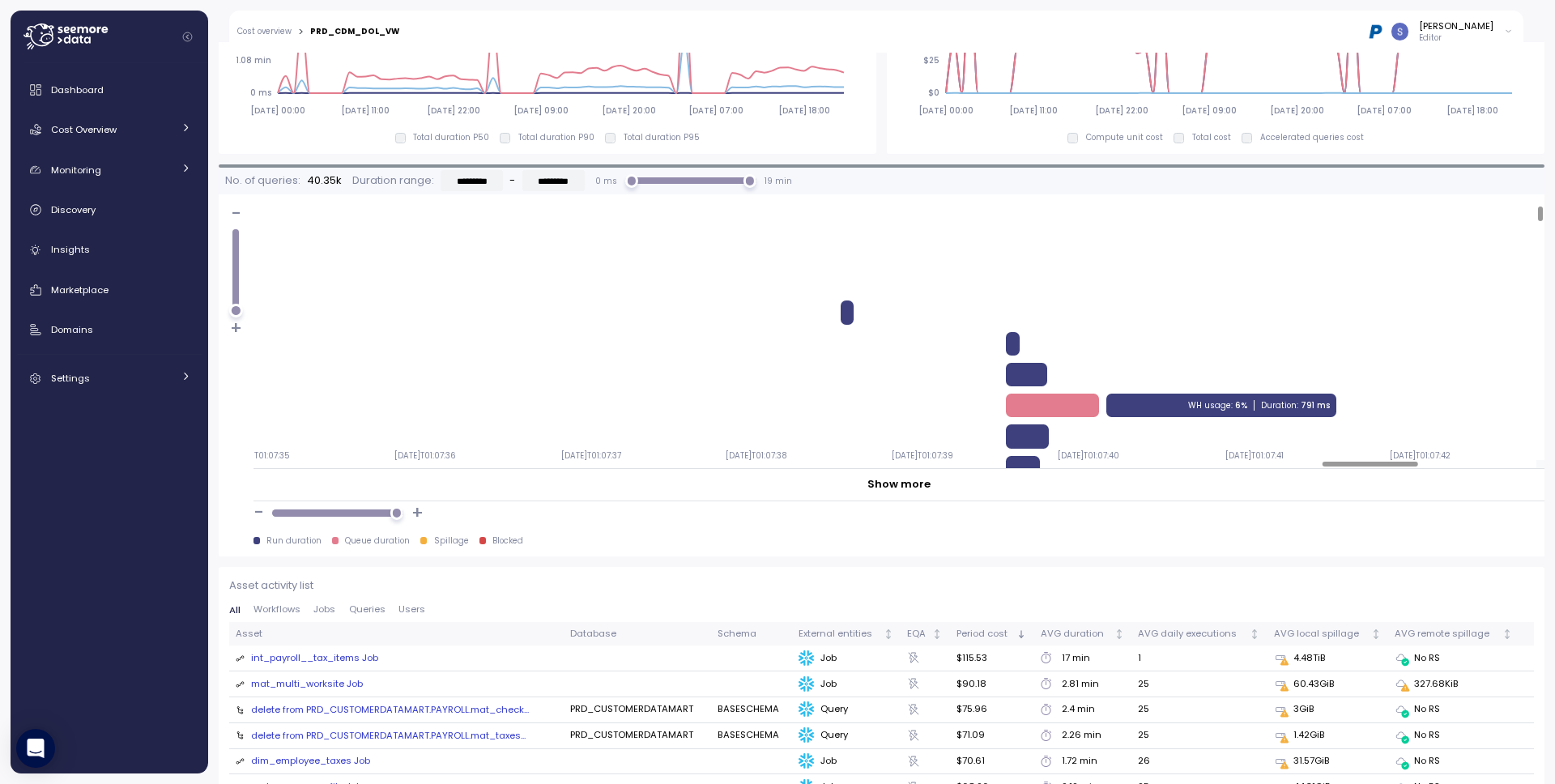
scroll to position [0, 14221]
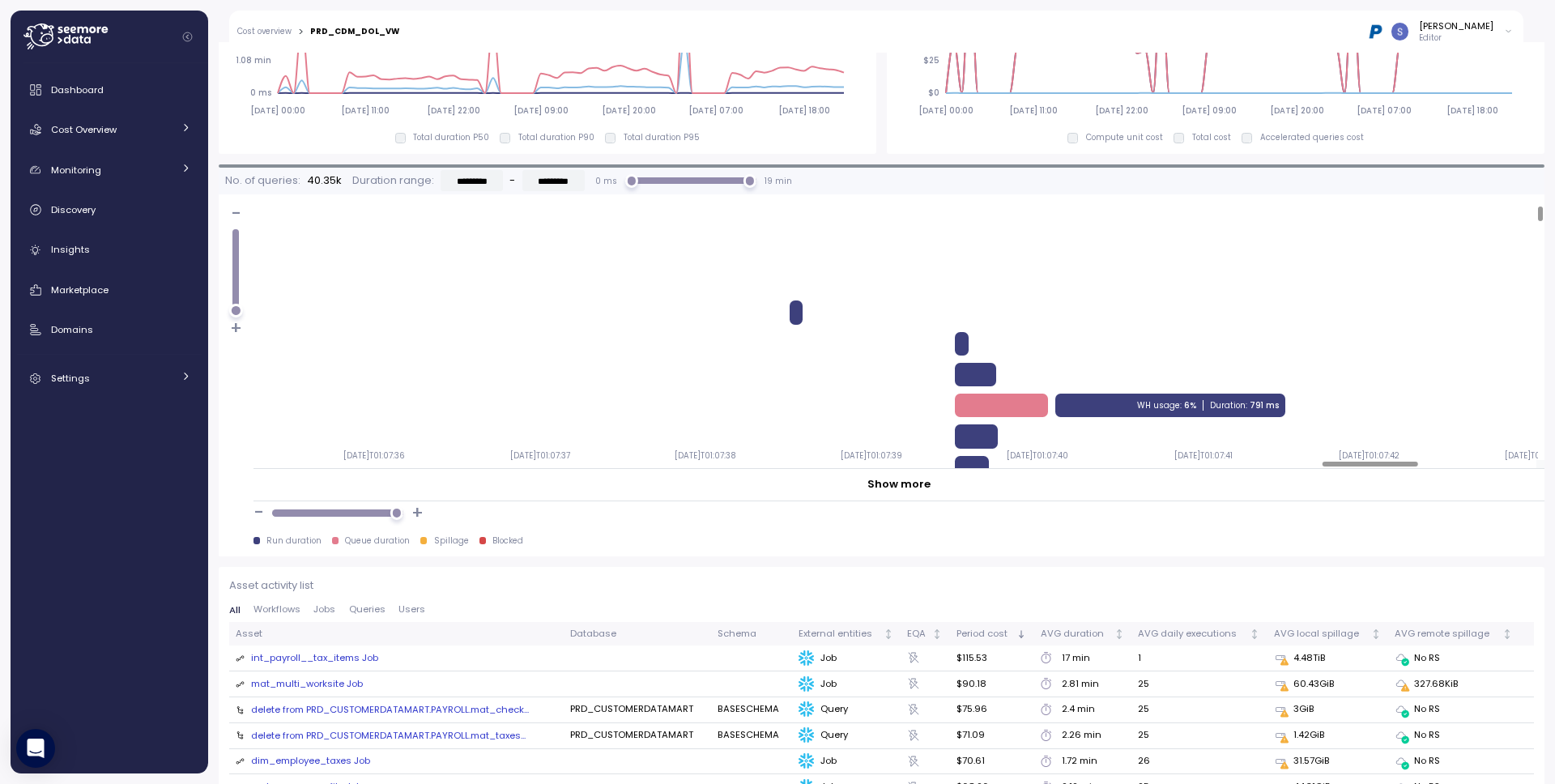
click at [1395, 467] on div at bounding box center [1369, 463] width 95 height 5
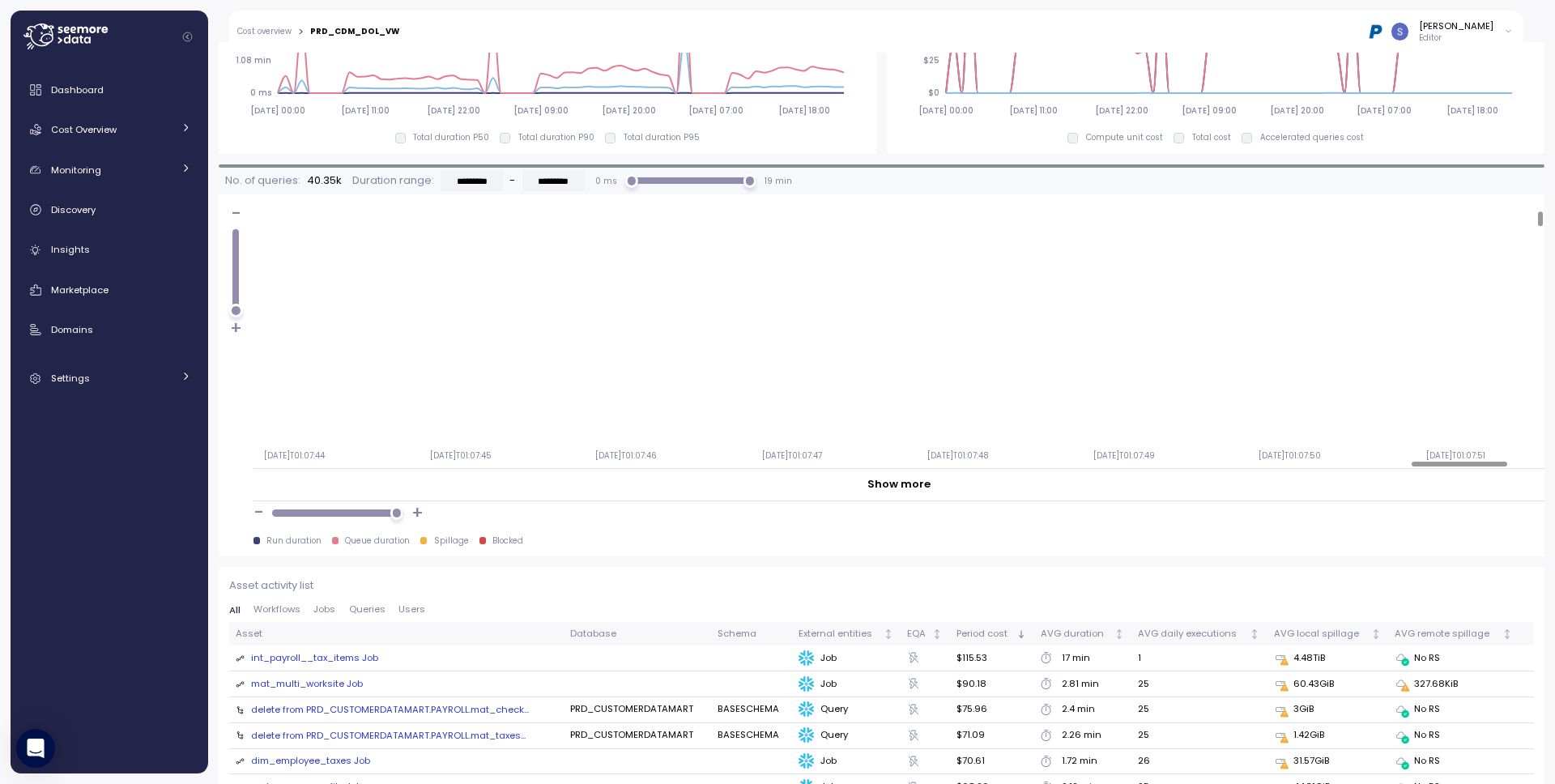
scroll to position [93, 15640]
click at [237, 307] on div at bounding box center [235, 306] width 13 height 13
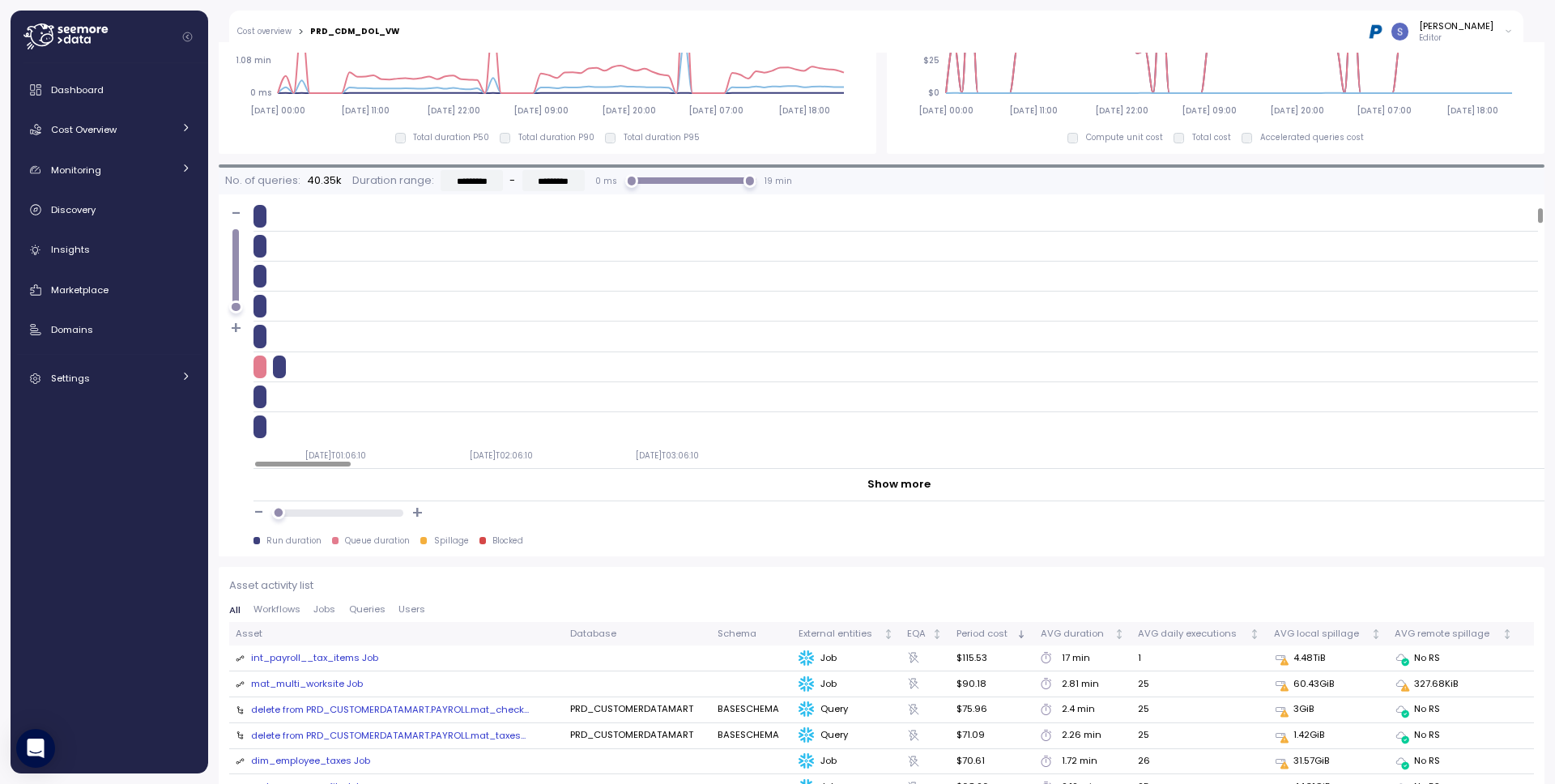
drag, startPoint x: 390, startPoint y: 510, endPoint x: 235, endPoint y: 505, distance: 155.1
click at [235, 505] on div "- + Run duration Queue duration Spillage Blocked" at bounding box center [881, 529] width 1325 height 55
click at [518, 397] on div at bounding box center [895, 396] width 1284 height 23
click at [351, 467] on div at bounding box center [303, 463] width 95 height 5
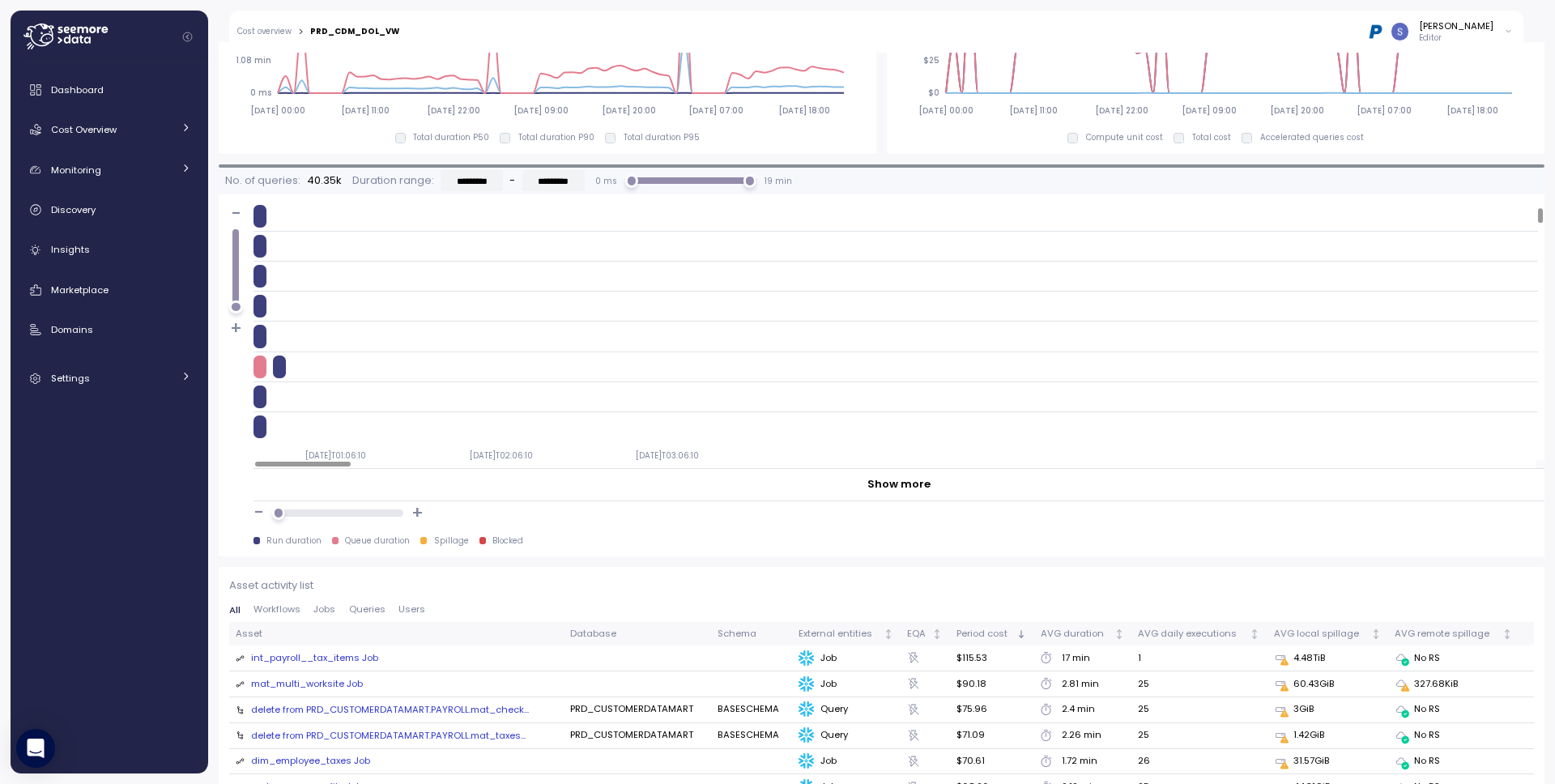
click at [255, 462] on div at bounding box center [303, 463] width 95 height 5
click at [351, 461] on div at bounding box center [303, 463] width 95 height 5
drag, startPoint x: 281, startPoint y: 510, endPoint x: 460, endPoint y: 522, distance: 179.4
click at [460, 522] on div "- +" at bounding box center [899, 513] width 1290 height 24
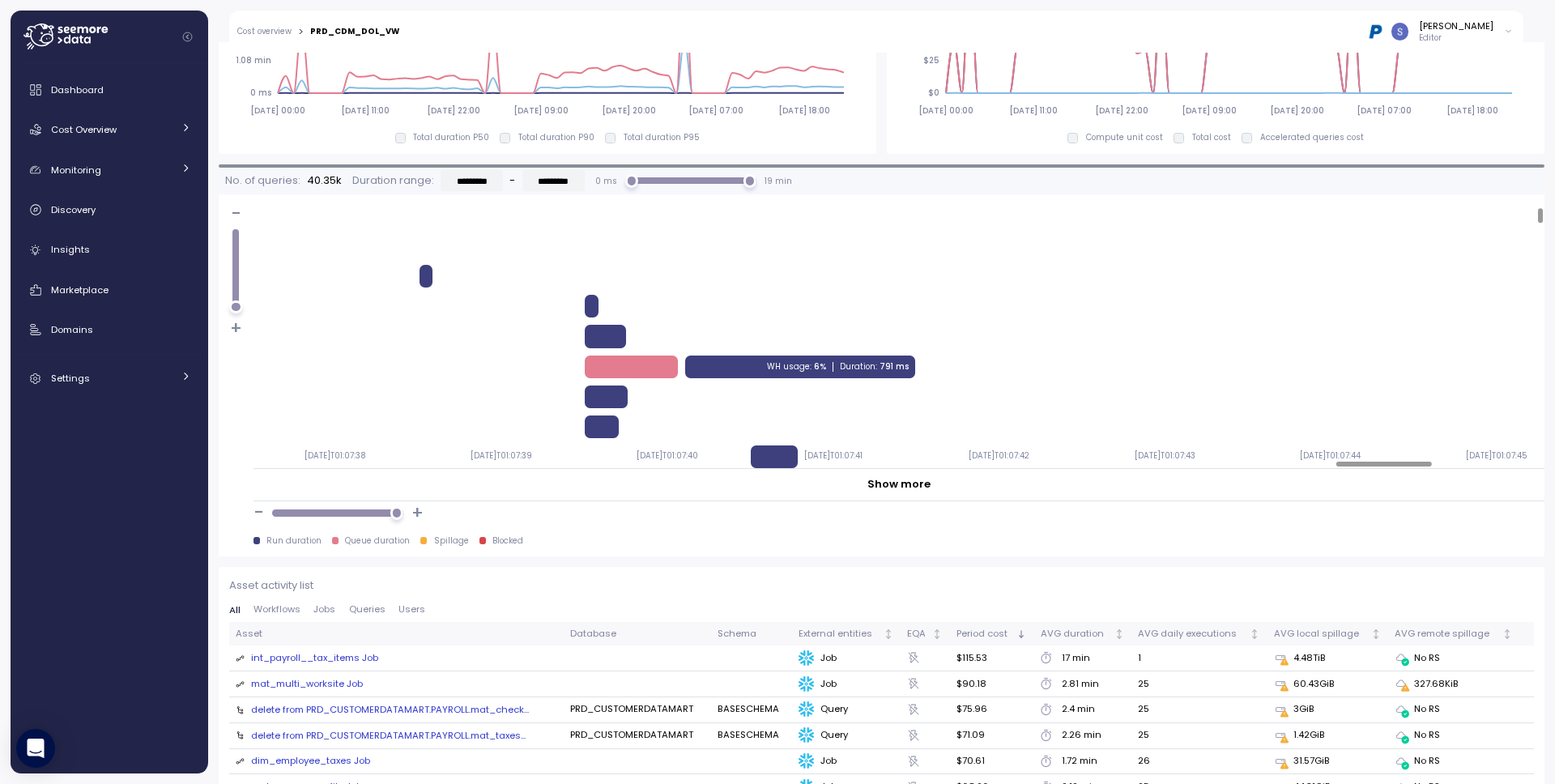
scroll to position [33, 14333]
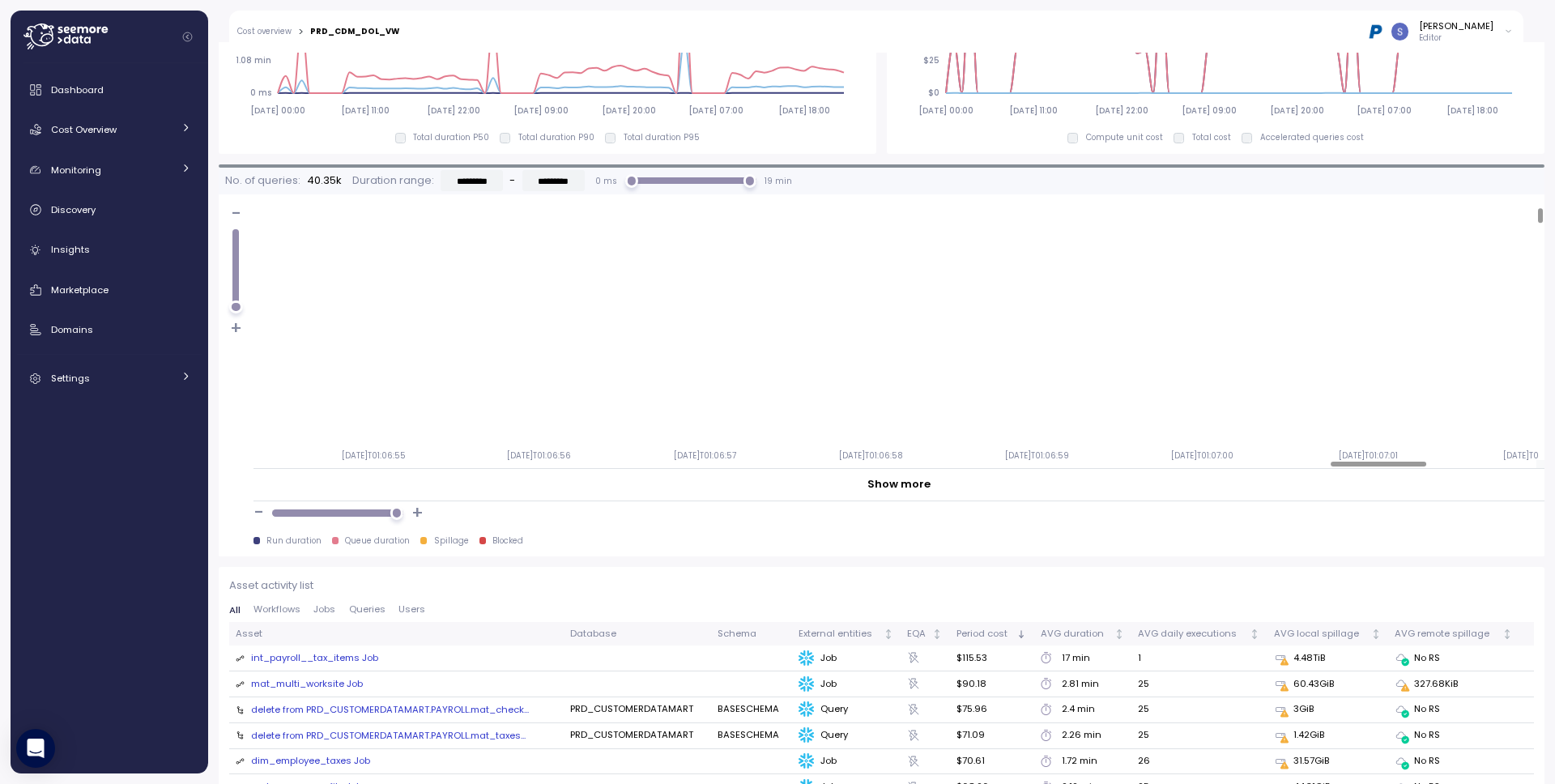
click at [858, 460] on div at bounding box center [895, 464] width 1283 height 8
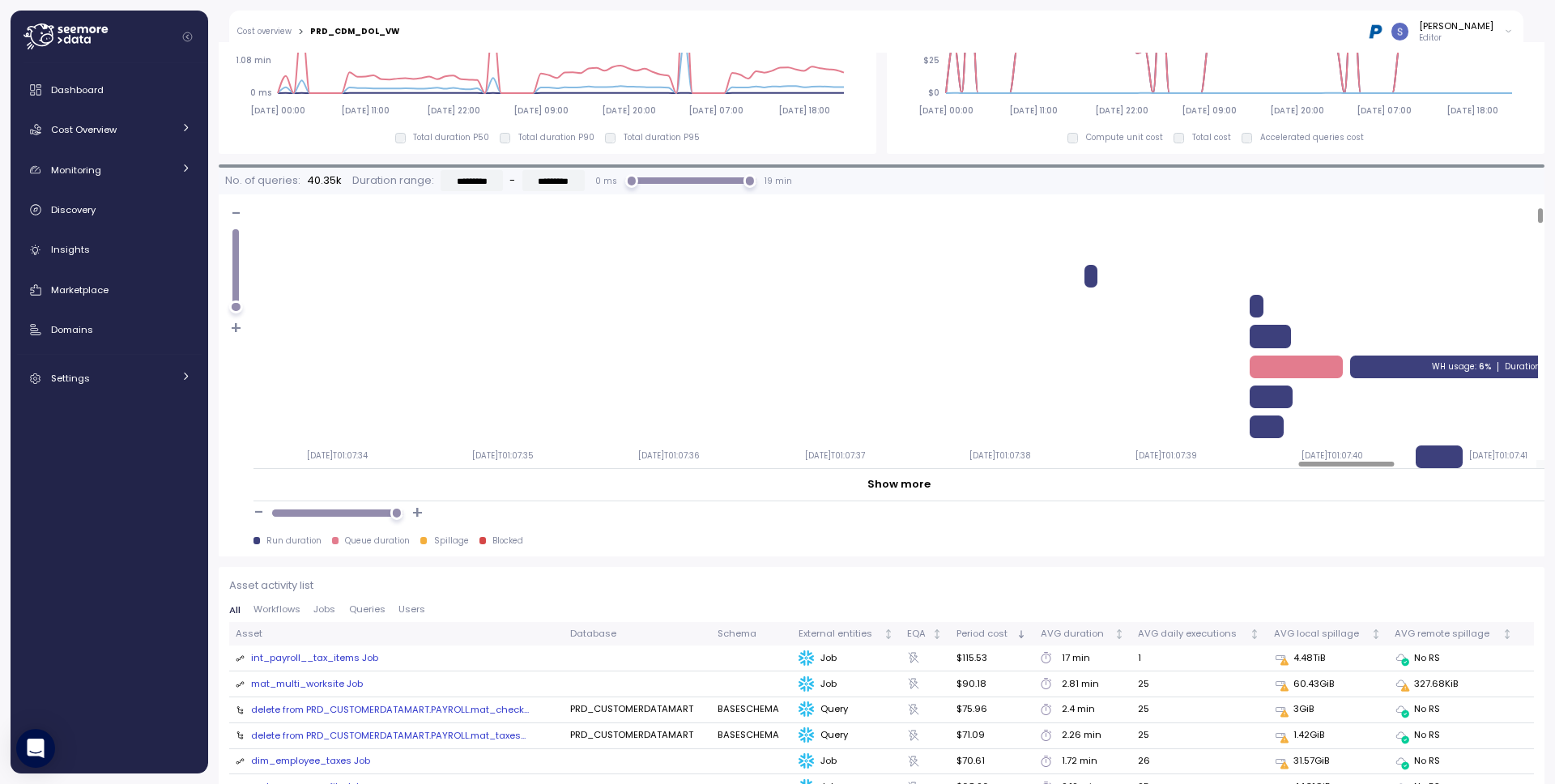
scroll to position [33, 13957]
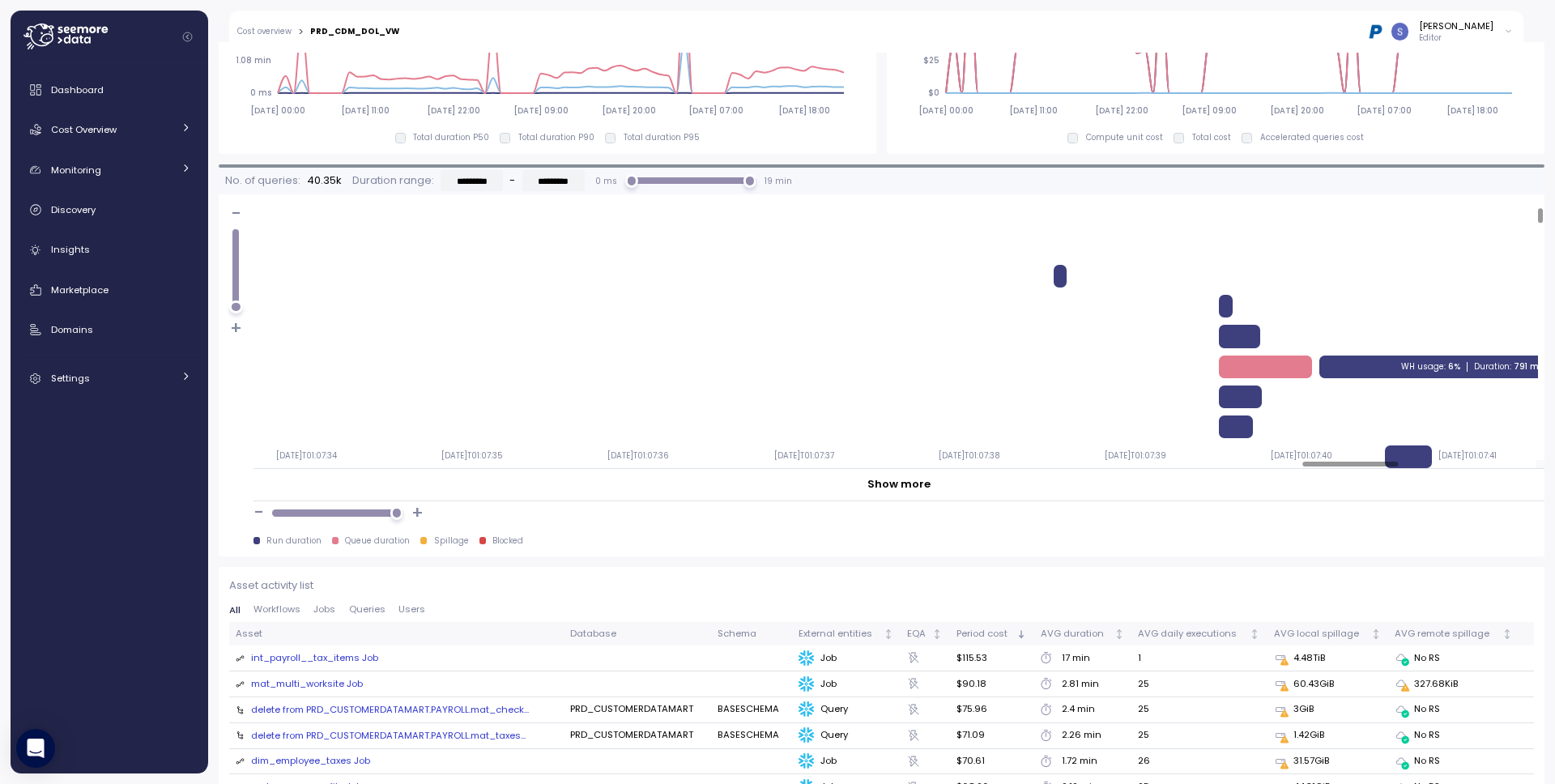
click at [1348, 460] on div at bounding box center [895, 464] width 1283 height 8
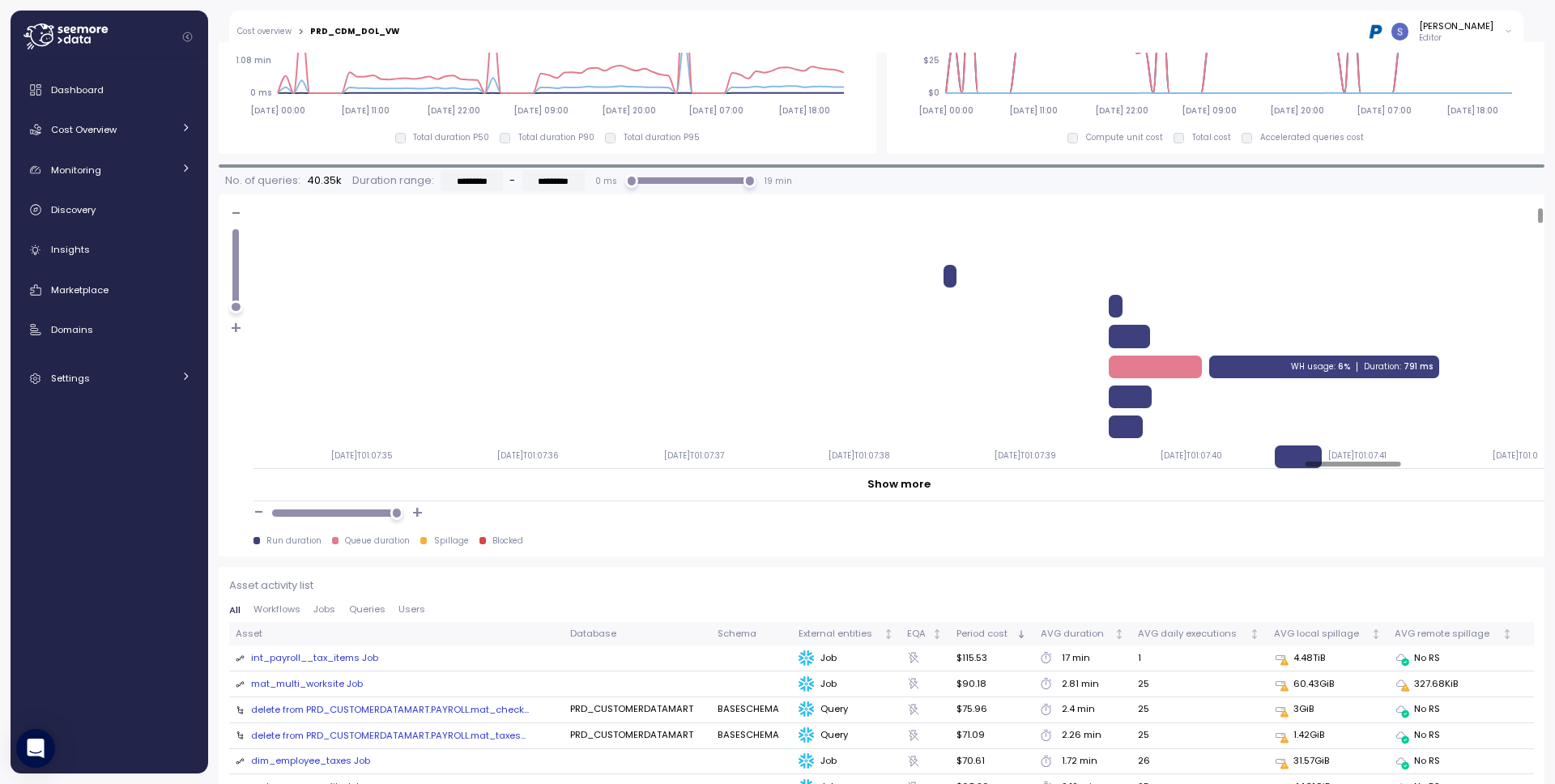
scroll to position [33, 14095]
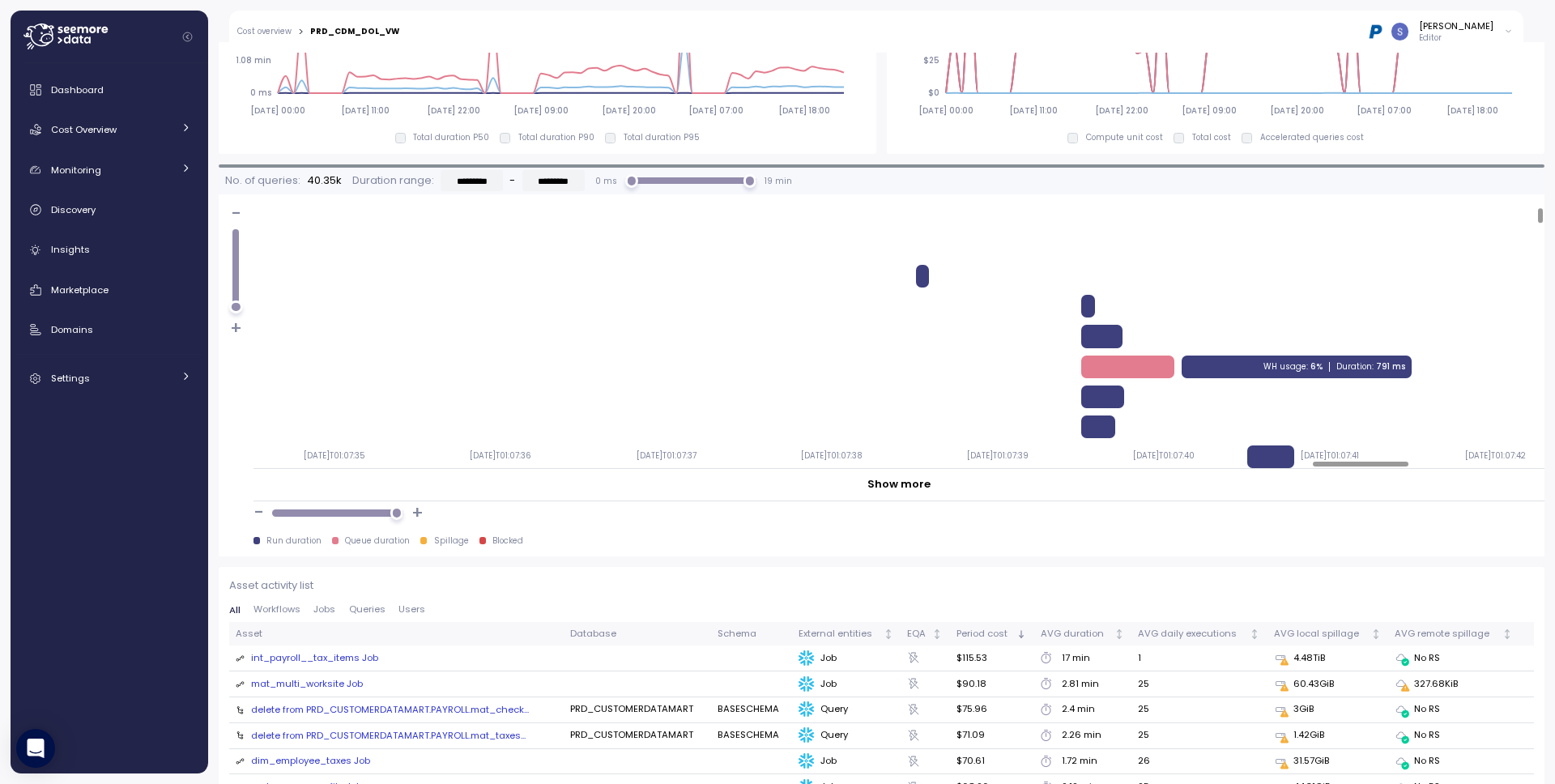
click at [1293, 369] on div "WH usage : 6%" at bounding box center [1292, 367] width 59 height 11
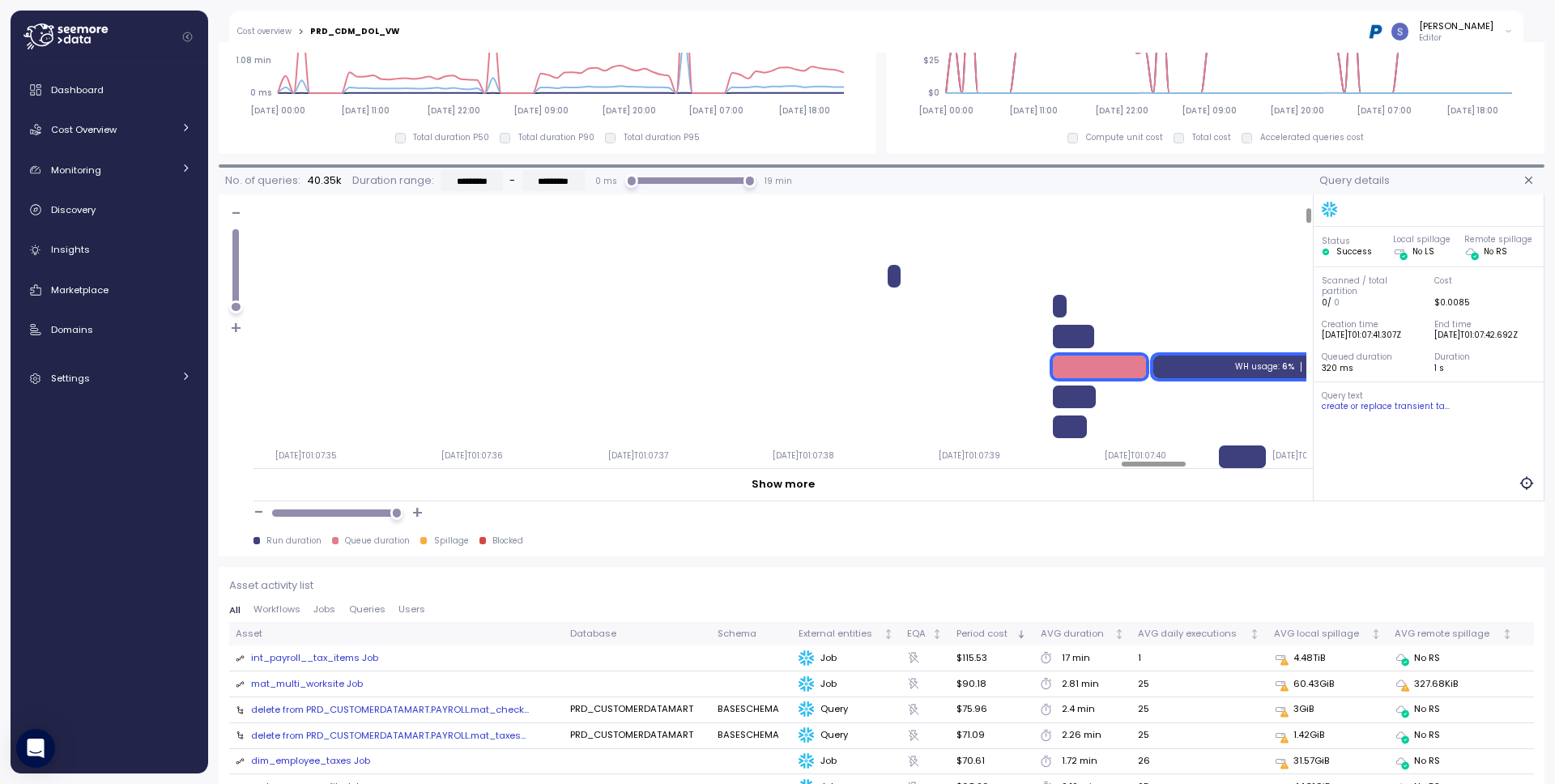
scroll to position [33, 14125]
click at [1096, 373] on div at bounding box center [1098, 366] width 93 height 23
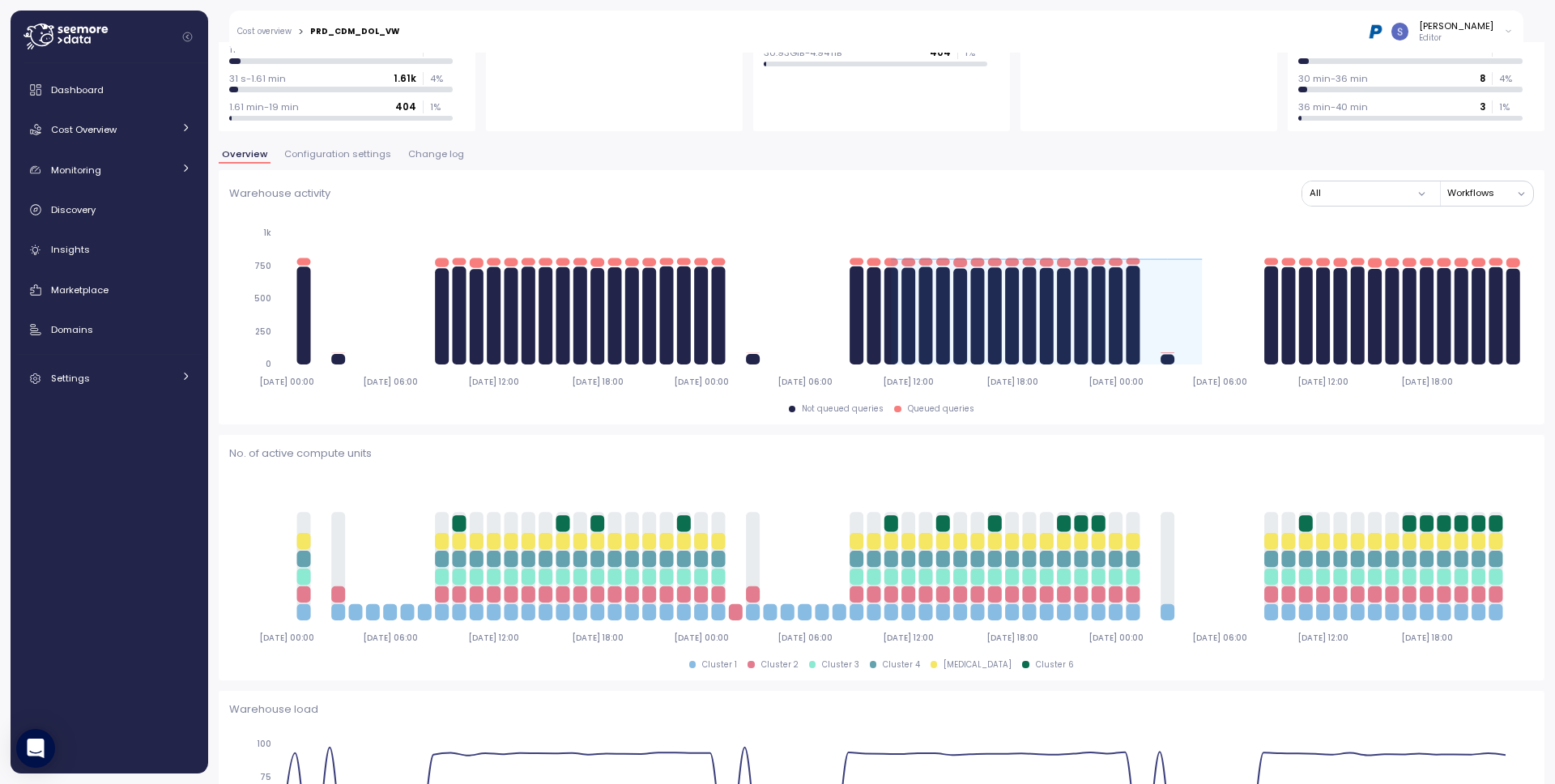
scroll to position [232, 0]
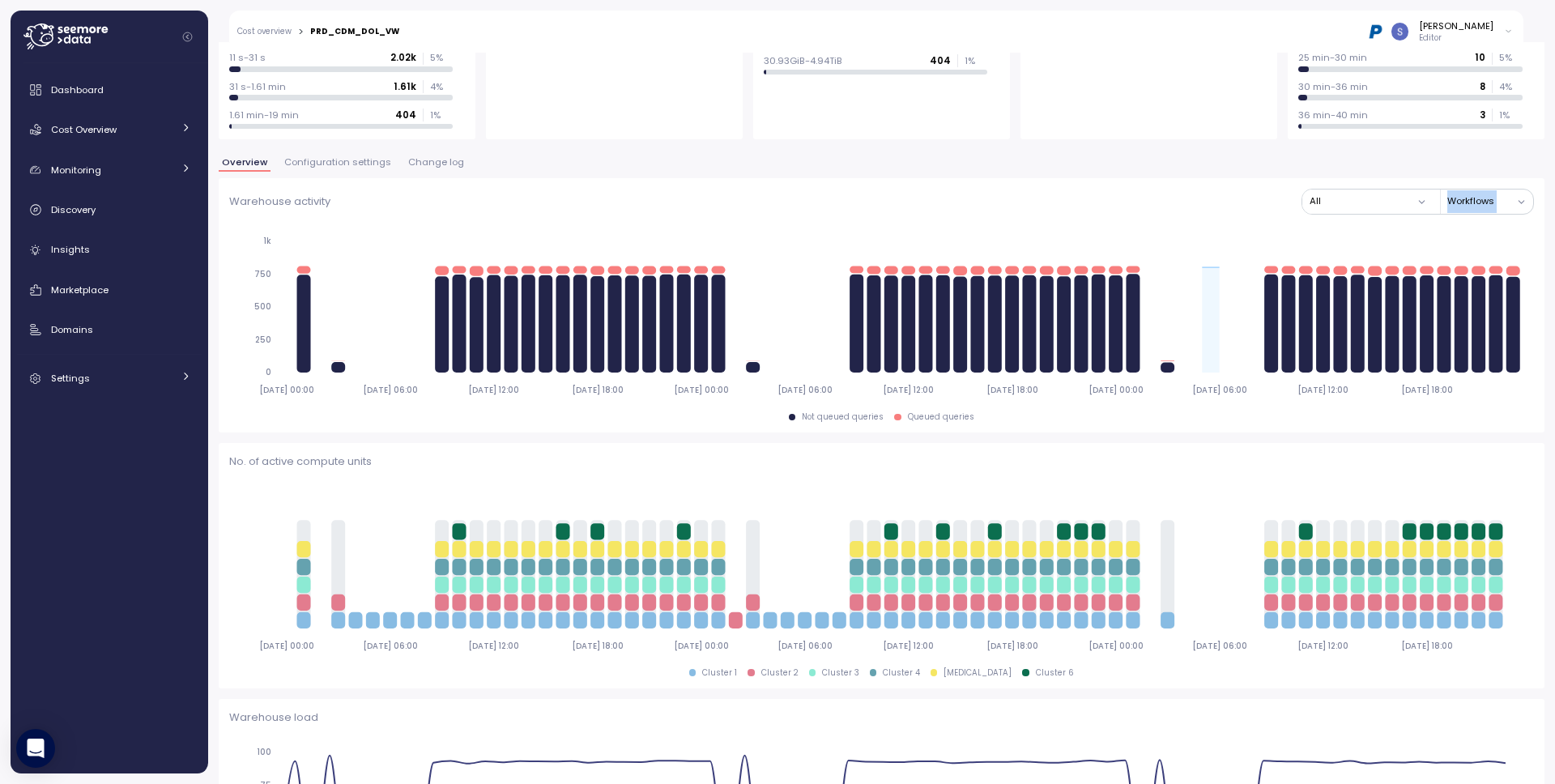
drag, startPoint x: 1028, startPoint y: 214, endPoint x: 1124, endPoint y: 350, distance: 166.5
click at [1096, 376] on div "Warehouse activity All Workflows 2025-09-01 00:00 2025-09-01 06:00 2025-09-01 1…" at bounding box center [880, 305] width 1304 height 233
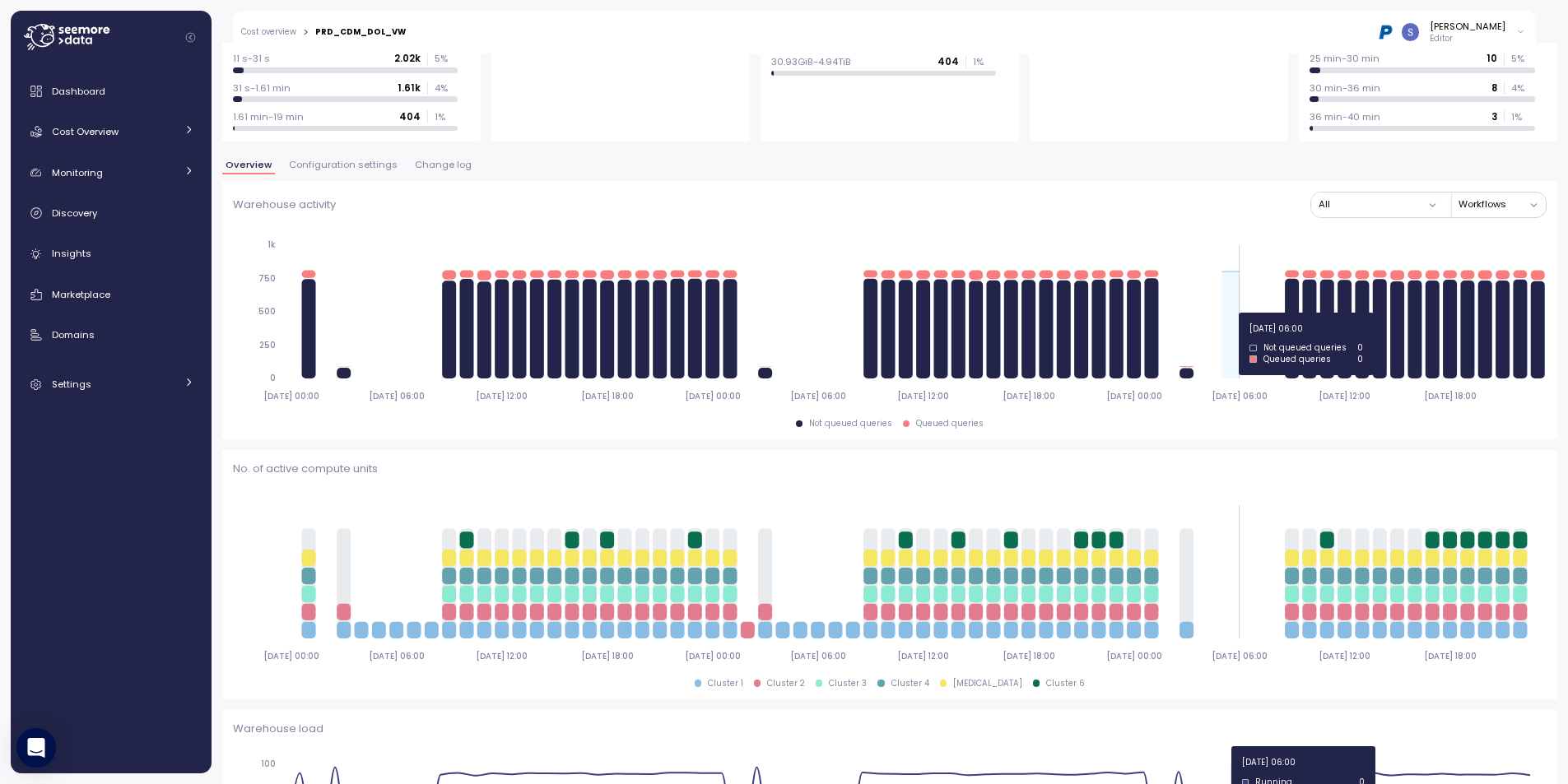
drag, startPoint x: 1137, startPoint y: 260, endPoint x: 1232, endPoint y: 312, distance: 108.3
click at [1232, 312] on icon "2025-09-01 00:00 2025-09-01 06:00 2025-09-01 12:00 2025-09-01 18:00 2025-09-02 …" at bounding box center [889, 320] width 1313 height 182
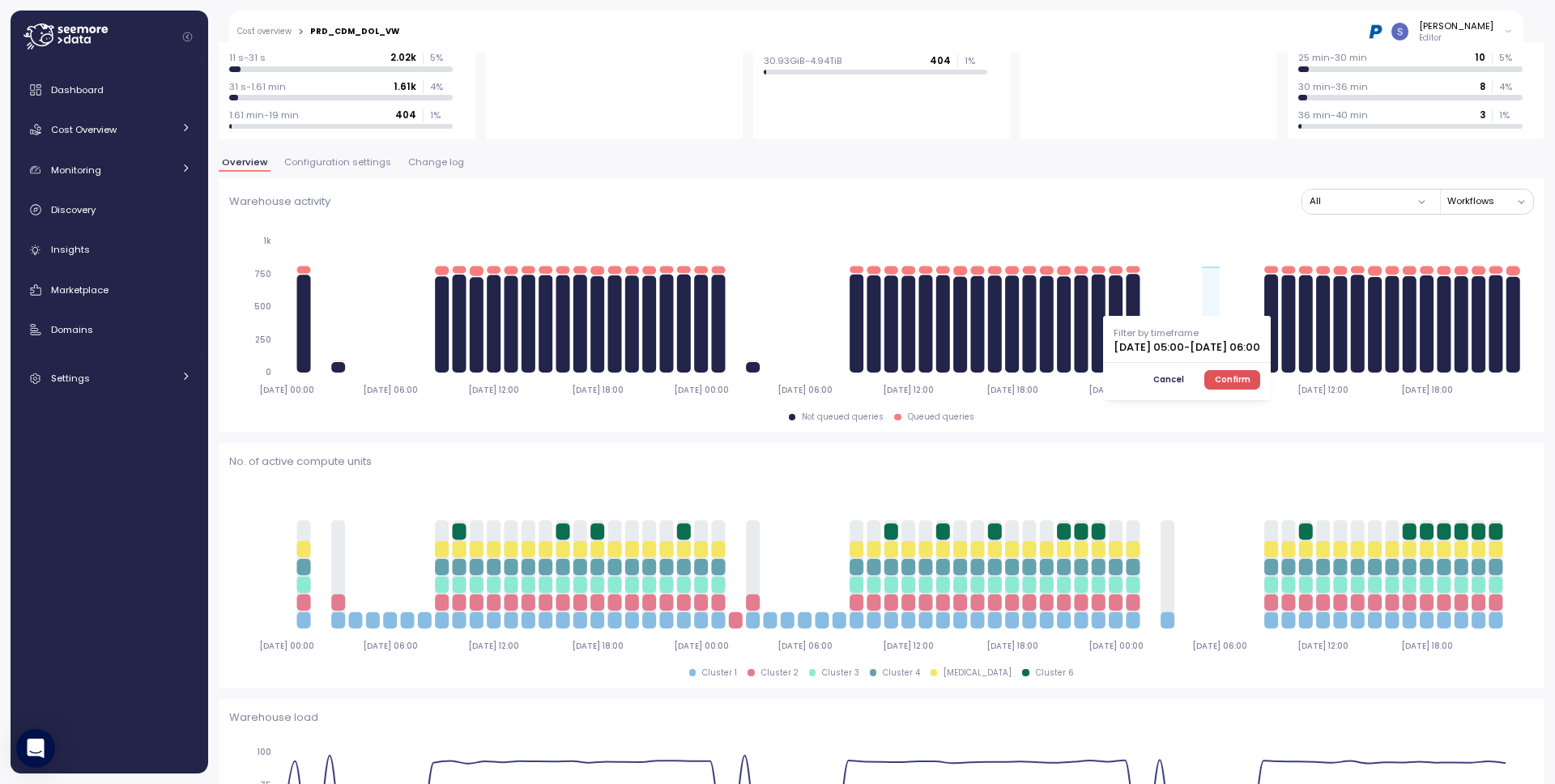
click at [1050, 240] on icon "2025-09-01 00:00 2025-09-01 06:00 2025-09-01 12:00 2025-09-01 18:00 2025-09-02 …" at bounding box center [875, 315] width 1292 height 179
click at [1184, 377] on span "Cancel" at bounding box center [1169, 379] width 31 height 17
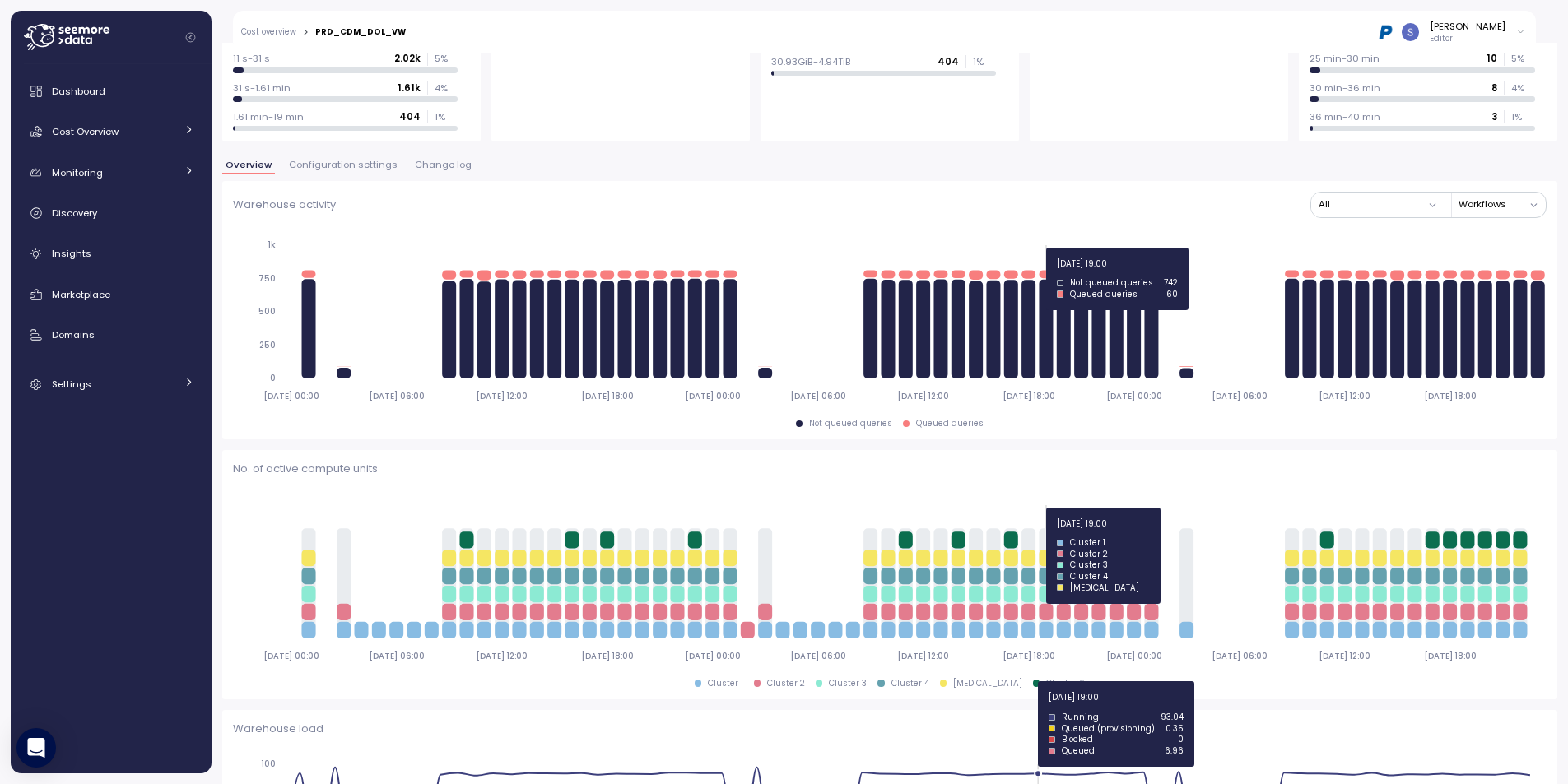
click at [1054, 247] on icon "2025-09-01 00:00 2025-09-01 06:00 2025-09-01 12:00 2025-09-01 18:00 2025-09-02 …" at bounding box center [889, 320] width 1313 height 182
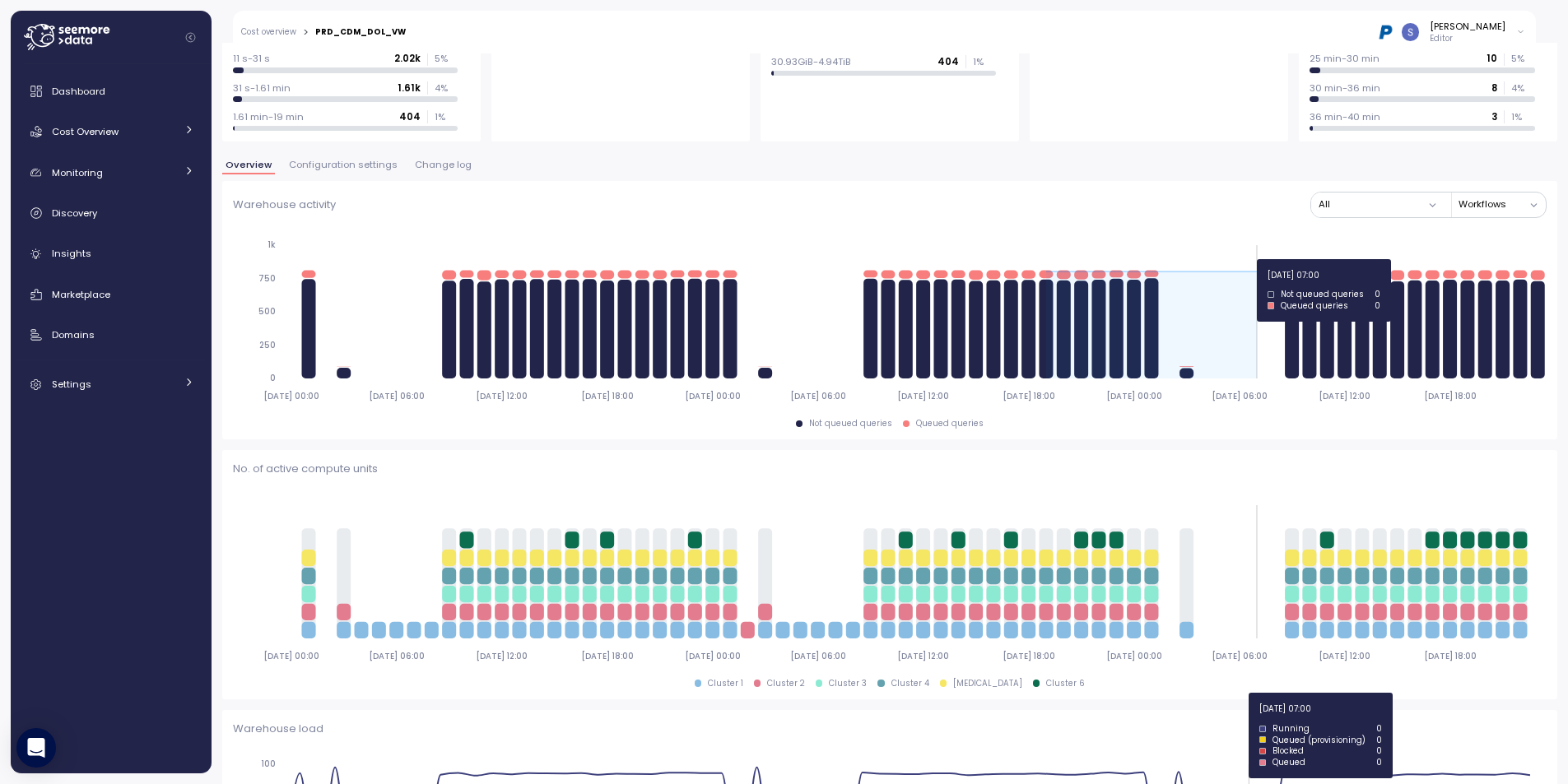
click at [1263, 259] on icon "2025-09-01 00:00 2025-09-01 06:00 2025-09-01 12:00 2025-09-01 18:00 2025-09-02 …" at bounding box center [889, 320] width 1313 height 182
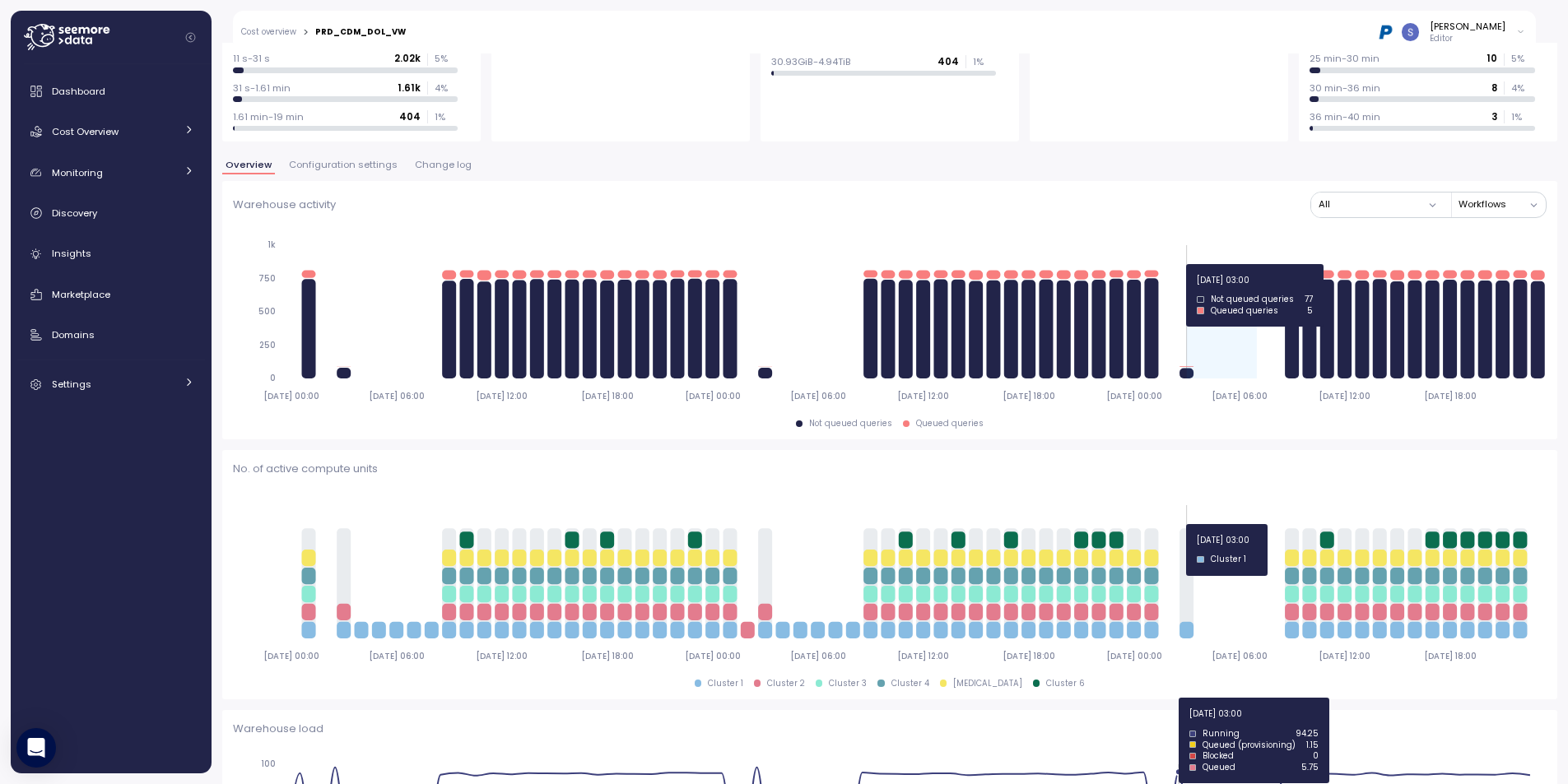
drag, startPoint x: 1254, startPoint y: 259, endPoint x: 1171, endPoint y: 265, distance: 83.2
click at [1185, 264] on icon "2025-09-01 00:00 2025-09-01 06:00 2025-09-01 12:00 2025-09-01 18:00 2025-09-02 …" at bounding box center [889, 320] width 1313 height 182
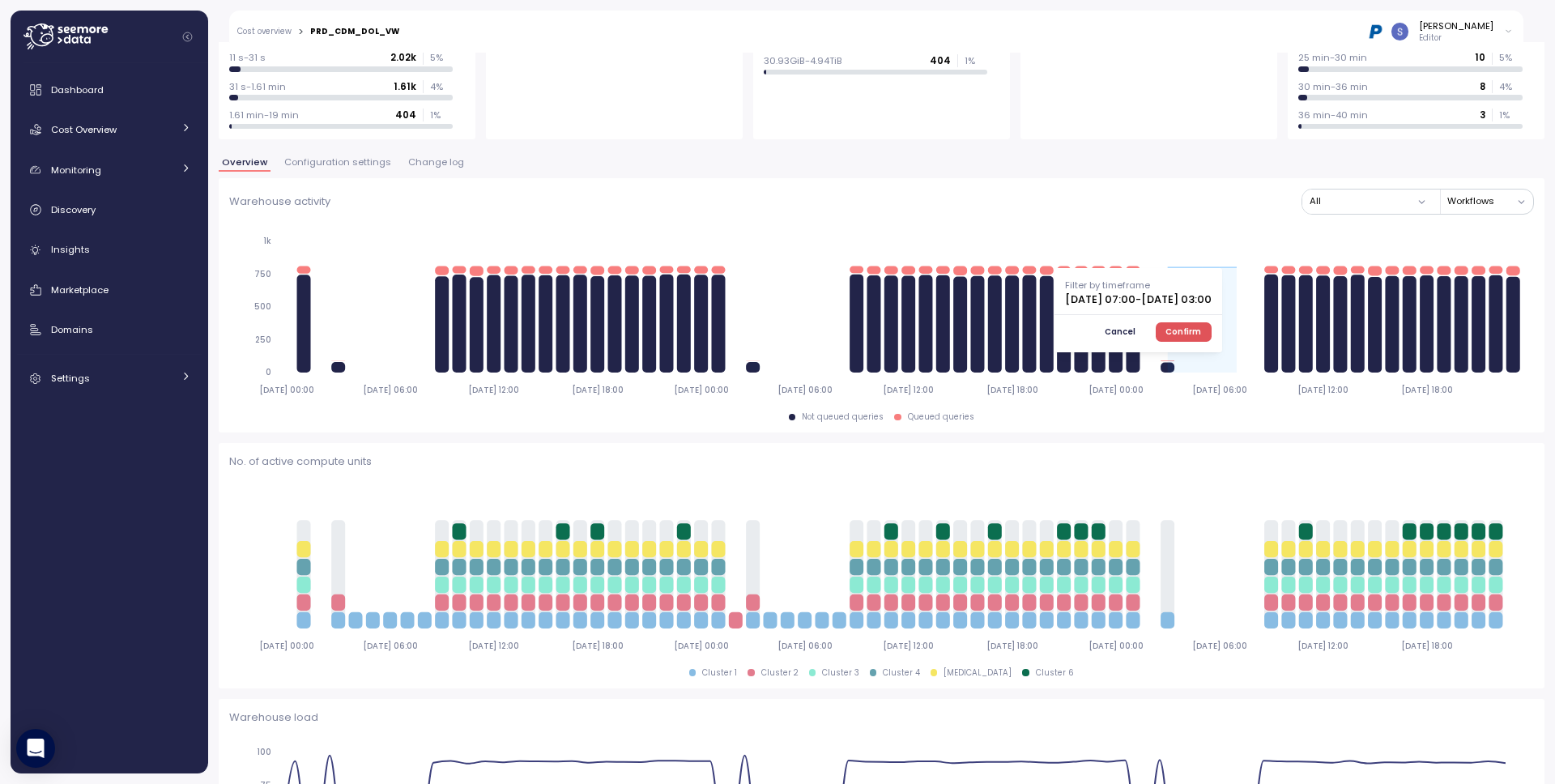
click at [1150, 213] on div "Warehouse activity All Workflows" at bounding box center [880, 200] width 1304 height 25
click at [1136, 334] on span "Cancel" at bounding box center [1120, 331] width 31 height 17
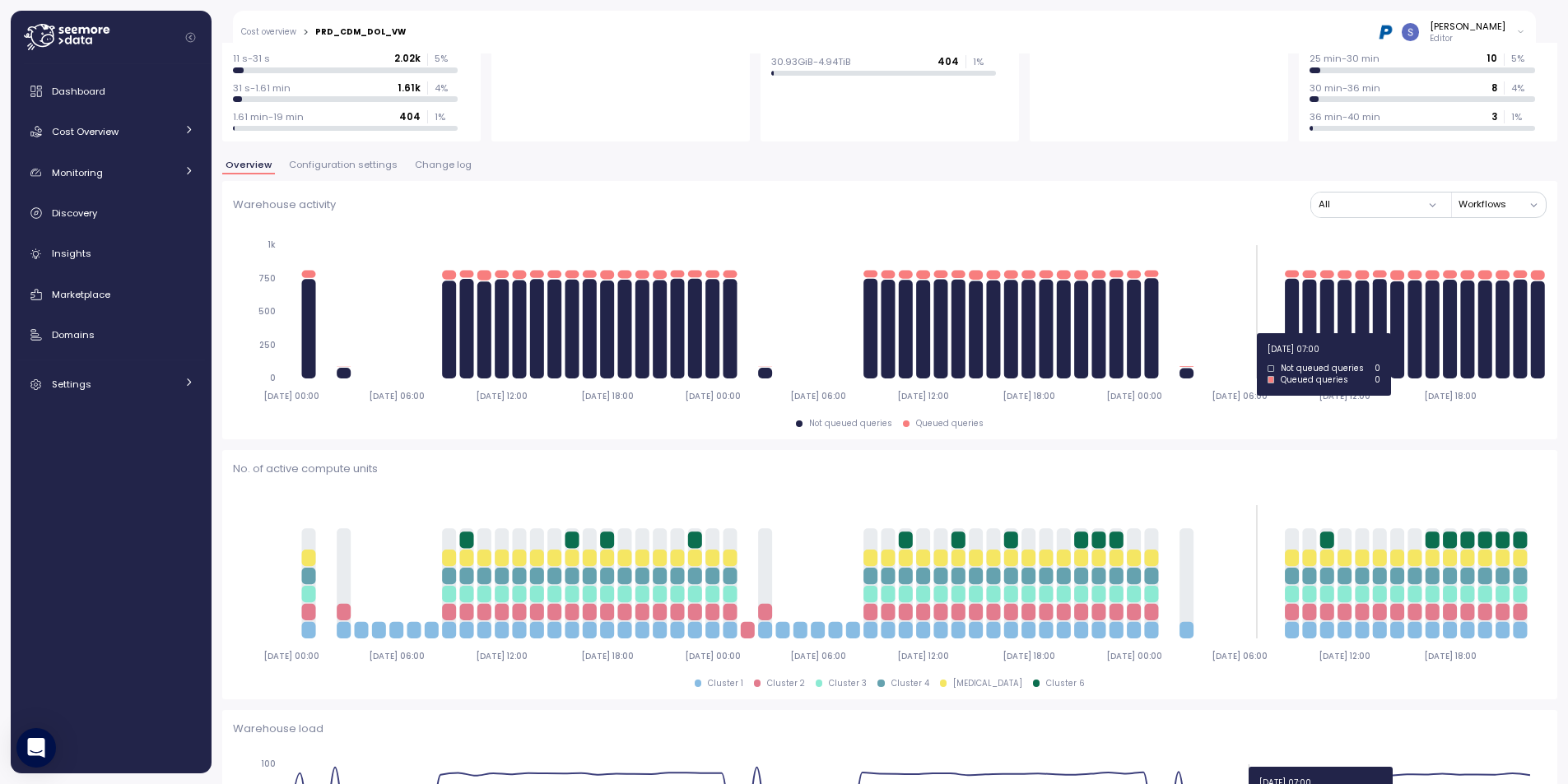
drag, startPoint x: 1044, startPoint y: 233, endPoint x: 1254, endPoint y: 333, distance: 232.6
click at [1254, 333] on icon "2025-09-01 00:00 2025-09-01 06:00 2025-09-01 12:00 2025-09-01 18:00 2025-09-02 …" at bounding box center [889, 320] width 1313 height 182
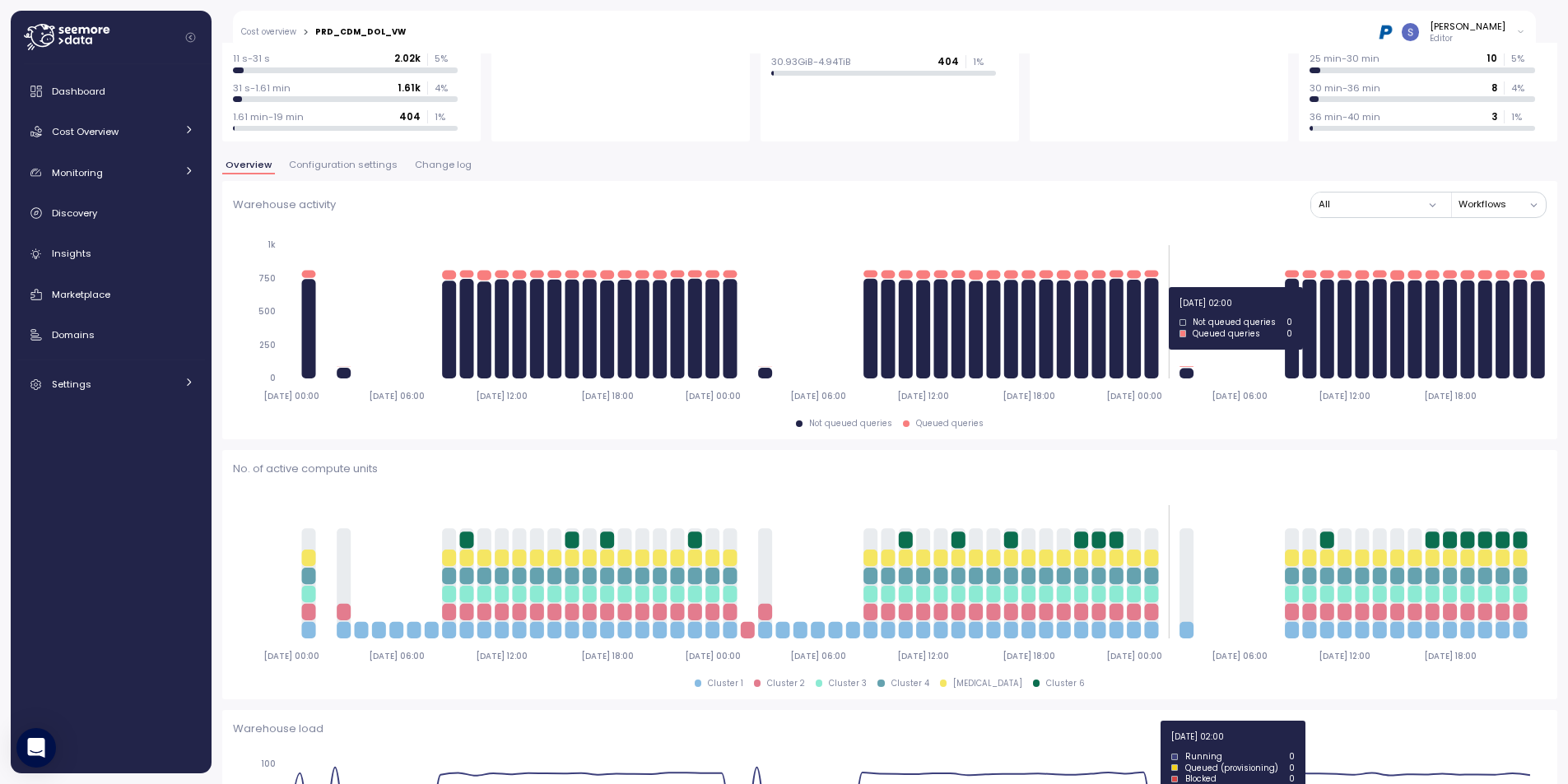
drag, startPoint x: 1252, startPoint y: 242, endPoint x: 1212, endPoint y: 289, distance: 61.7
click at [1153, 288] on icon "2025-09-01 00:00 2025-09-01 06:00 2025-09-01 12:00 2025-09-01 18:00 2025-09-02 …" at bounding box center [889, 320] width 1313 height 182
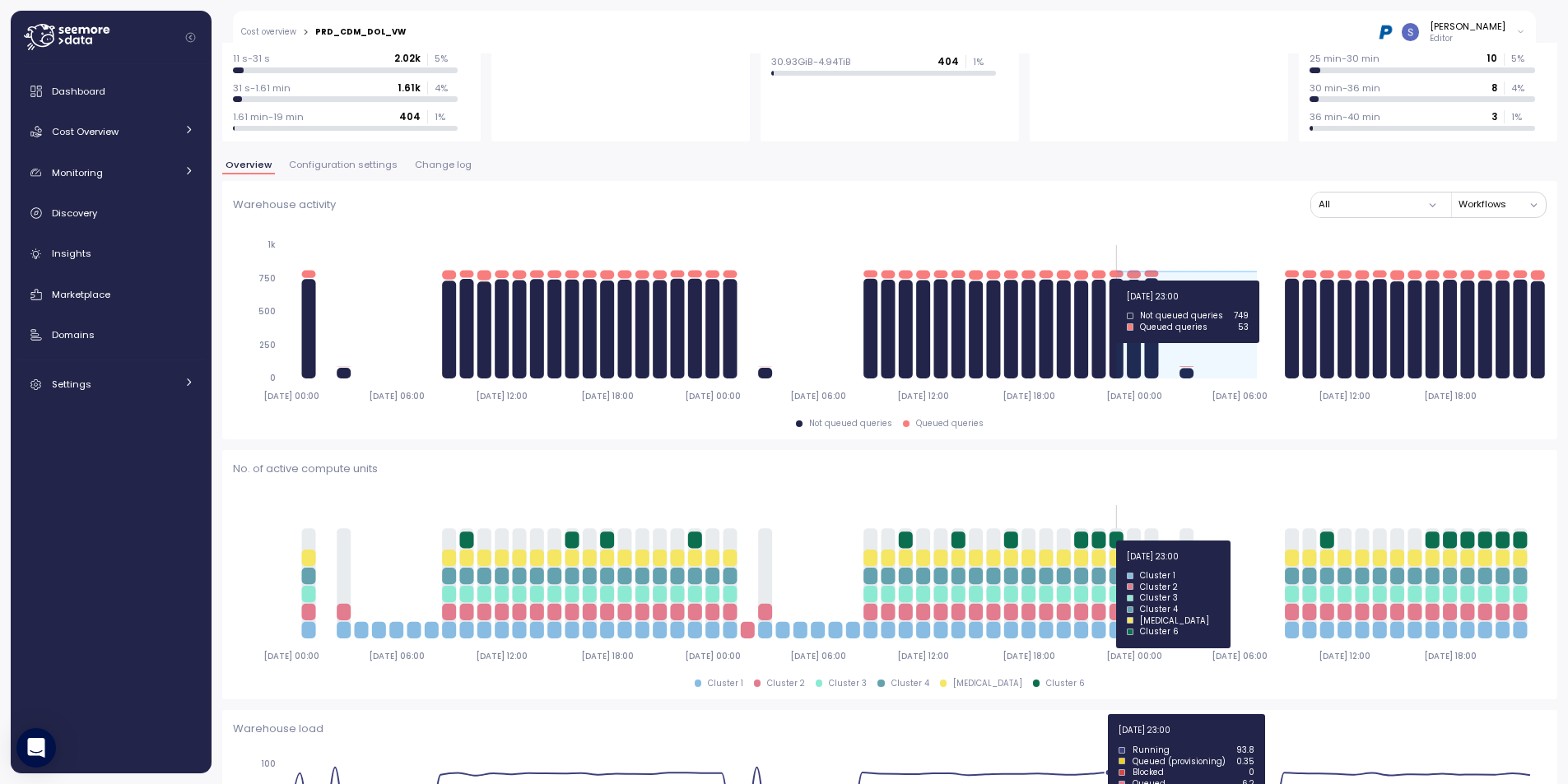
drag, startPoint x: 1252, startPoint y: 275, endPoint x: 1115, endPoint y: 281, distance: 137.1
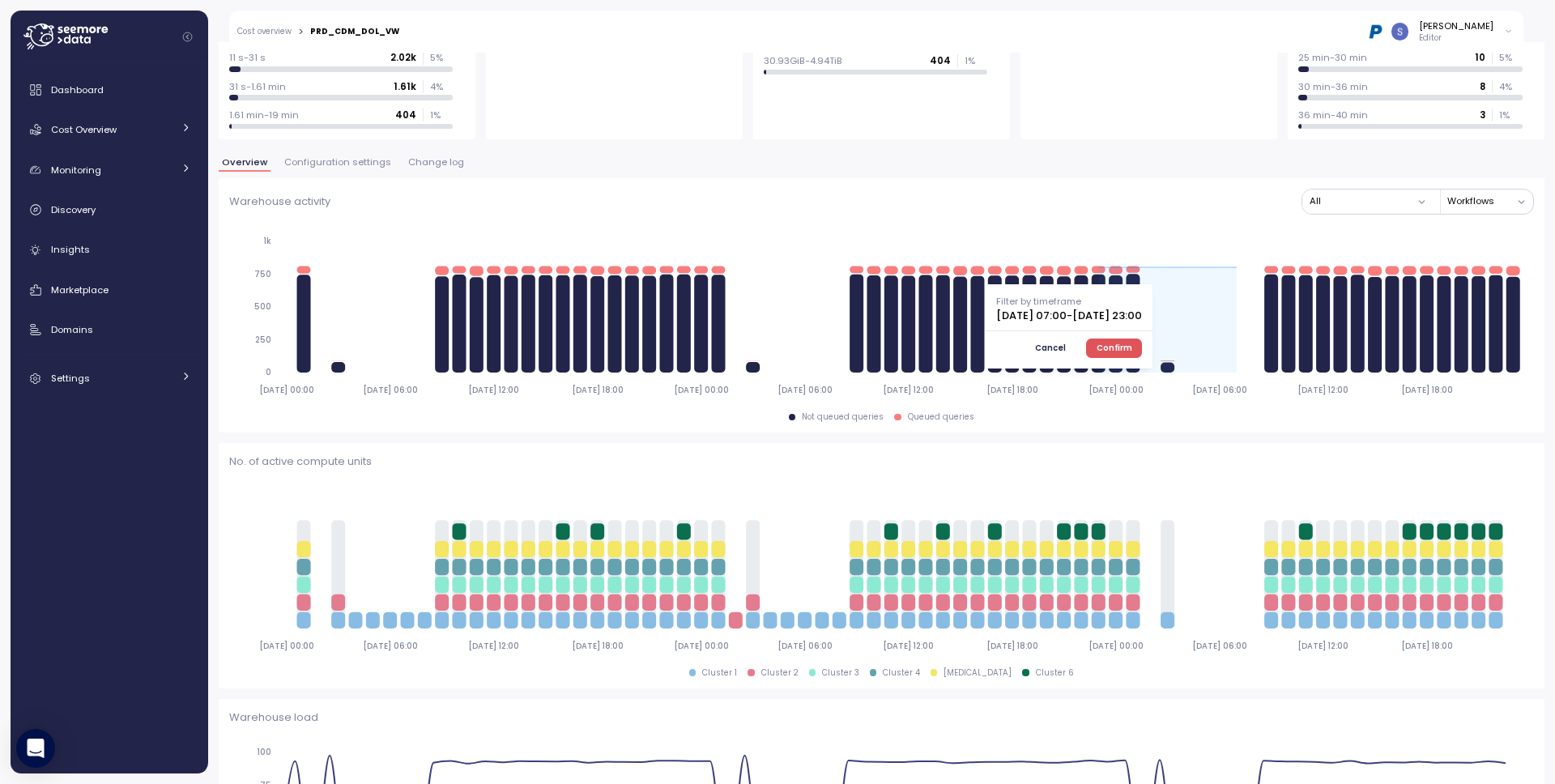
click at [1132, 352] on span "Confirm" at bounding box center [1114, 348] width 36 height 17
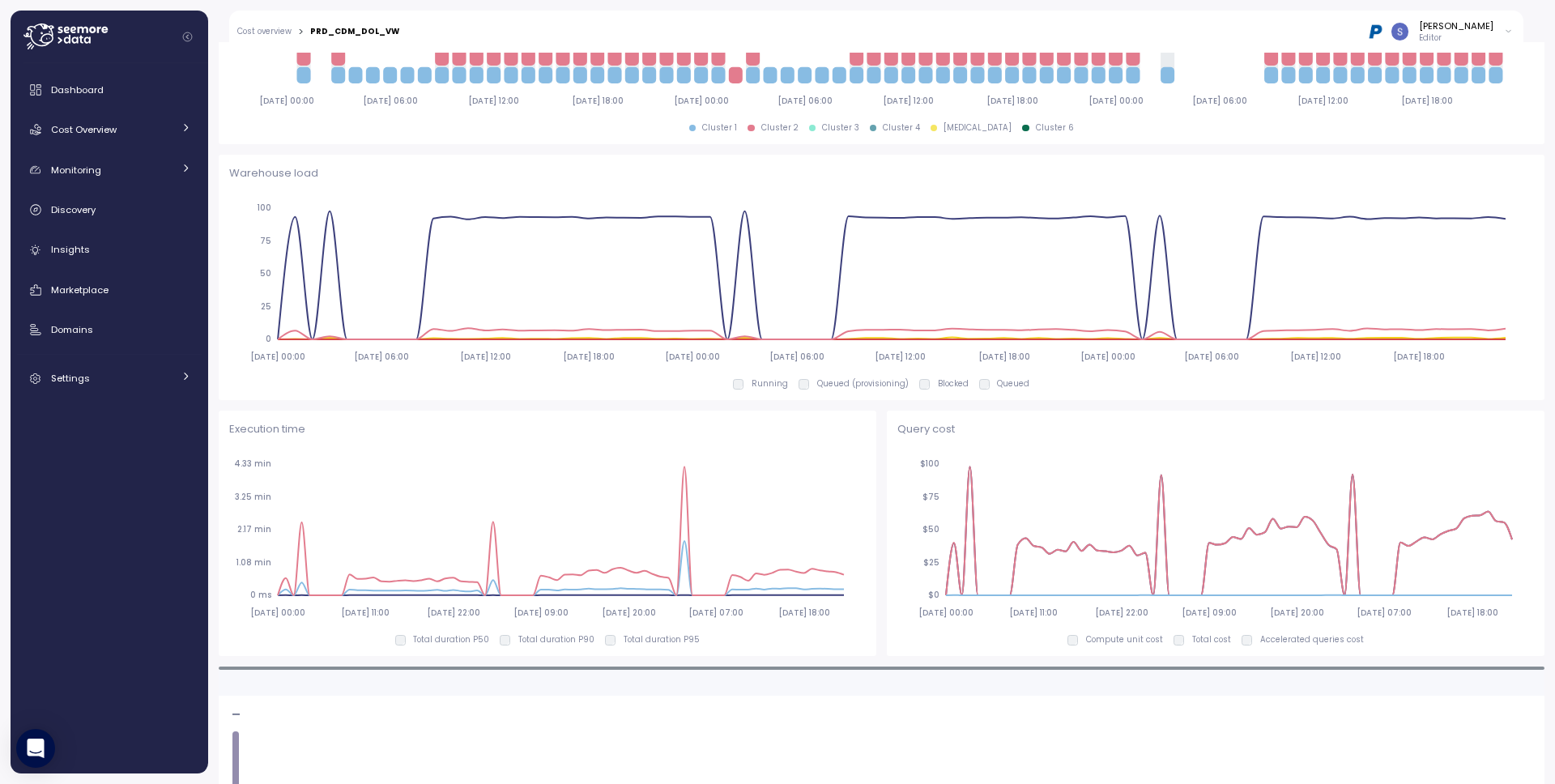
scroll to position [1232, 0]
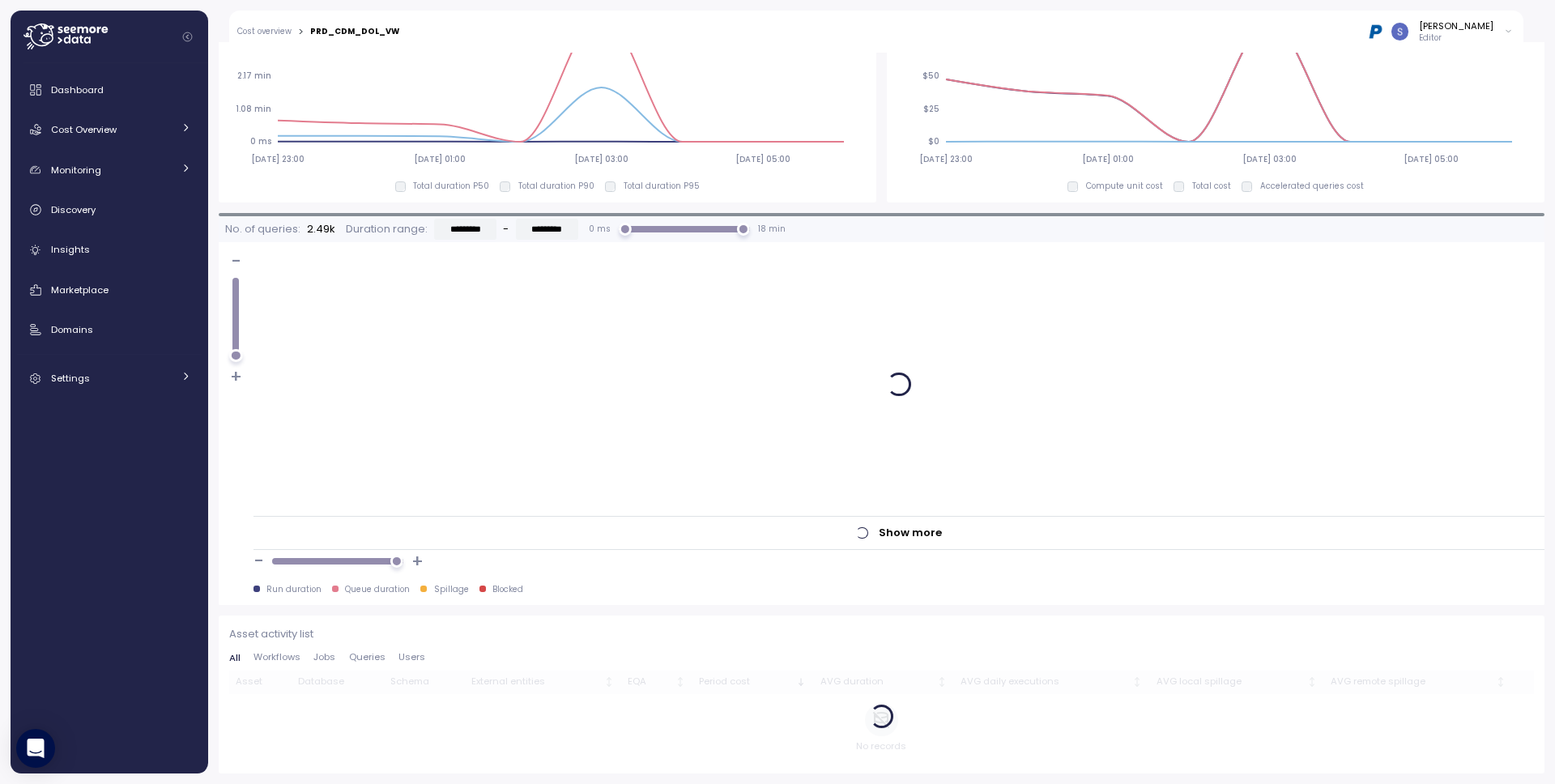
type input "*********"
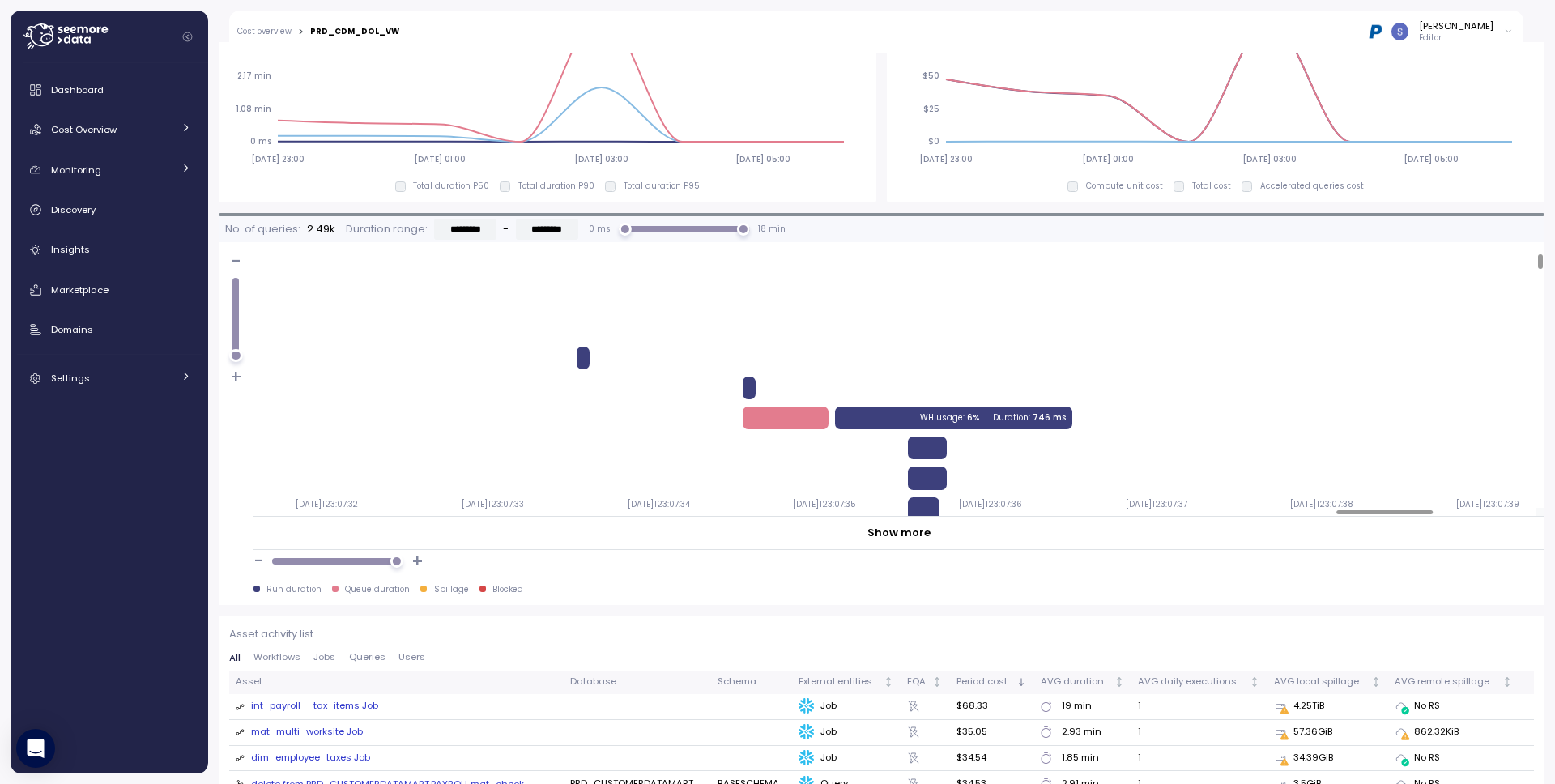
scroll to position [0, 14266]
click at [1402, 515] on div at bounding box center [1384, 511] width 96 height 5
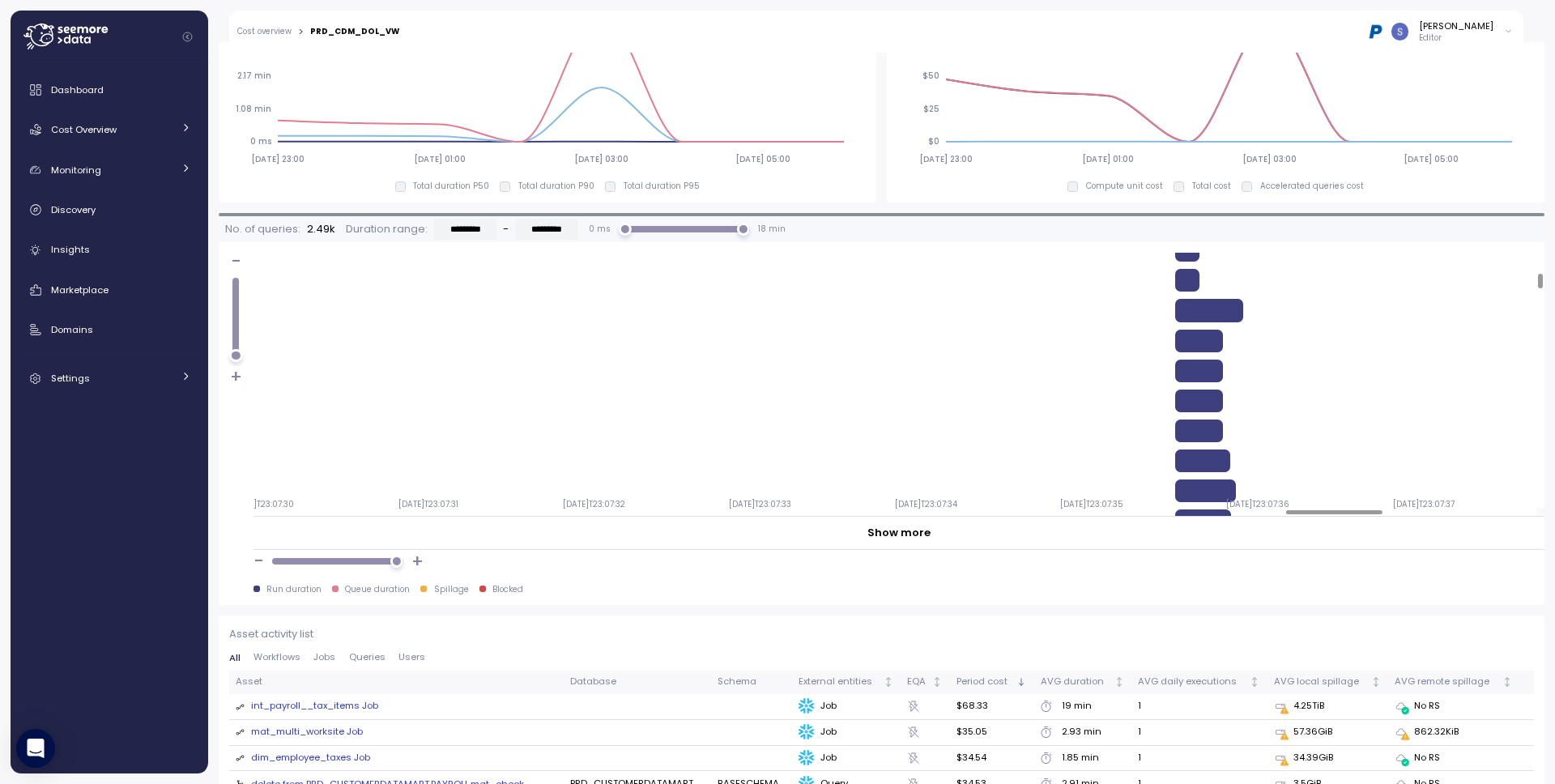
scroll to position [348, 14026]
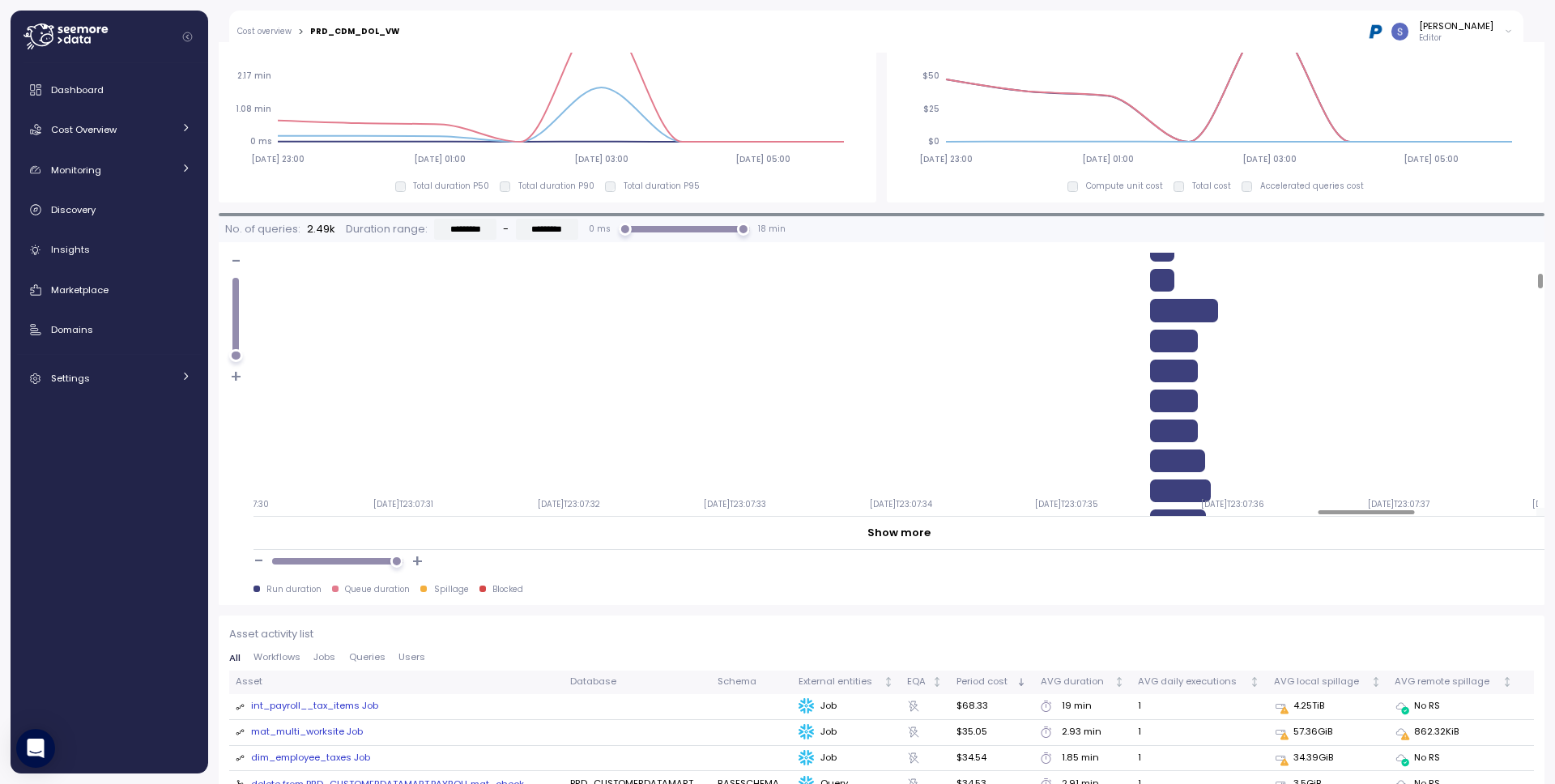
click at [1379, 513] on div at bounding box center [1366, 511] width 96 height 5
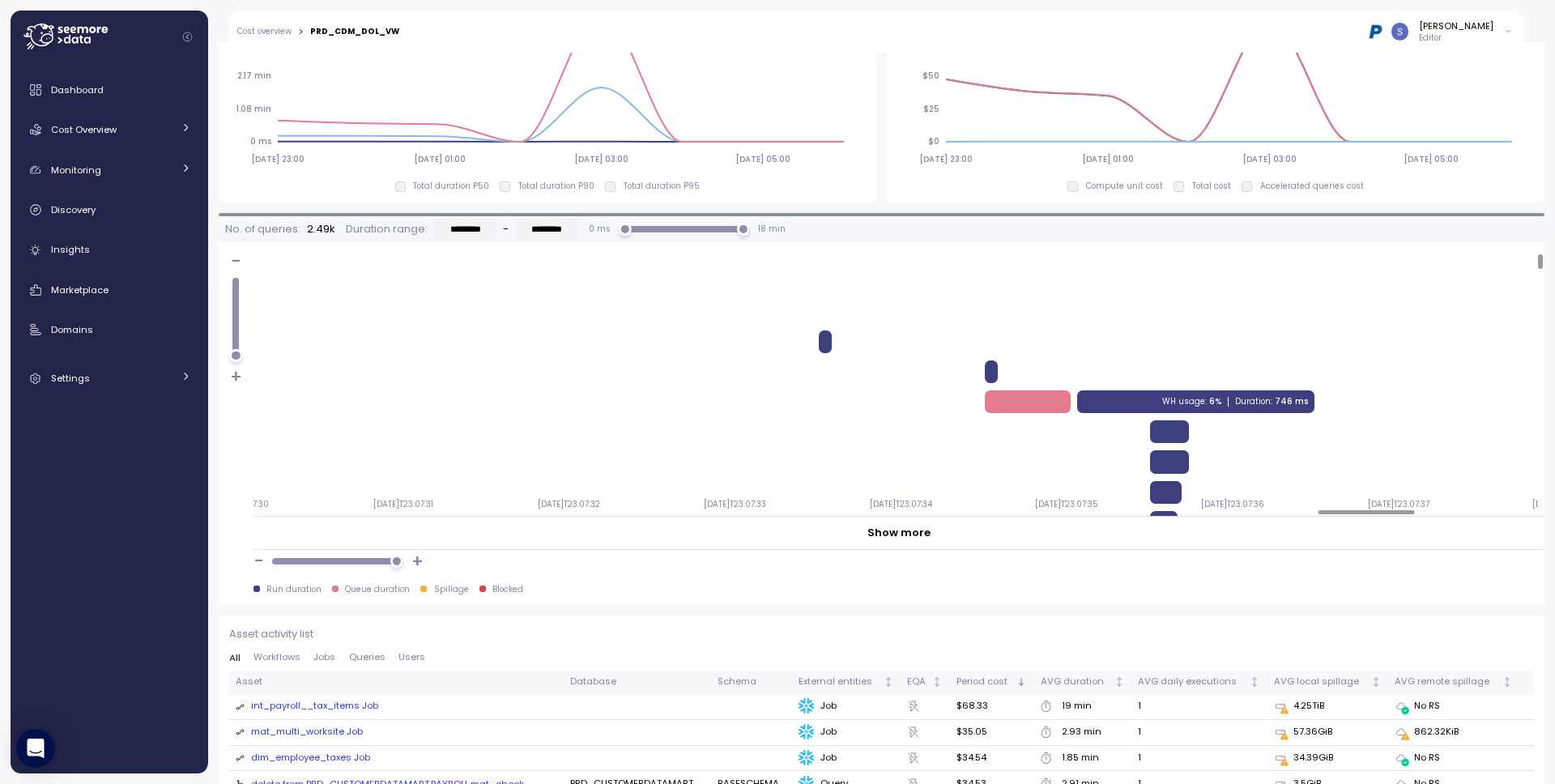
scroll to position [0, 14026]
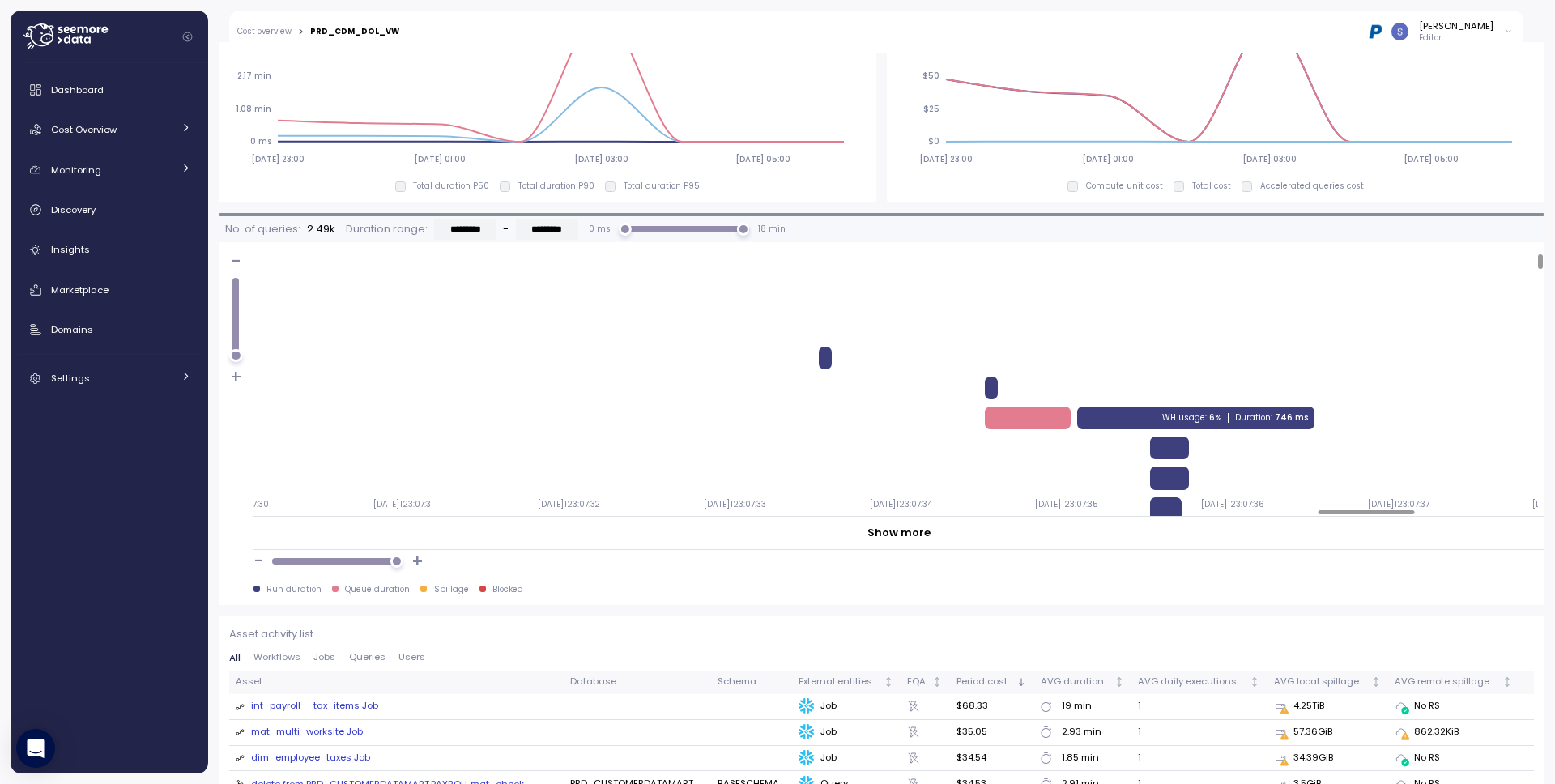
click at [1126, 413] on div "WH usage : 6% Duration : 746 ms" at bounding box center [1195, 417] width 237 height 23
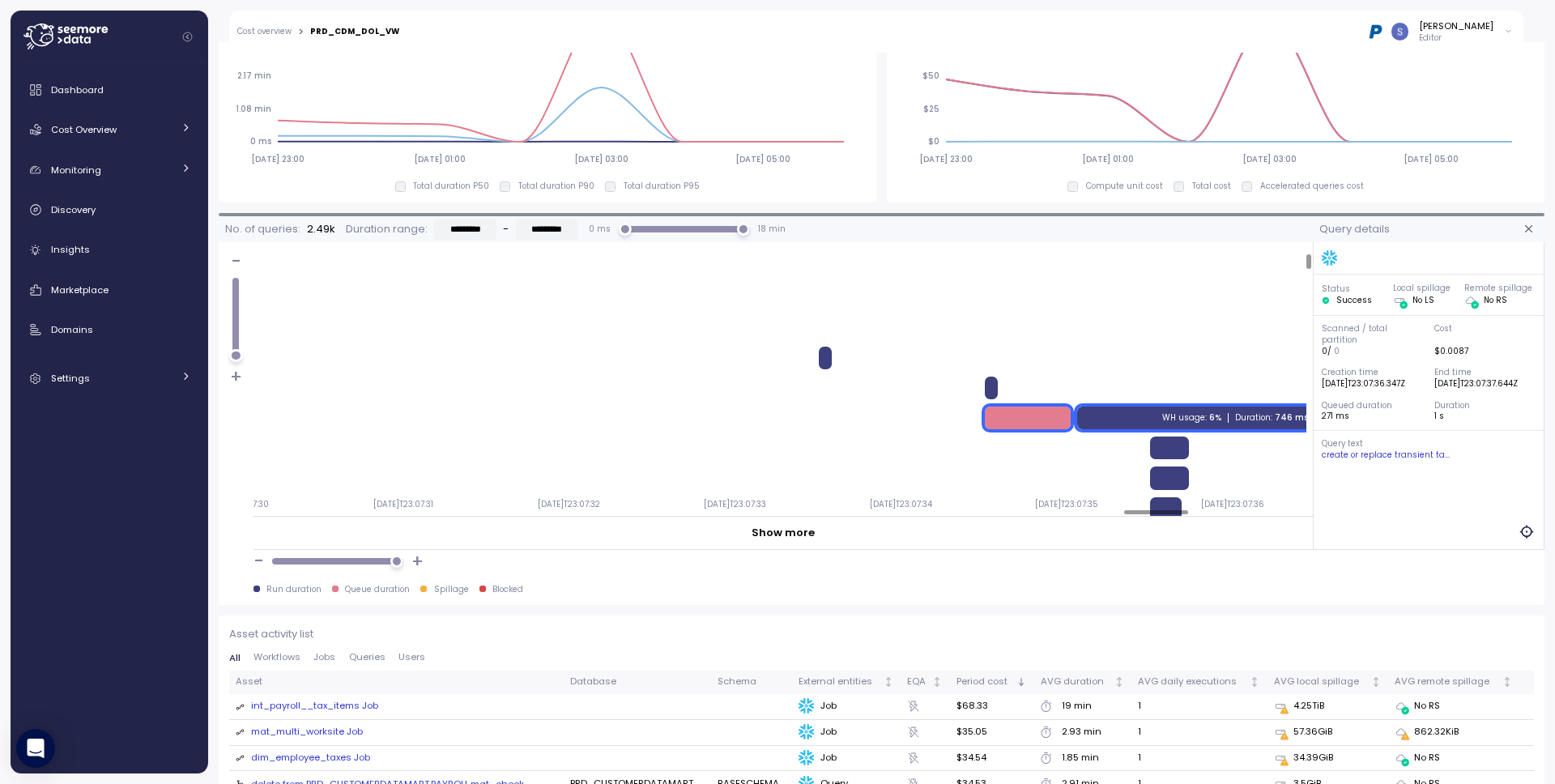
click at [1027, 411] on div at bounding box center [1028, 417] width 87 height 23
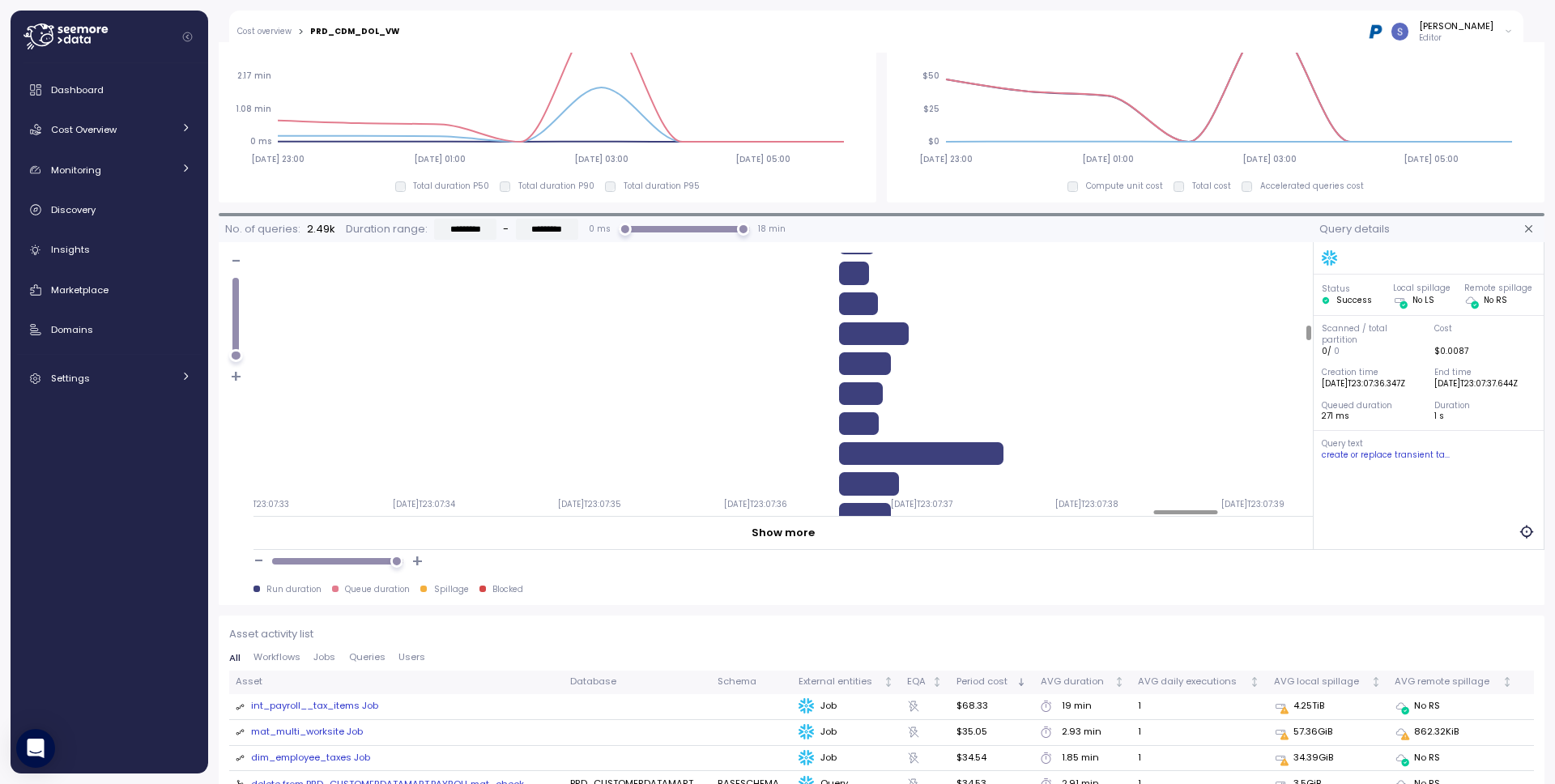
scroll to position [918, 14503]
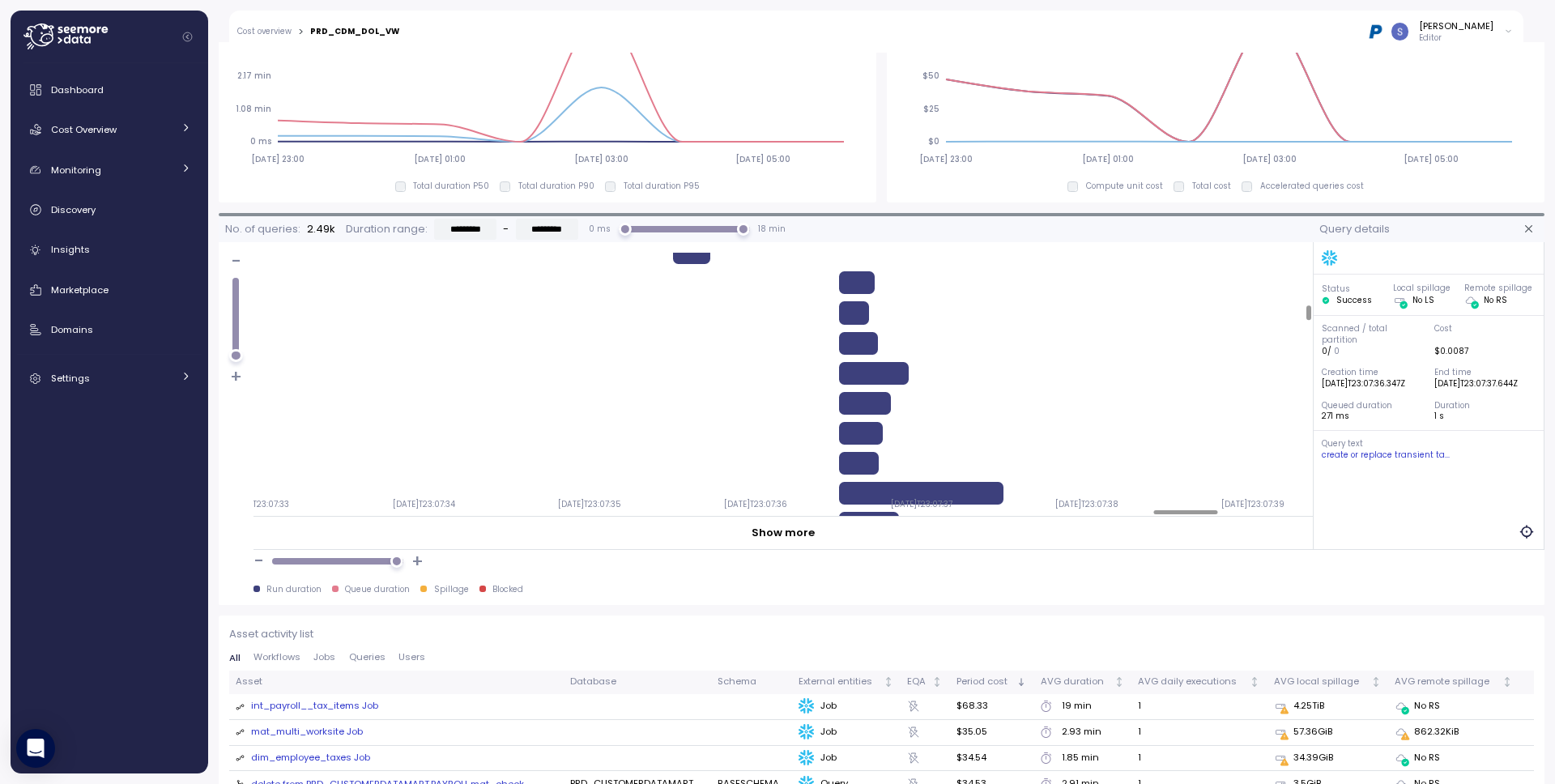
click at [873, 486] on div at bounding box center [922, 492] width 165 height 23
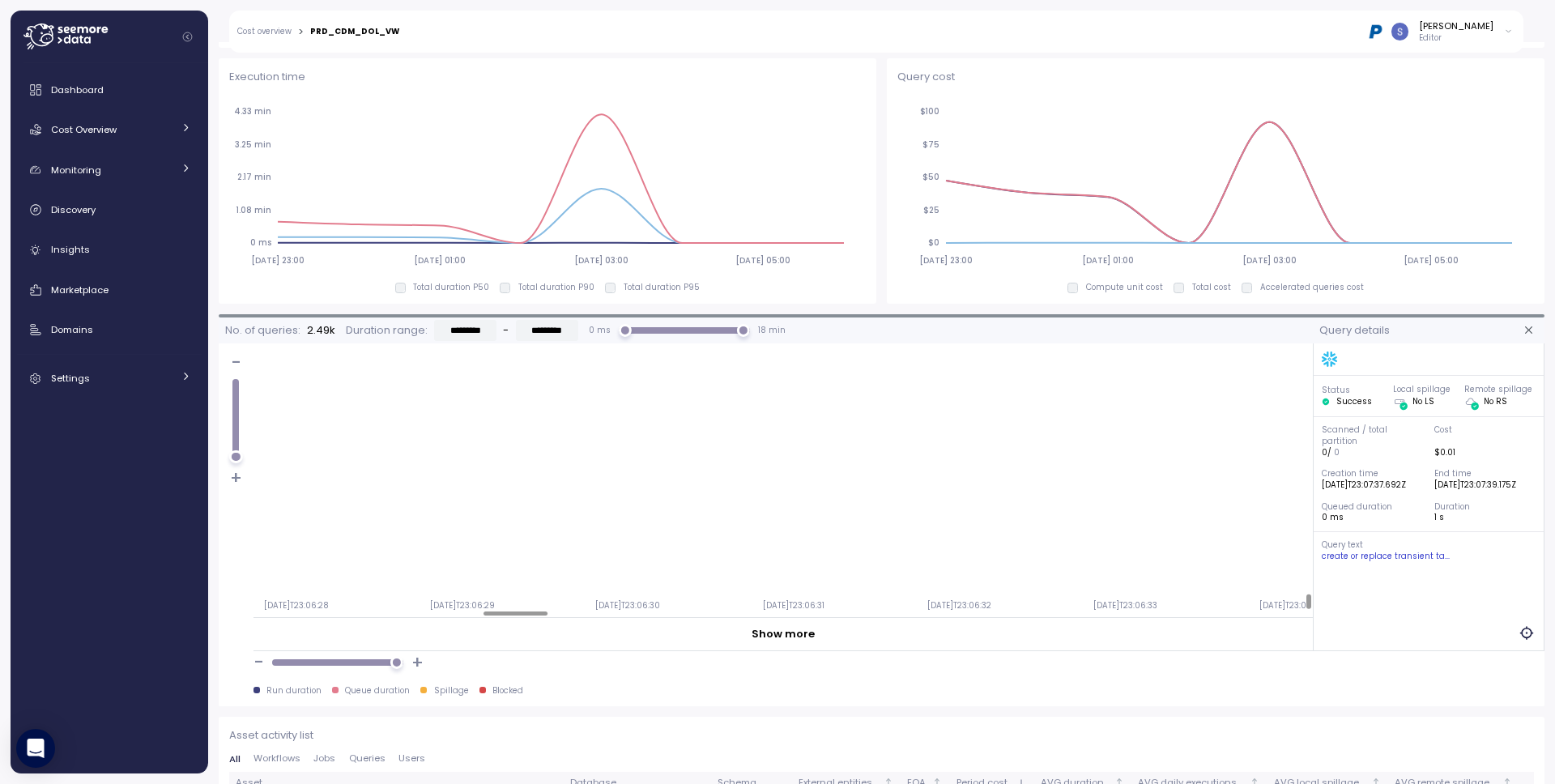
scroll to position [4275, 3685]
click at [1522, 330] on icon "button" at bounding box center [1528, 330] width 13 height 13
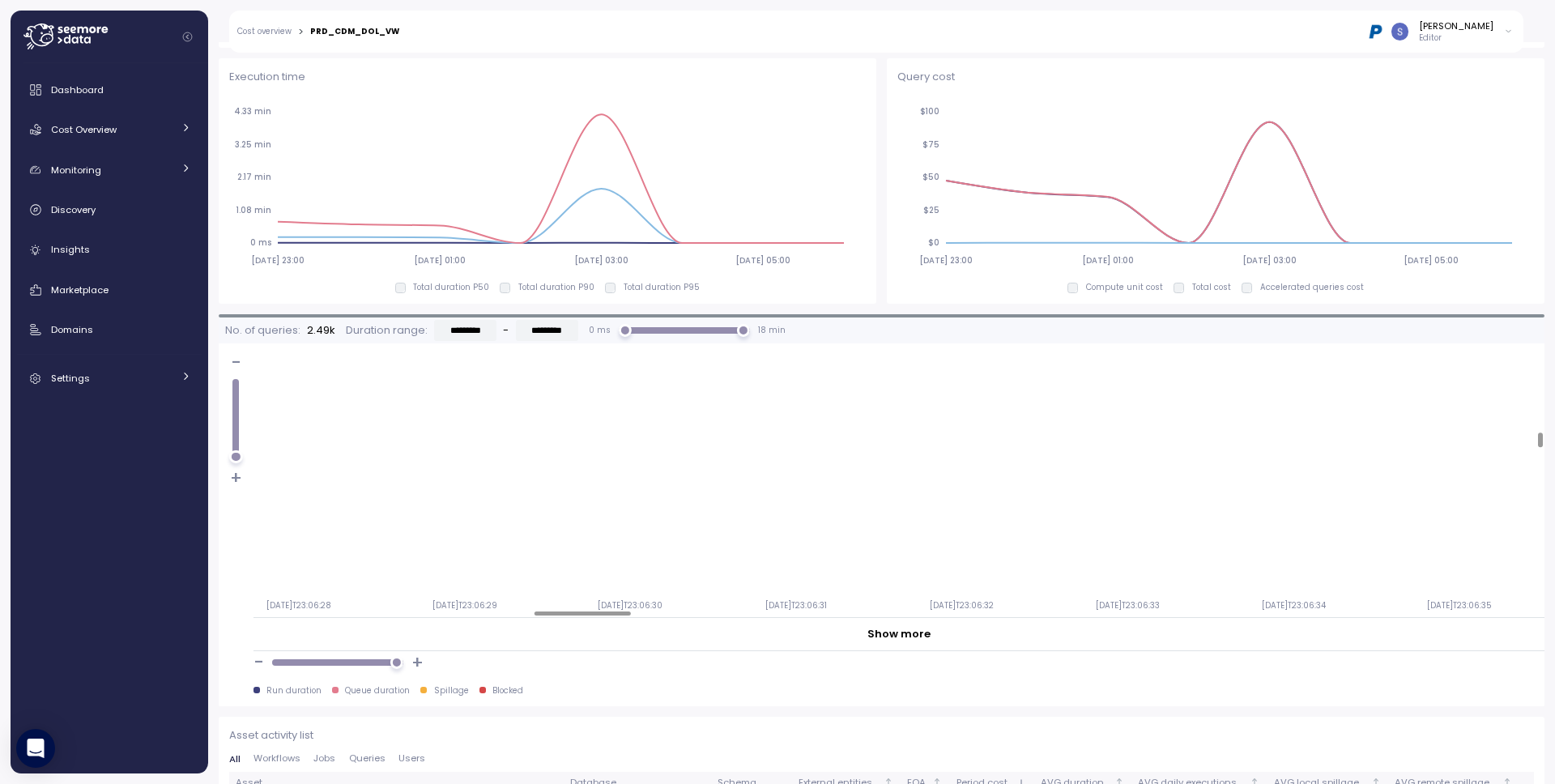
scroll to position [1416, 3685]
type input "*********"
drag, startPoint x: 665, startPoint y: 332, endPoint x: 710, endPoint y: 332, distance: 45.0
click at [710, 332] on div "14 min" at bounding box center [716, 330] width 14 height 14
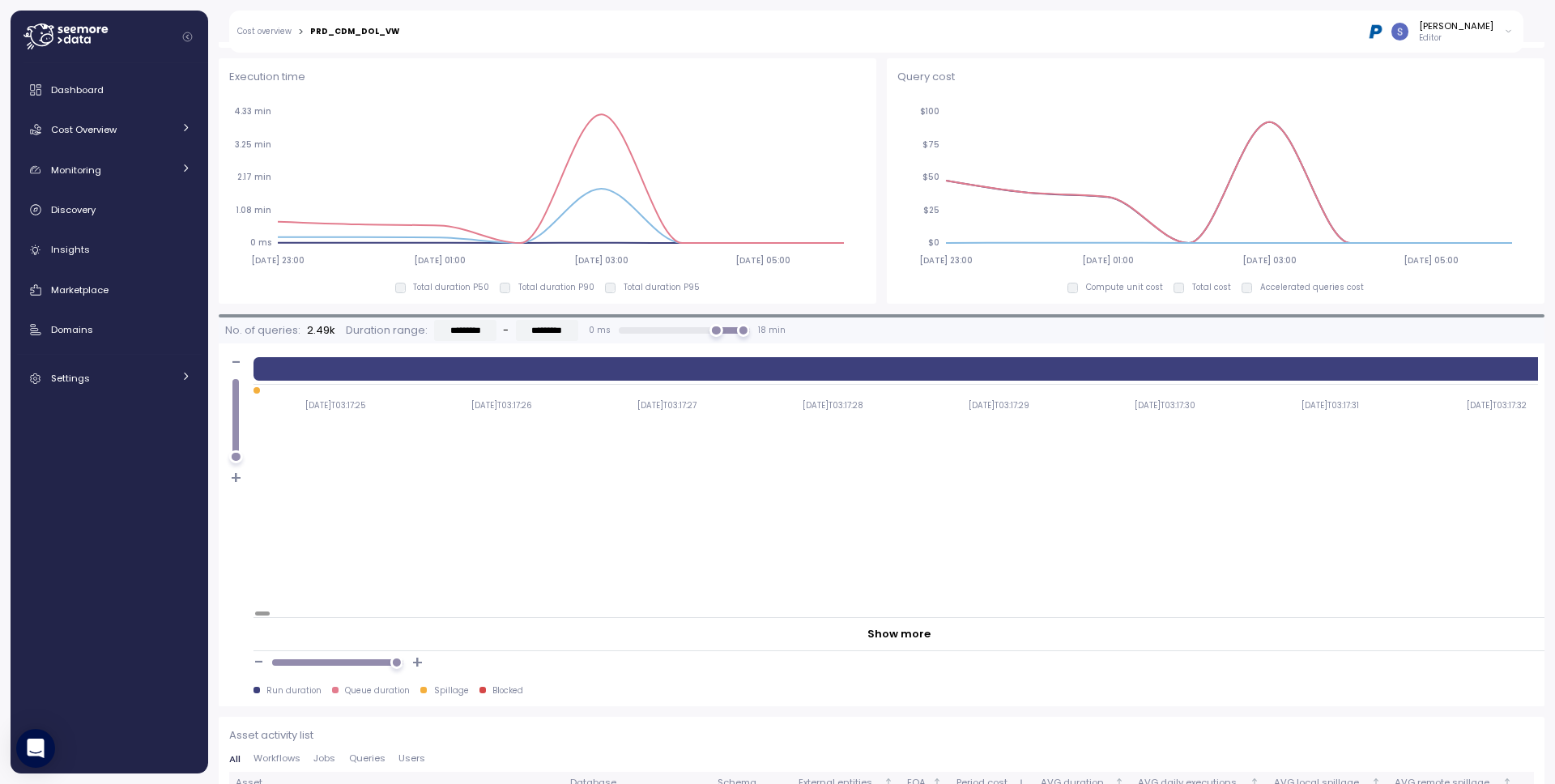
drag, startPoint x: 260, startPoint y: 392, endPoint x: 274, endPoint y: 389, distance: 14.3
click at [260, 392] on div at bounding box center [336, 390] width 165 height 6
click at [254, 392] on div at bounding box center [256, 390] width 6 height 6
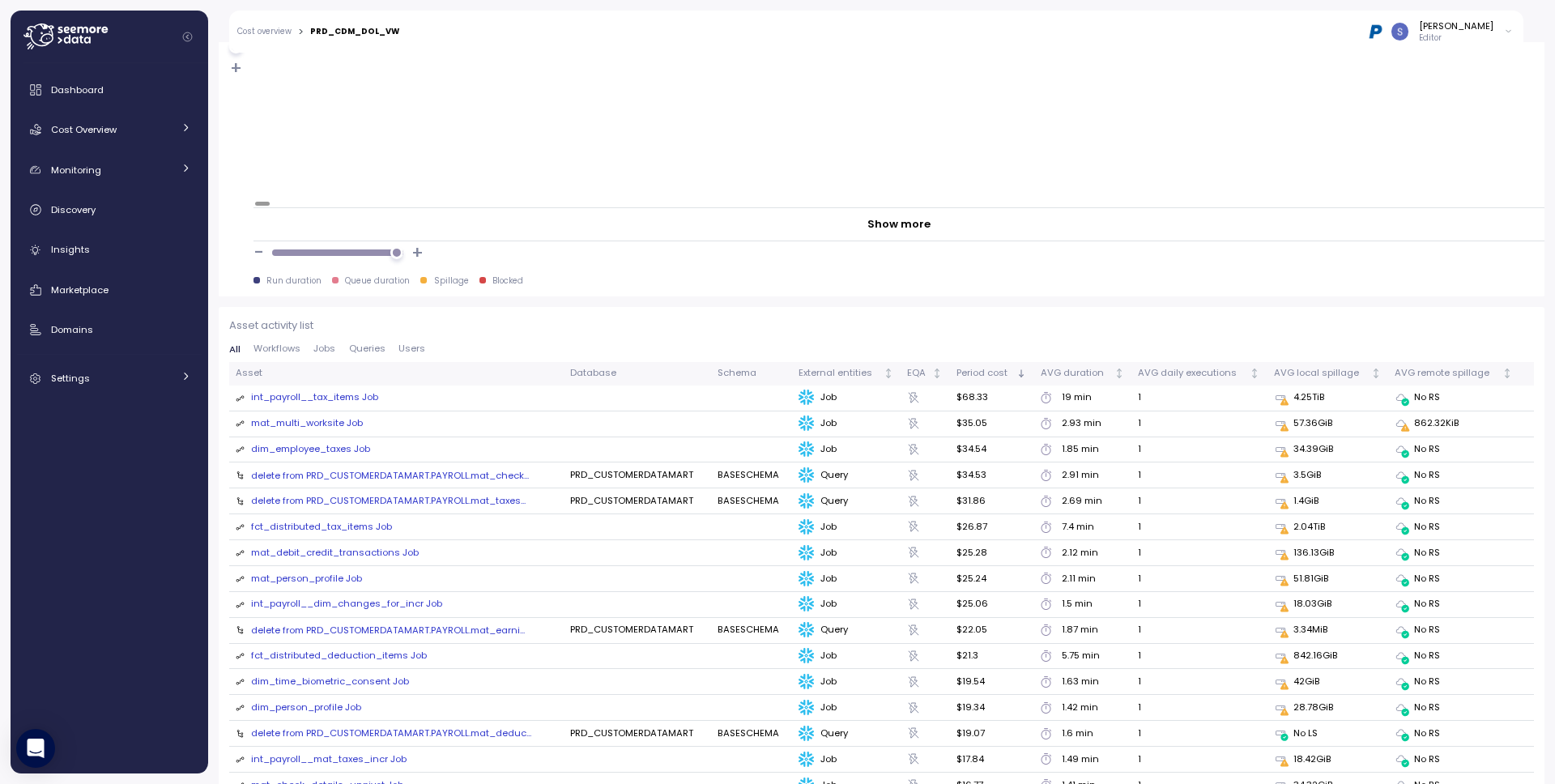
scroll to position [1363, 0]
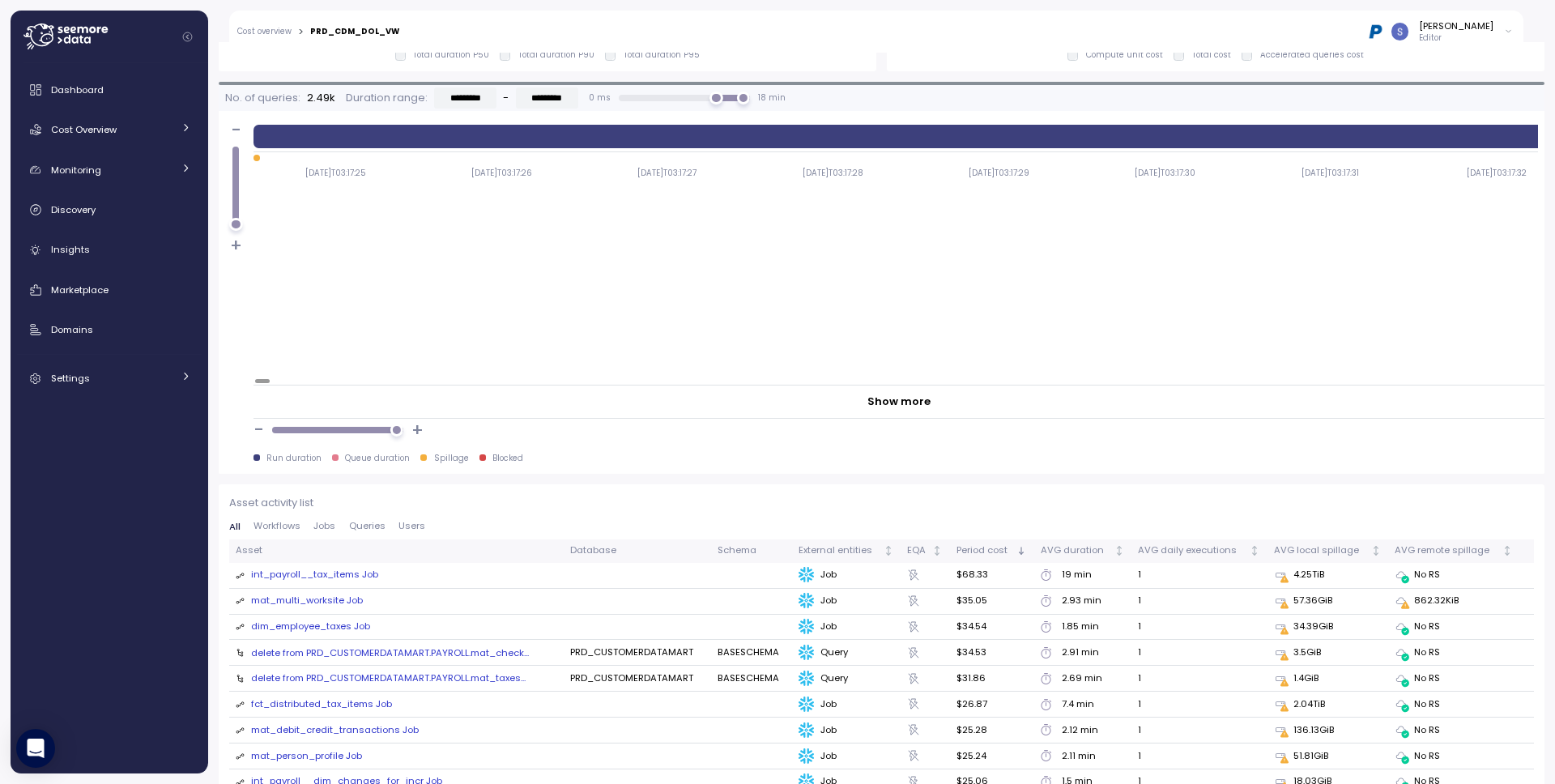
click at [355, 570] on div "int_payroll__tax_items Job" at bounding box center [314, 575] width 127 height 15
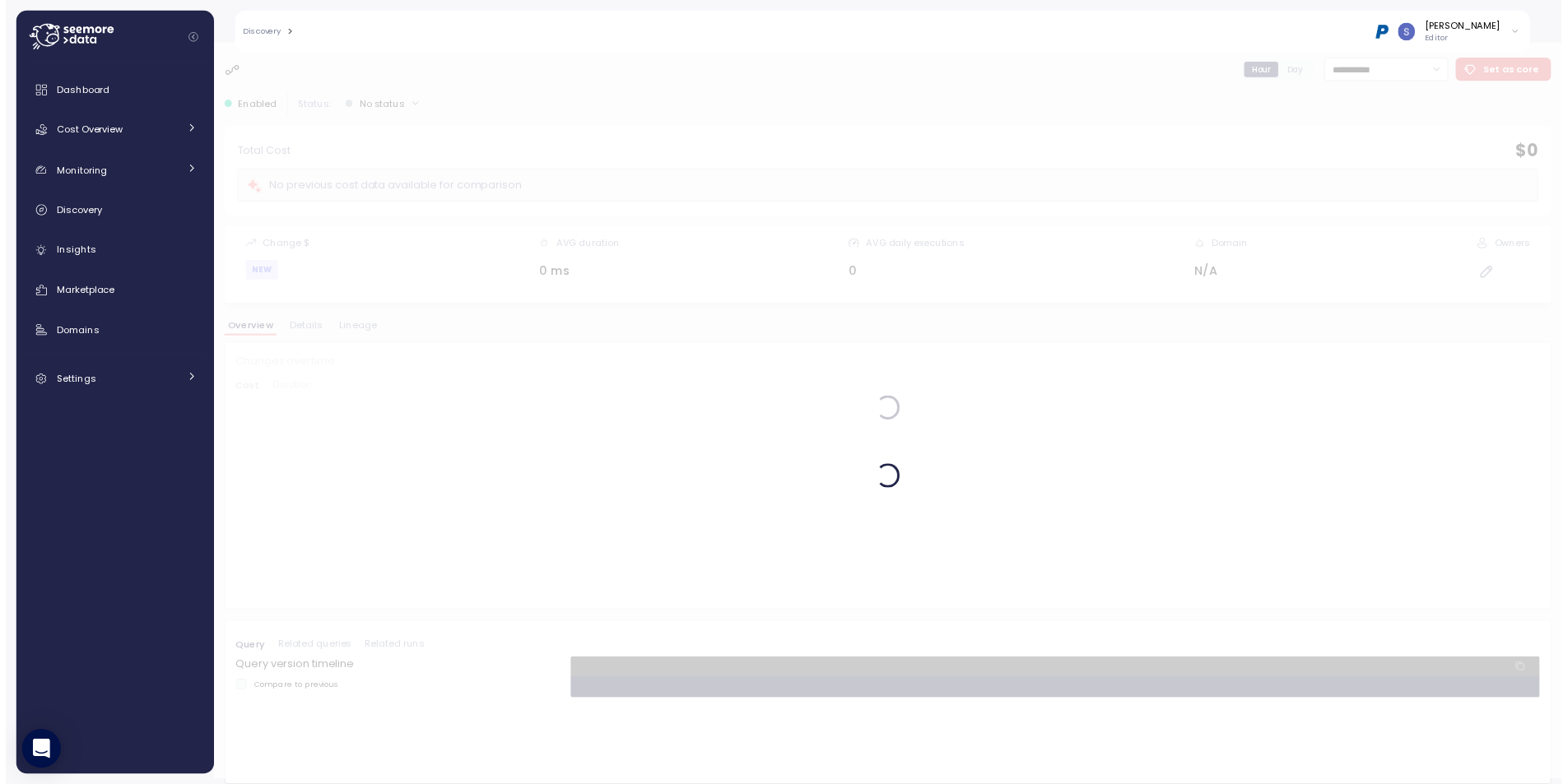
scroll to position [6, 0]
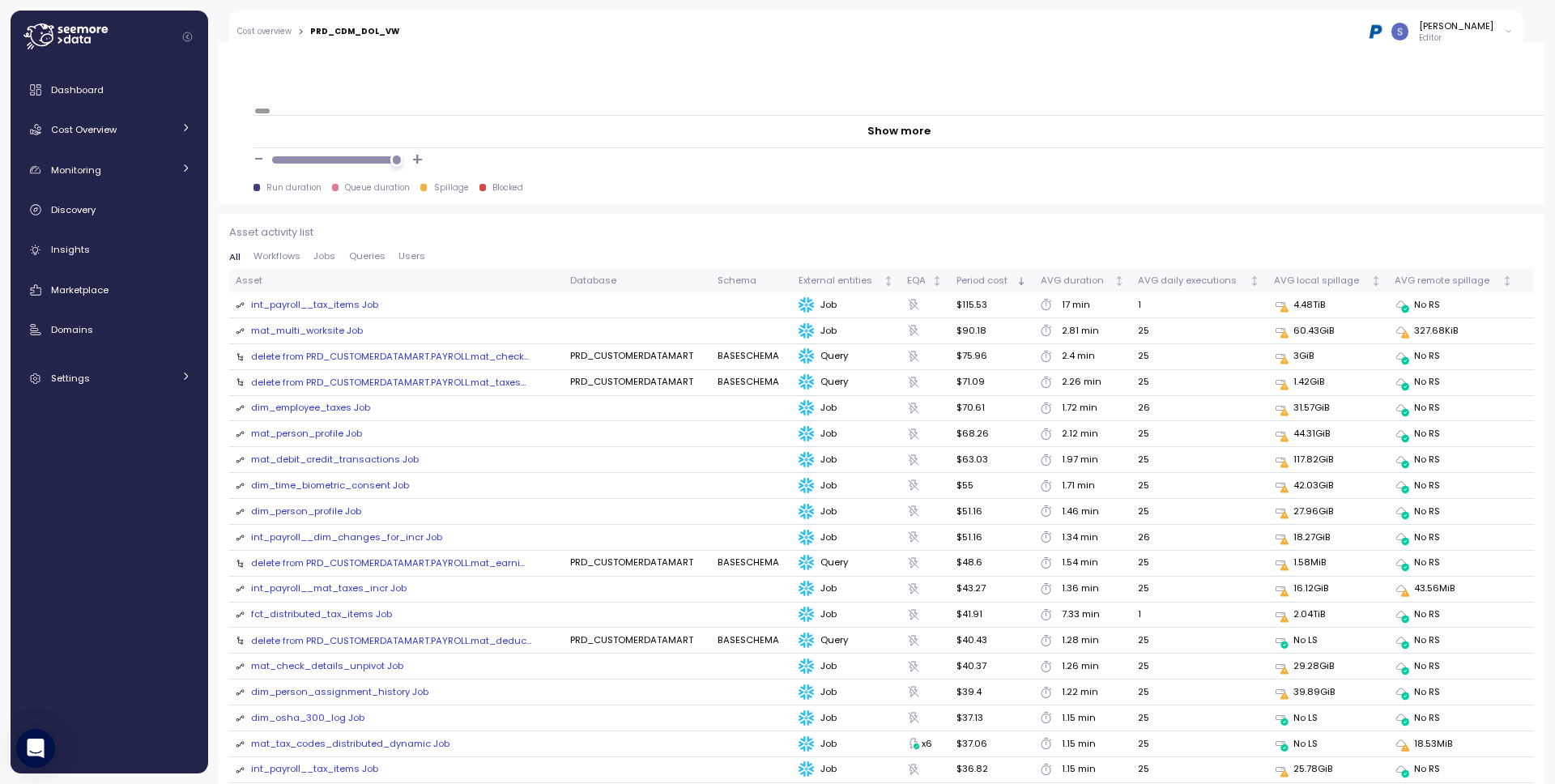
scroll to position [1501, 0]
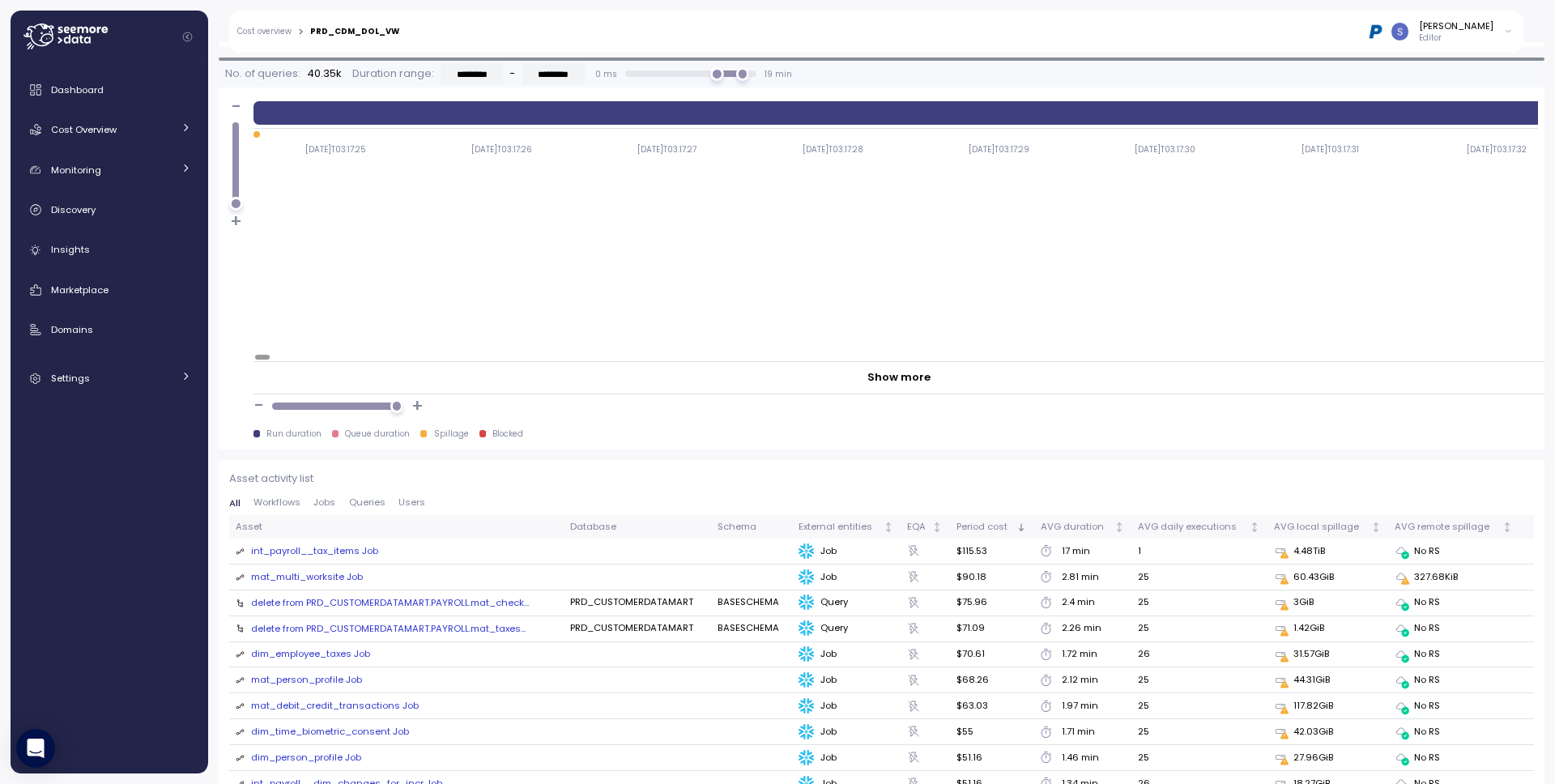
scroll to position [1387, 0]
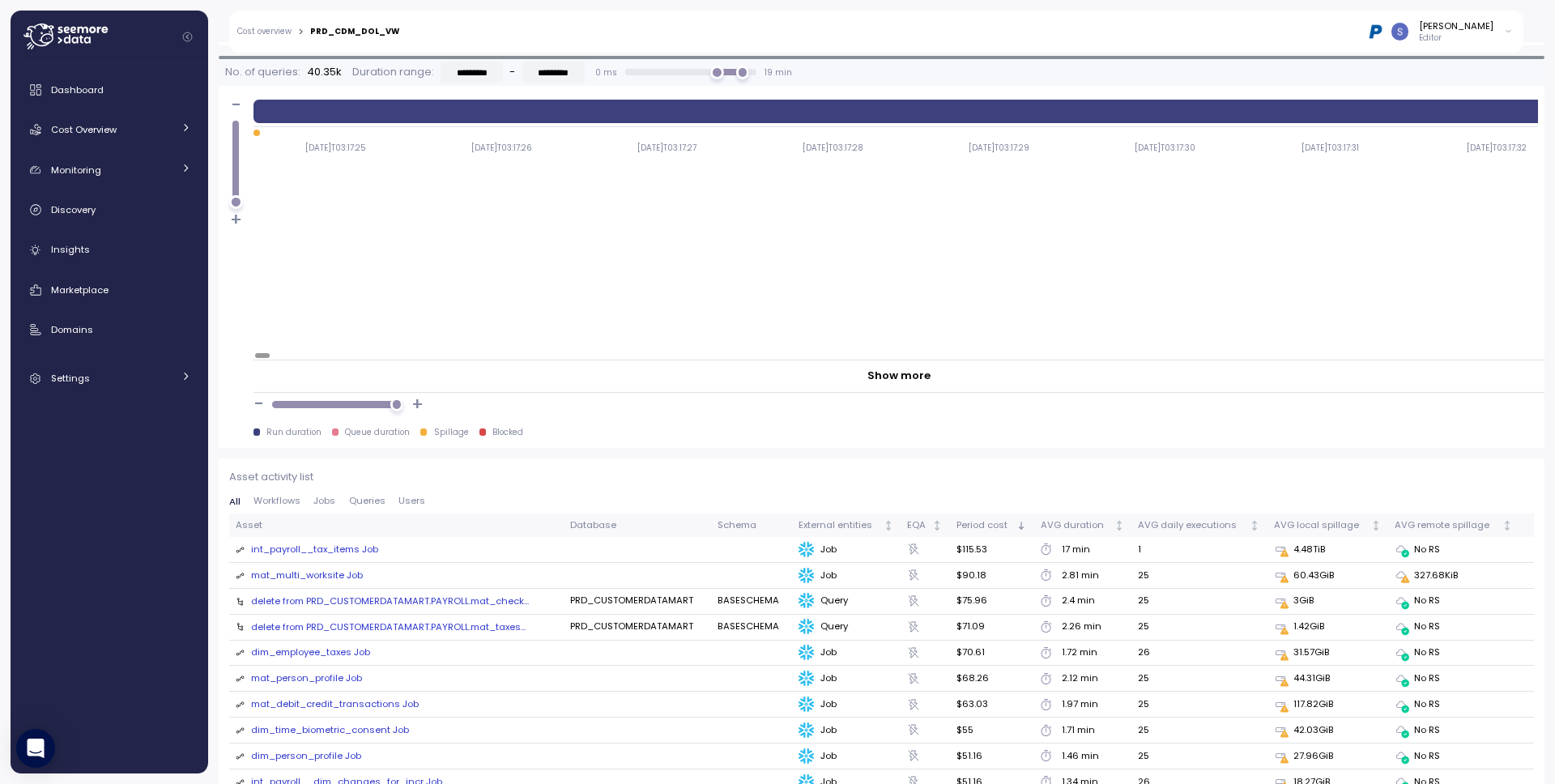
click at [287, 568] on div "mat_multi_worksite Job" at bounding box center [307, 575] width 112 height 15
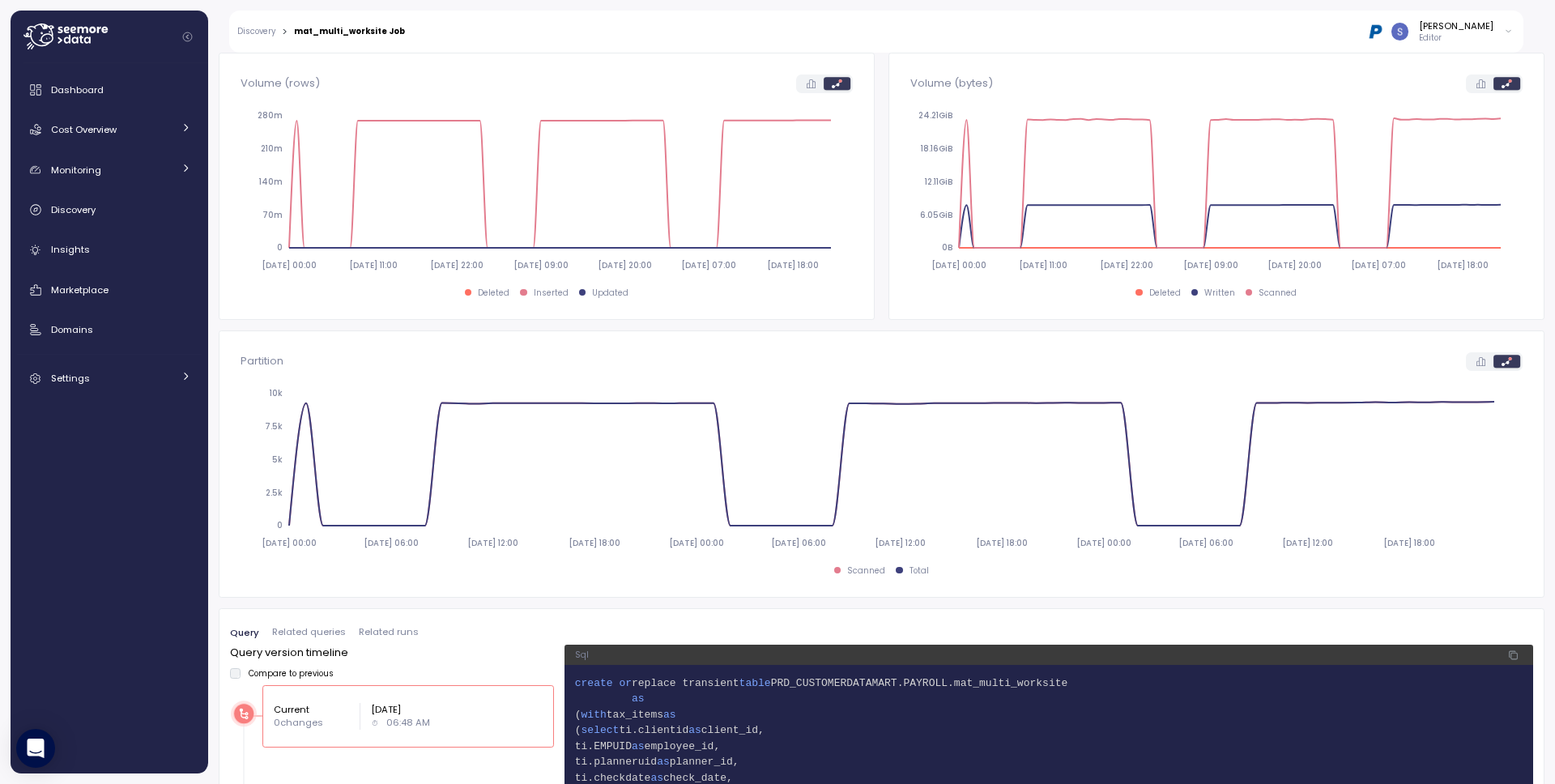
scroll to position [671, 0]
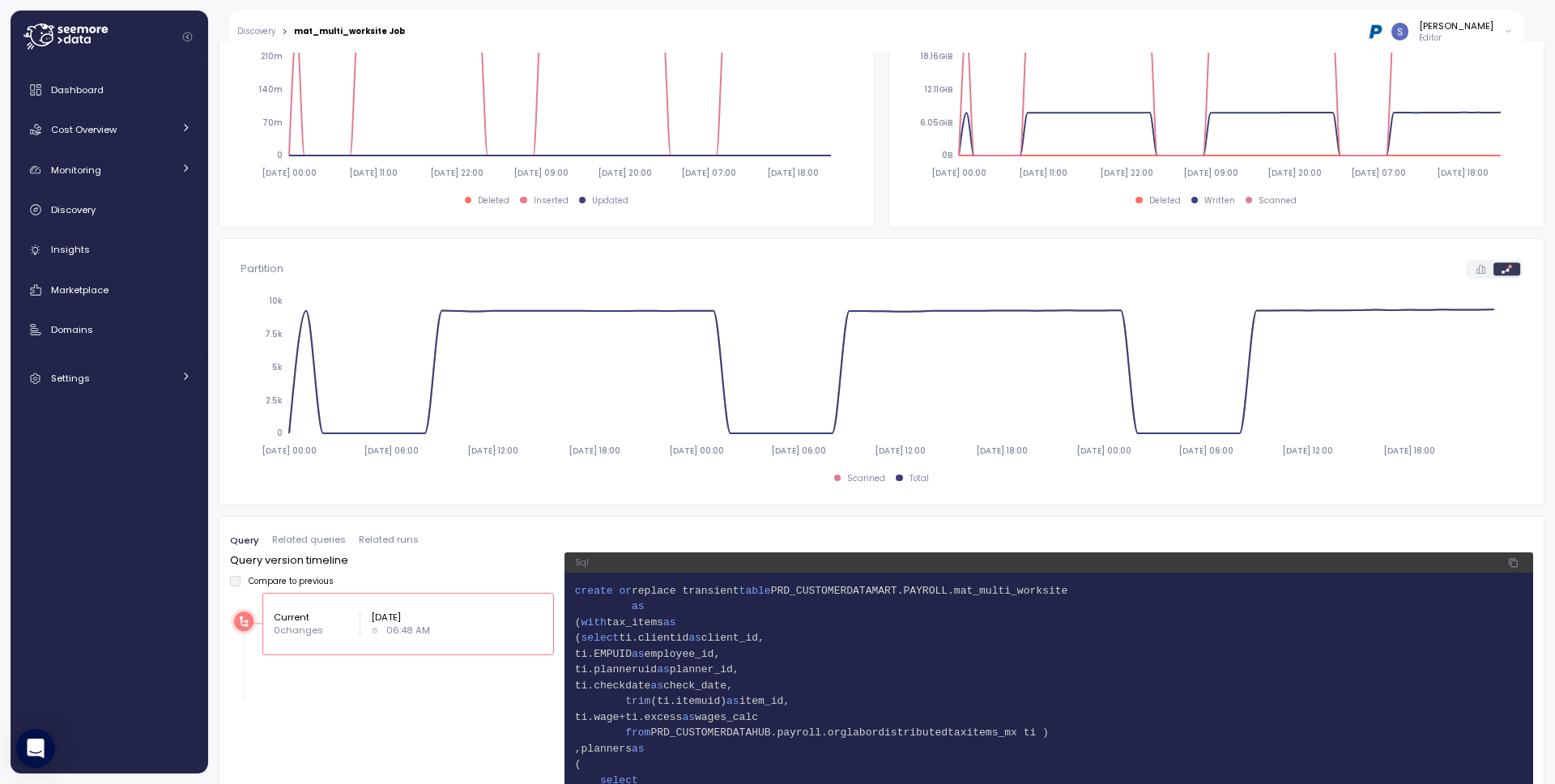
click at [384, 538] on span "Related runs" at bounding box center [388, 540] width 59 height 9
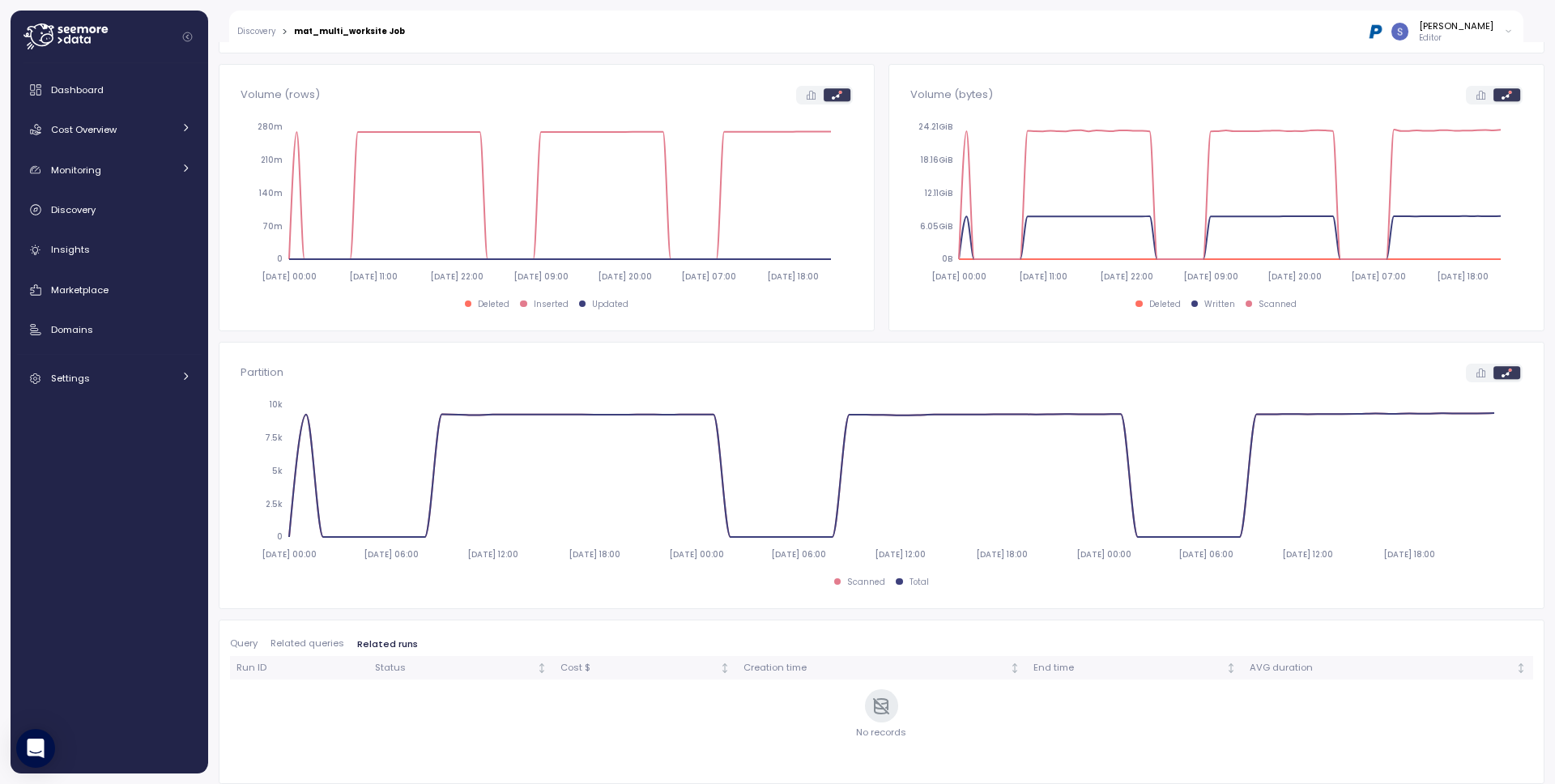
click at [291, 644] on span "Related queries" at bounding box center [308, 643] width 74 height 9
click at [250, 644] on span "Query" at bounding box center [243, 643] width 27 height 9
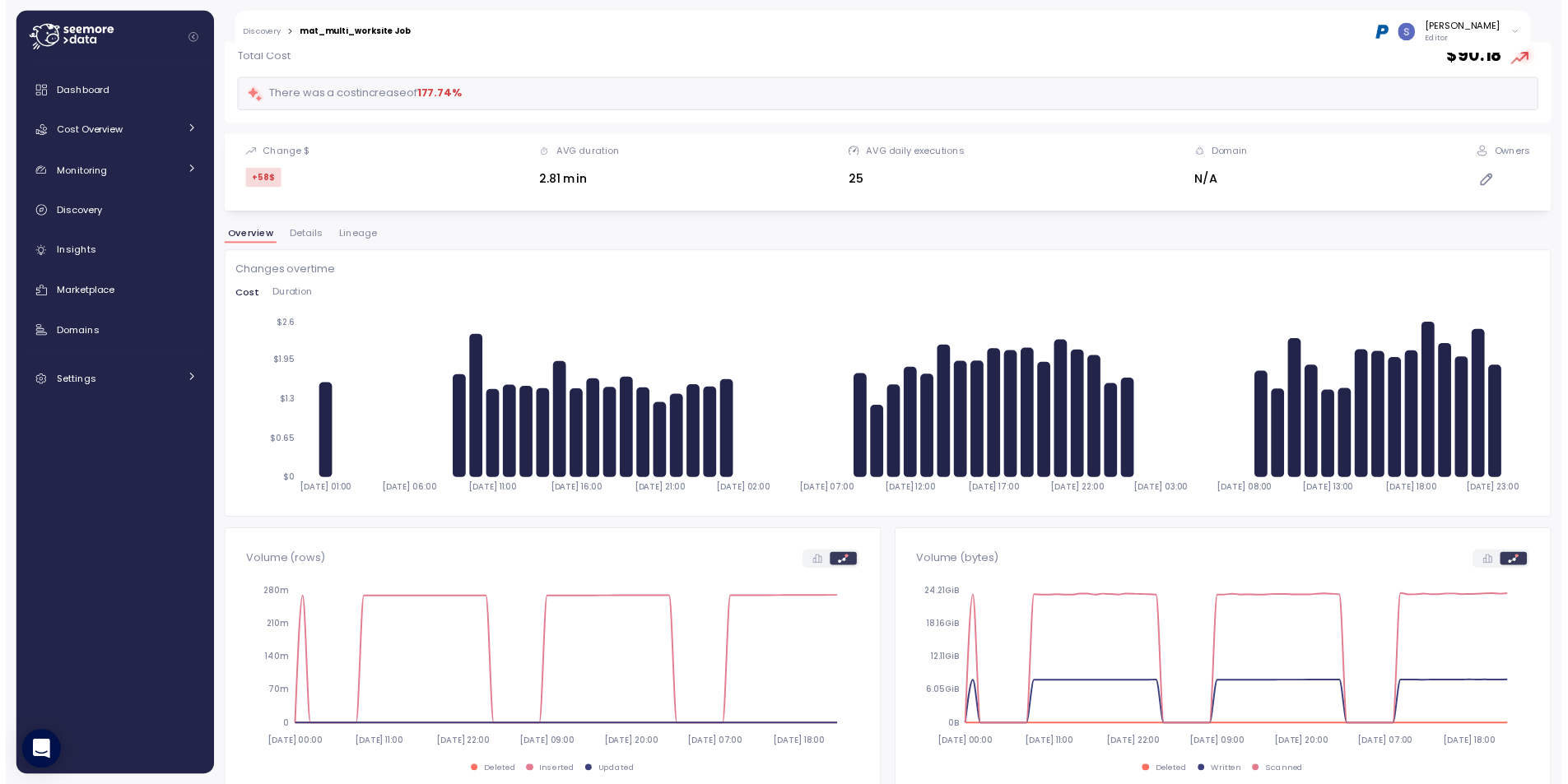
scroll to position [212, 0]
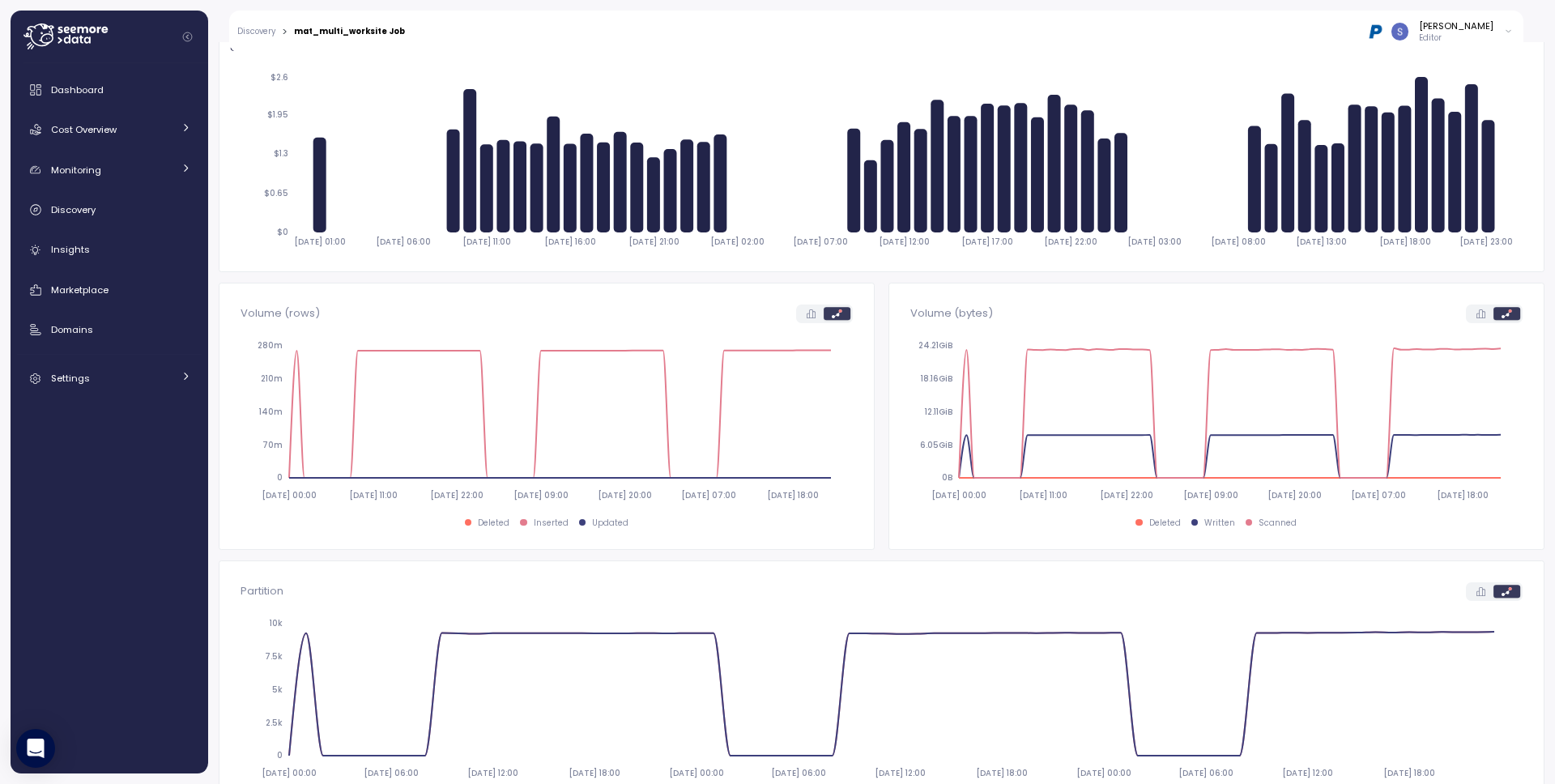
scroll to position [285, 0]
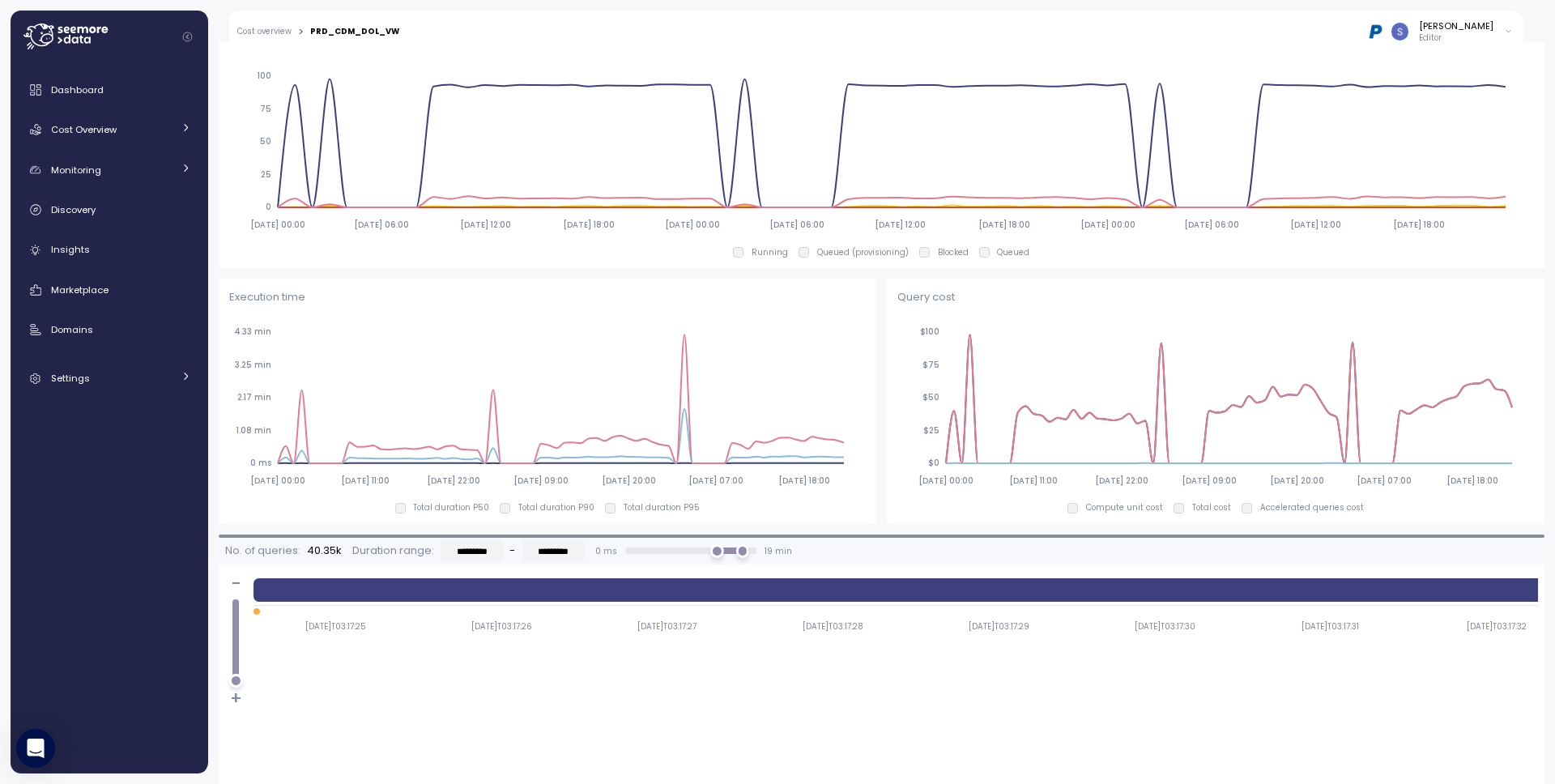
scroll to position [974, 0]
